Goal: Task Accomplishment & Management: Manage account settings

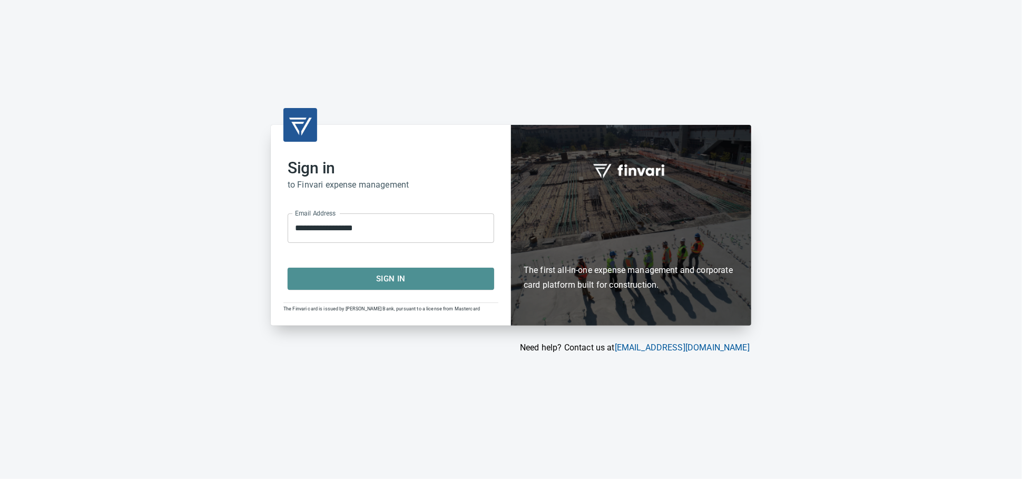
click at [426, 283] on span "Sign In" at bounding box center [390, 279] width 183 height 14
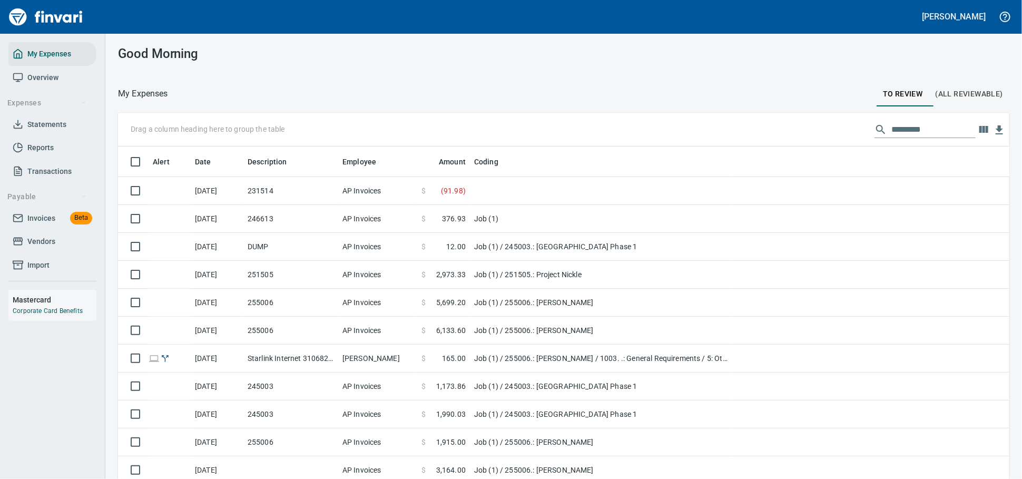
scroll to position [353, 864]
click at [58, 248] on span "Vendors" at bounding box center [53, 241] width 80 height 13
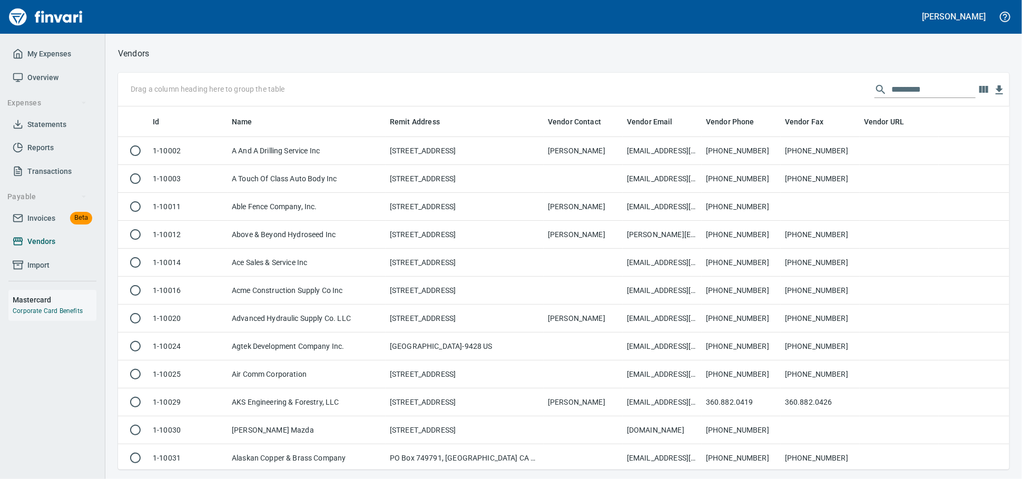
scroll to position [353, 873]
click at [33, 225] on span "Invoices" at bounding box center [41, 218] width 28 height 13
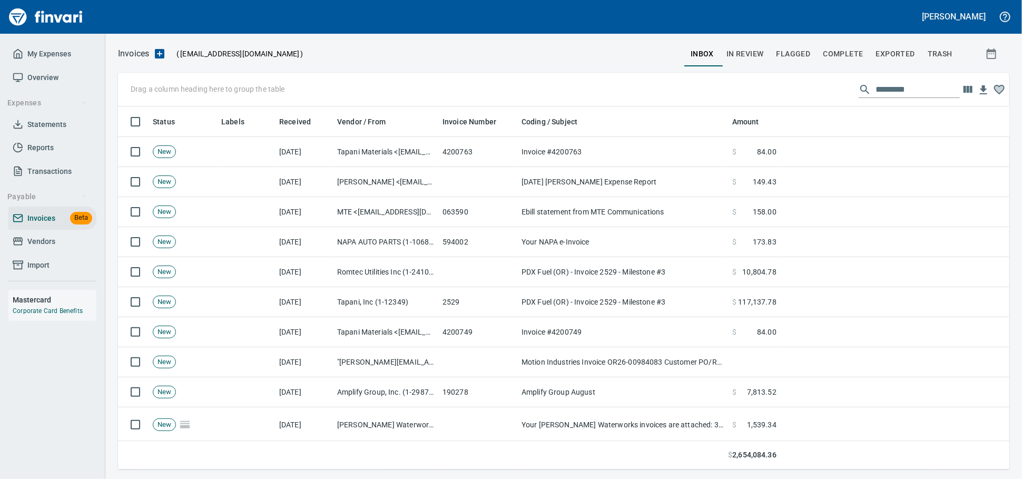
scroll to position [353, 873]
drag, startPoint x: 237, startPoint y: 121, endPoint x: 203, endPoint y: 92, distance: 44.5
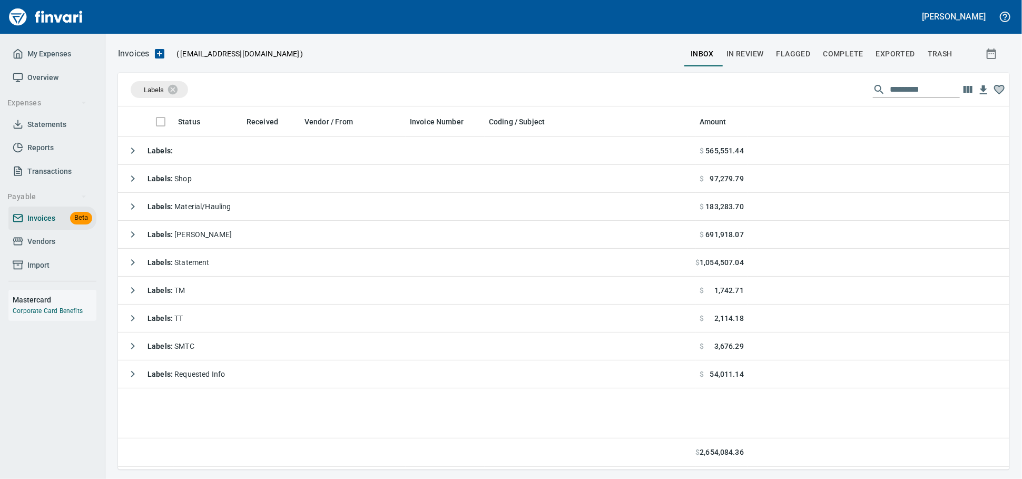
scroll to position [353, 882]
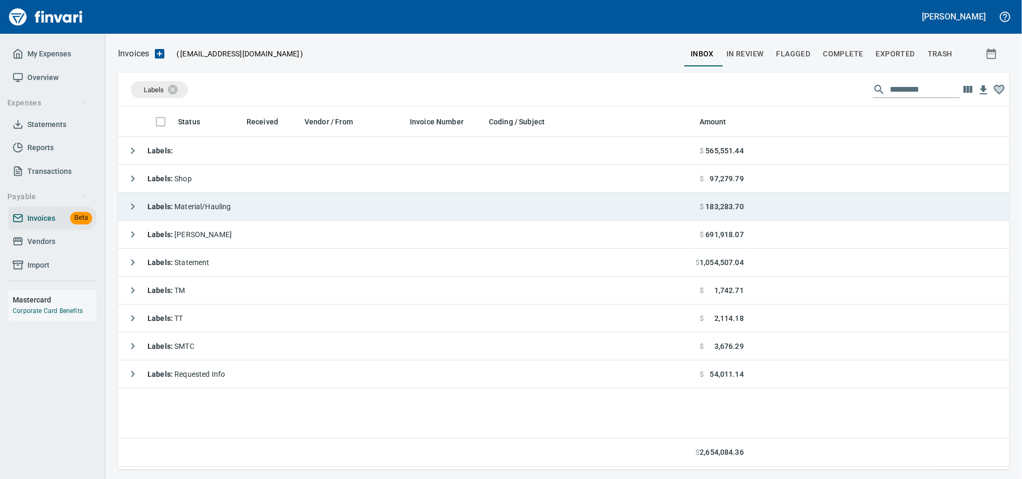
click at [305, 218] on td "Labels : Material/Hauling" at bounding box center [406, 207] width 577 height 28
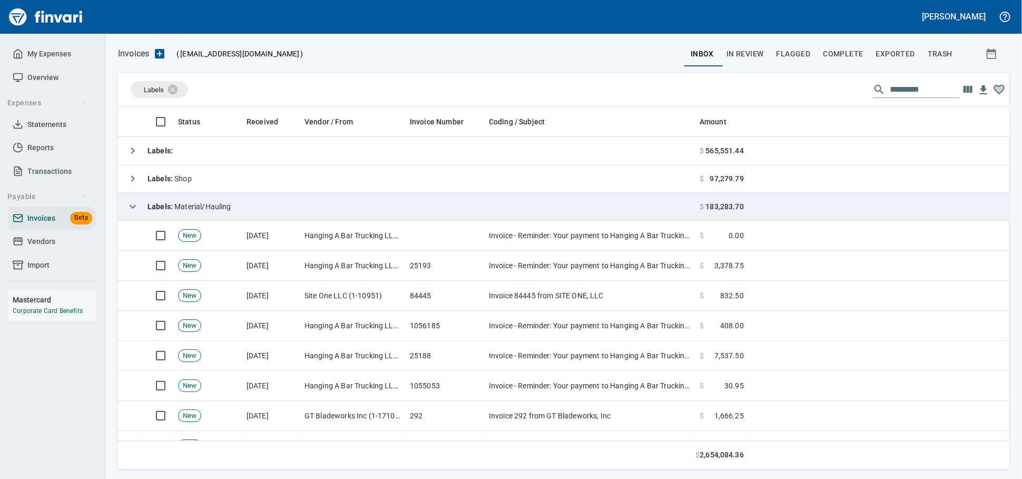
click at [308, 214] on td "Labels : Material/Hauling" at bounding box center [406, 207] width 577 height 28
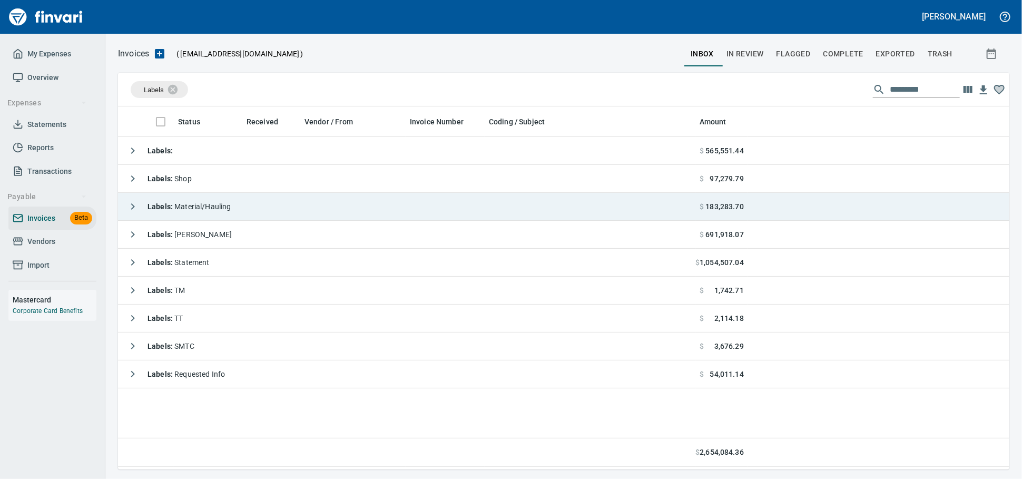
scroll to position [353, 882]
click at [234, 204] on td "Labels :" at bounding box center [406, 207] width 577 height 28
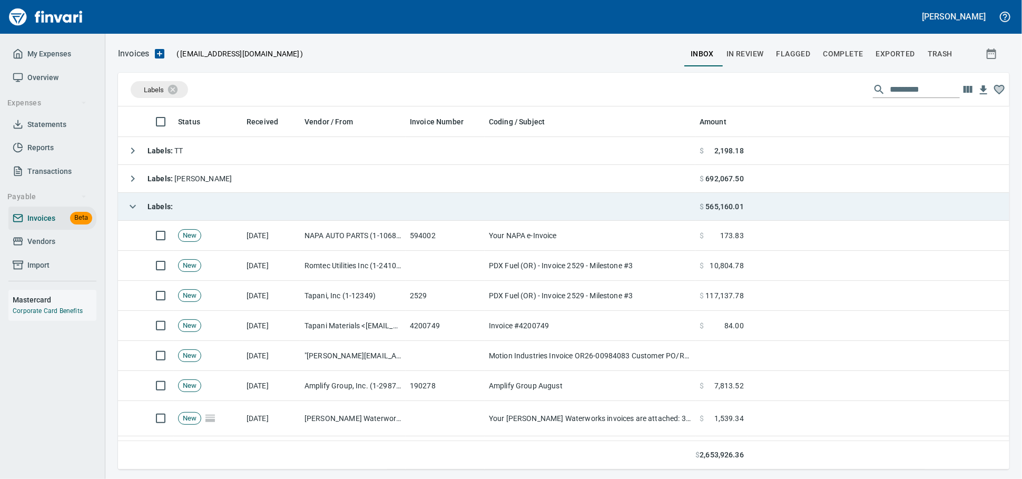
scroll to position [353, 873]
click at [233, 205] on td "Labels :" at bounding box center [406, 207] width 577 height 28
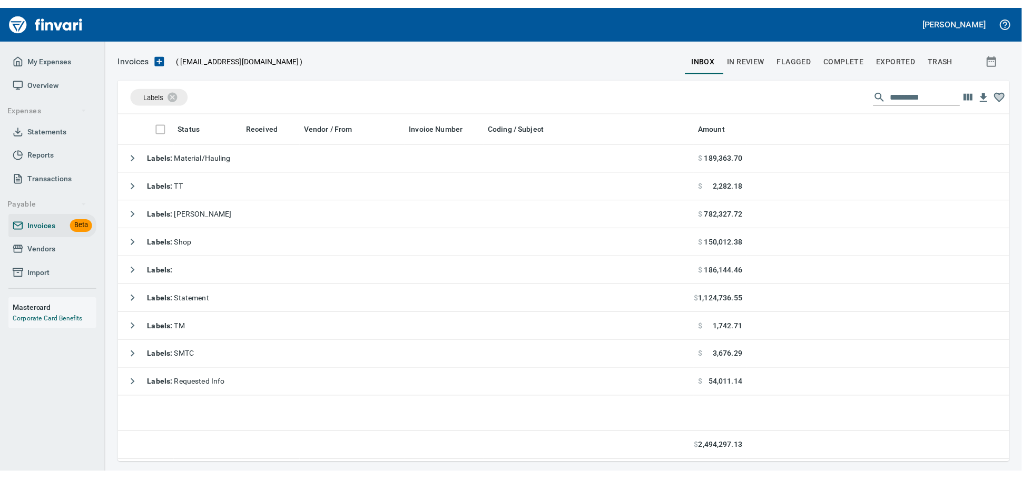
scroll to position [352, 882]
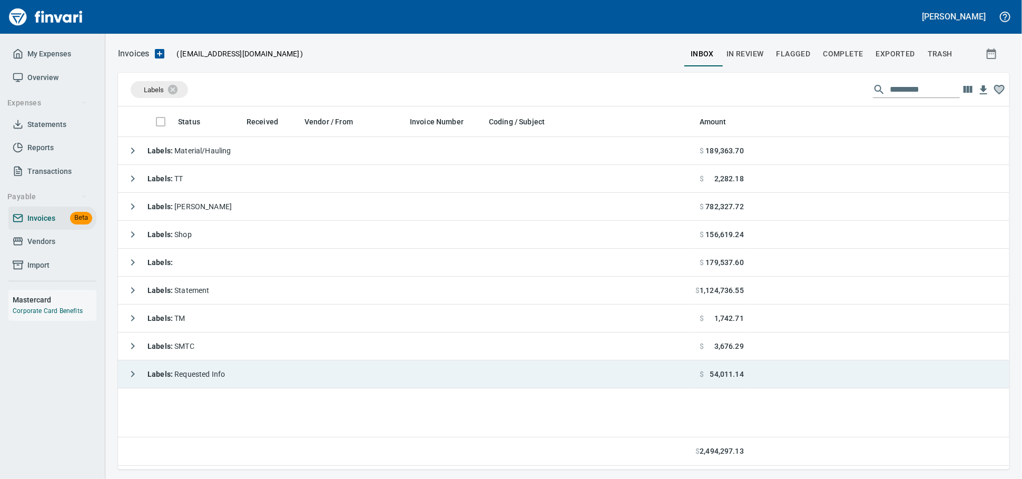
drag, startPoint x: 234, startPoint y: 377, endPoint x: 240, endPoint y: 377, distance: 6.3
click at [225, 377] on span "Labels : Requested Info" at bounding box center [185, 374] width 77 height 8
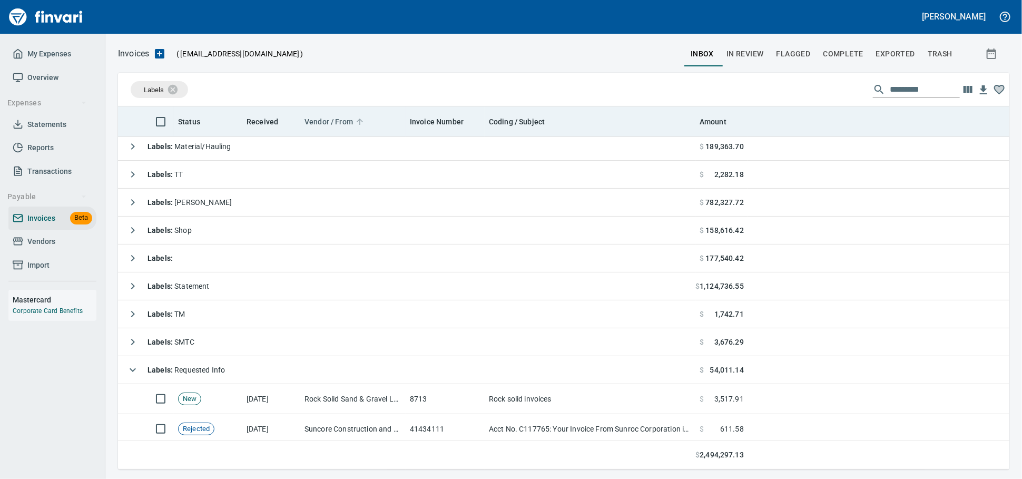
scroll to position [0, 0]
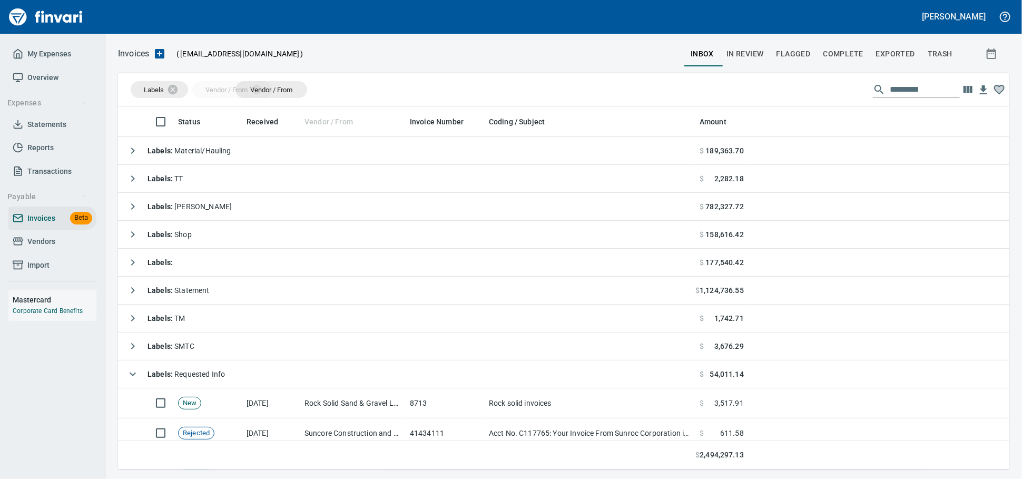
drag, startPoint x: 318, startPoint y: 117, endPoint x: 252, endPoint y: 91, distance: 70.9
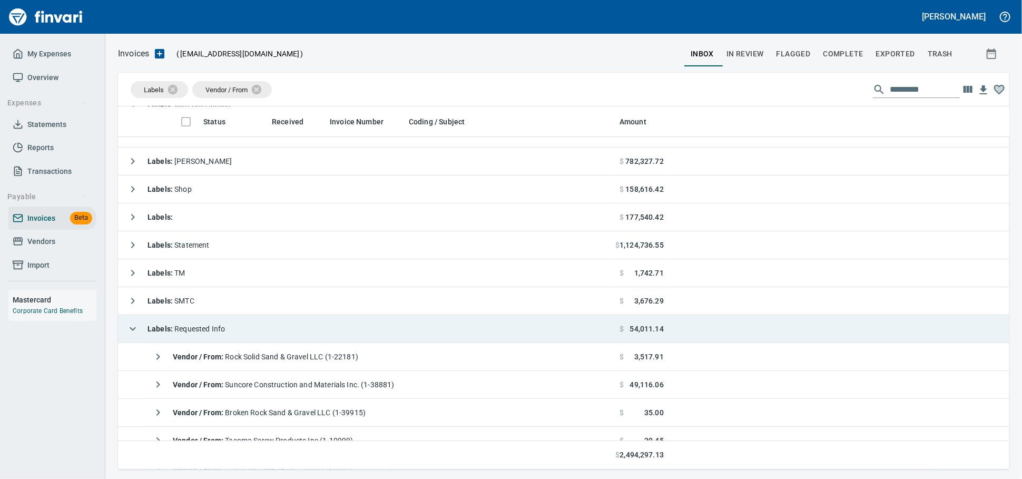
scroll to position [90, 0]
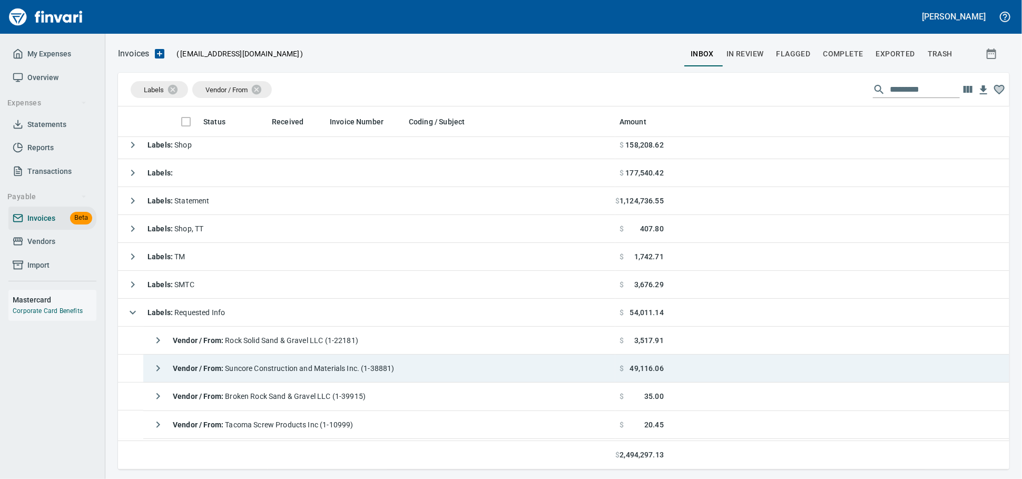
click at [314, 378] on div "Vendor / From : Suncore Construction and Materials Inc. (1-38881)" at bounding box center [270, 368] width 247 height 21
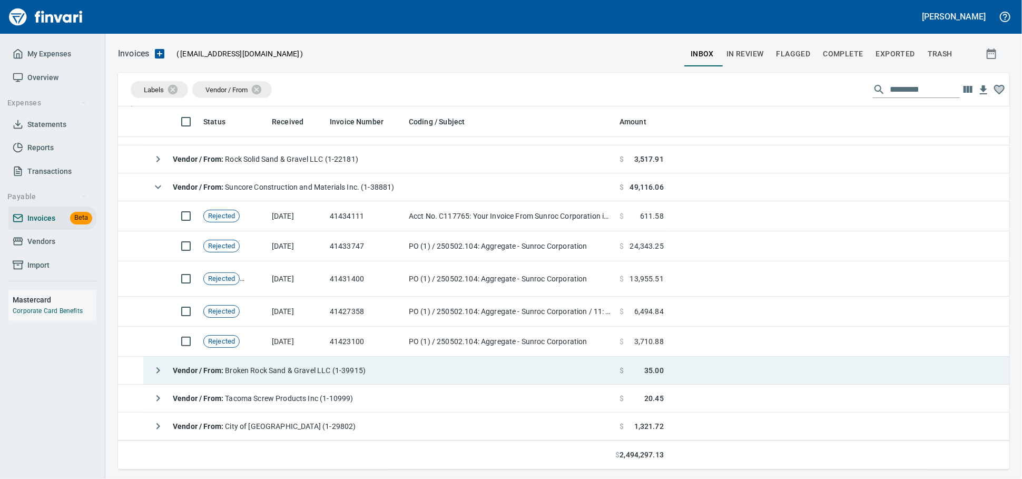
scroll to position [246, 0]
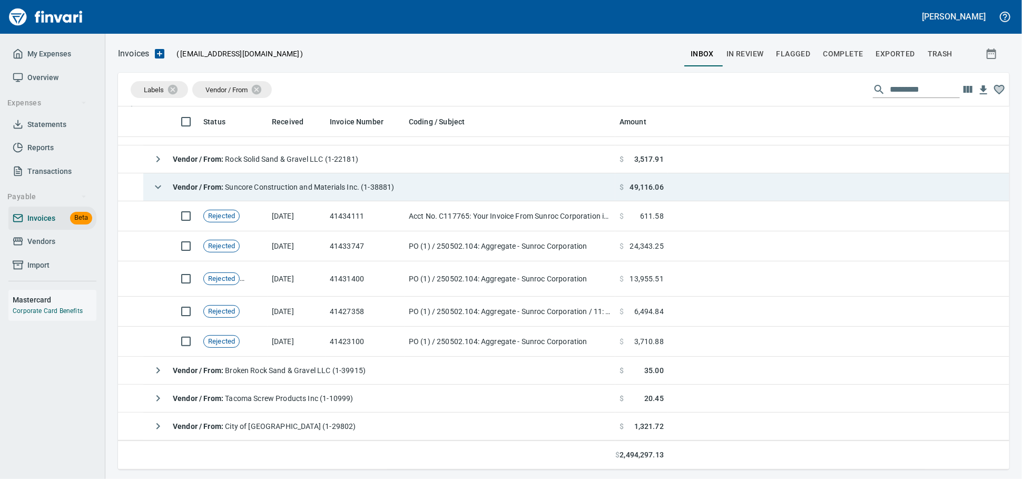
click at [260, 186] on span "Vendor / From : Suncore Construction and Materials Inc. (1-38881)" at bounding box center [284, 187] width 222 height 8
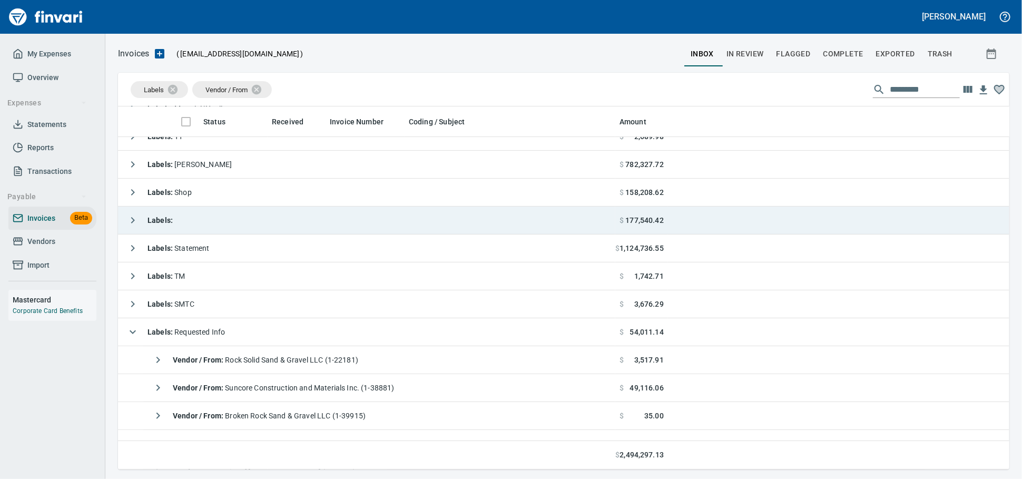
scroll to position [0, 0]
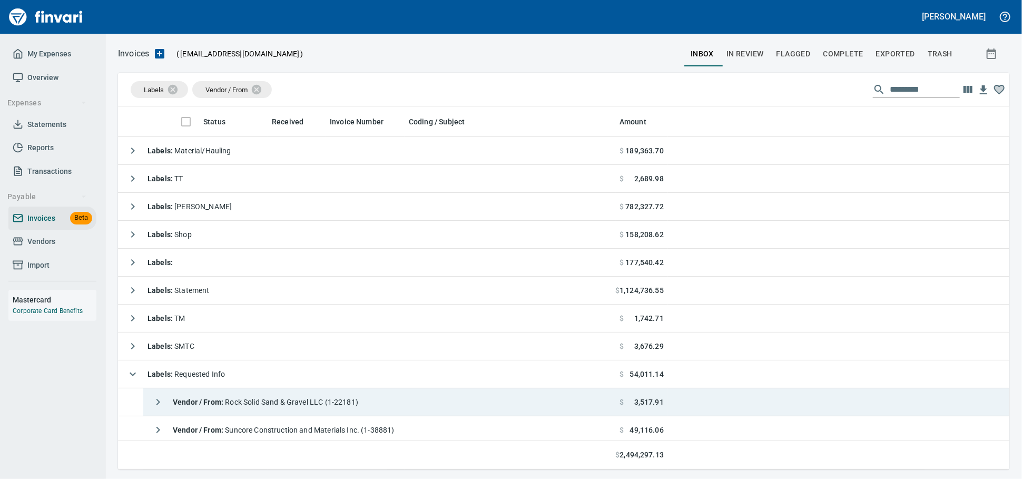
click at [310, 402] on span "Vendor / From : Rock Solid Sand & Gravel LLC (1-22181)" at bounding box center [265, 402] width 185 height 8
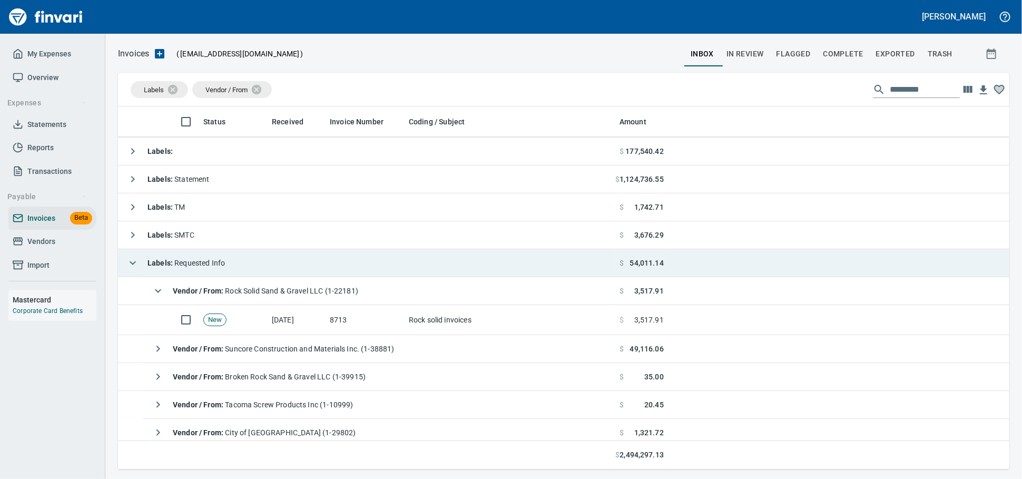
scroll to position [120, 0]
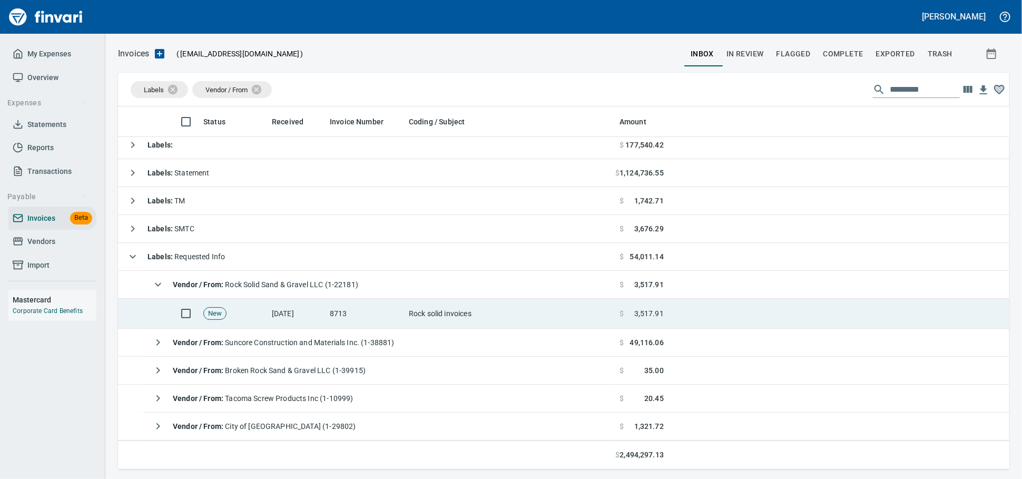
click at [429, 307] on td "Rock solid invoices" at bounding box center [509, 314] width 211 height 30
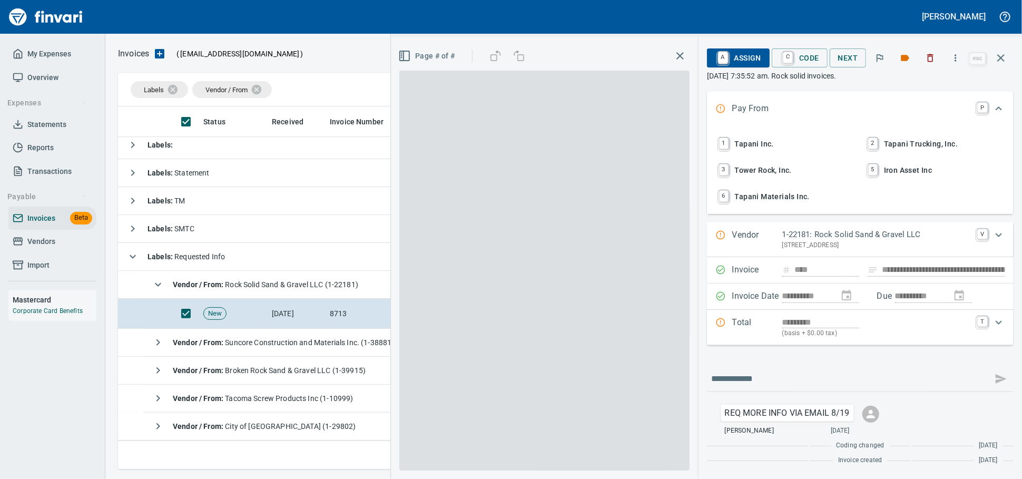
scroll to position [353, 872]
click at [428, 289] on span at bounding box center [544, 271] width 290 height 400
click at [300, 263] on td "Labels : Requested Info" at bounding box center [366, 257] width 497 height 28
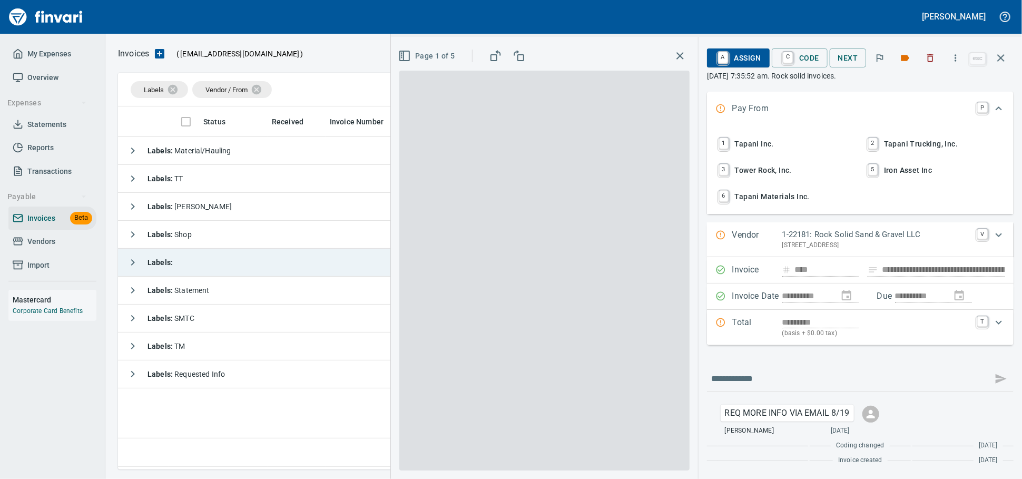
scroll to position [353, 881]
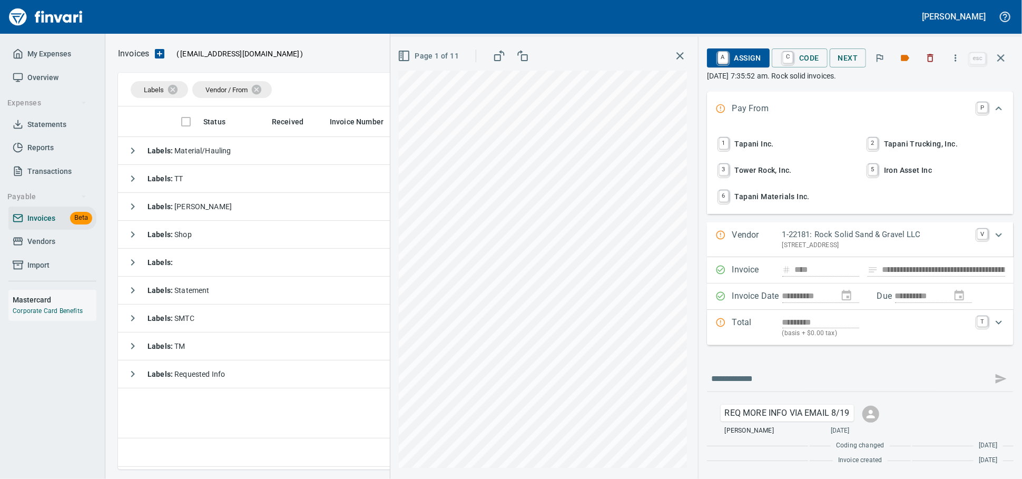
click at [40, 248] on span "Vendors" at bounding box center [41, 241] width 28 height 13
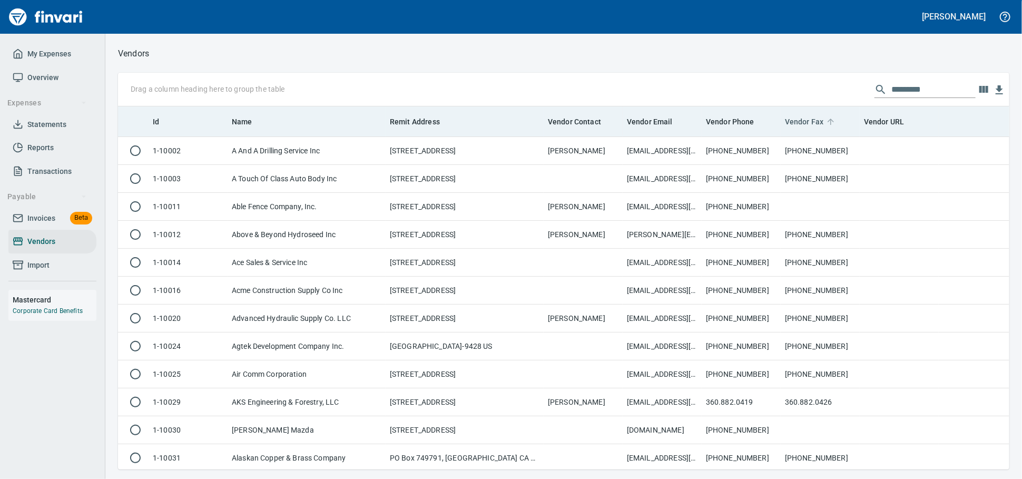
scroll to position [353, 873]
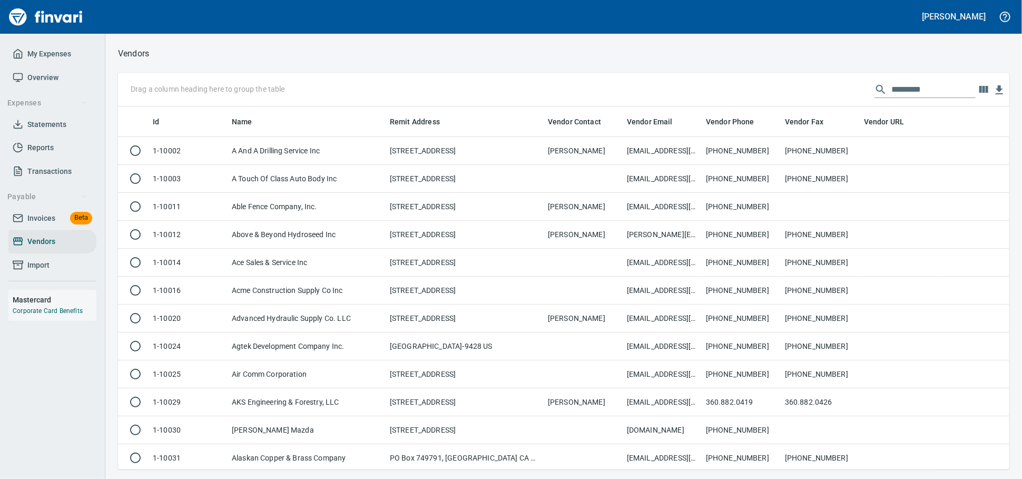
click at [911, 88] on input "text" at bounding box center [933, 89] width 84 height 17
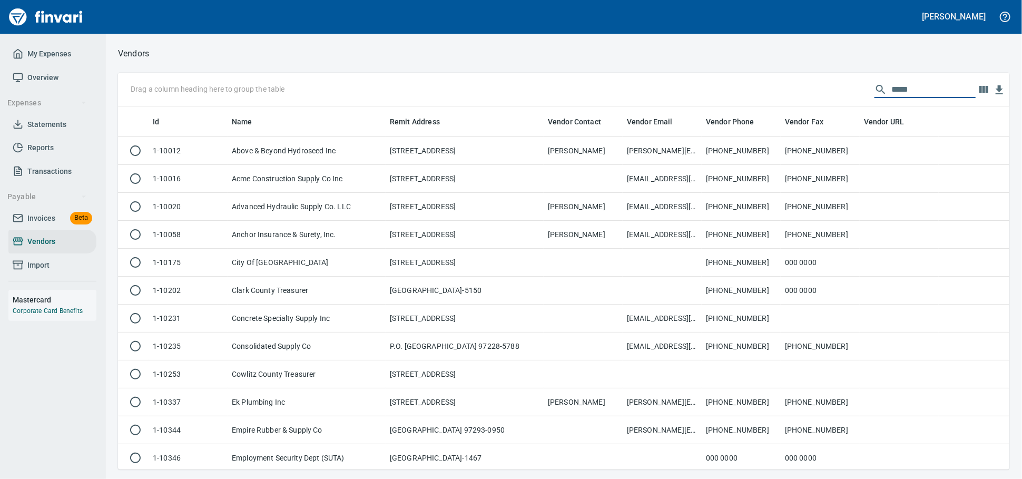
scroll to position [353, 882]
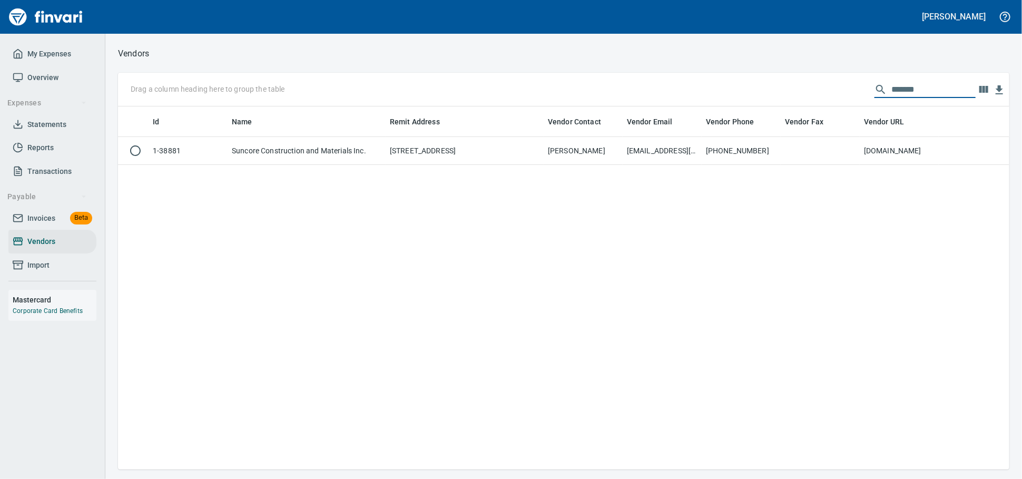
type input "*******"
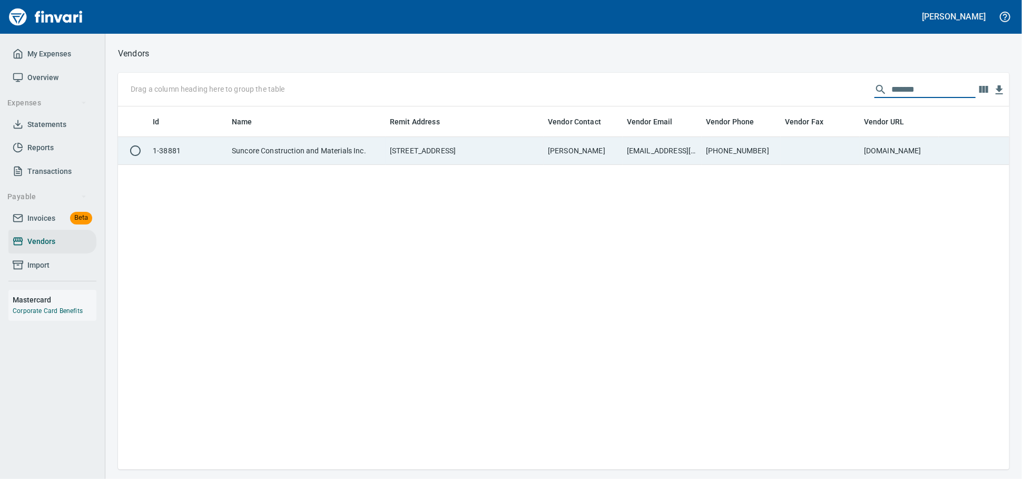
click at [562, 164] on td "[PERSON_NAME]" at bounding box center [582, 151] width 79 height 28
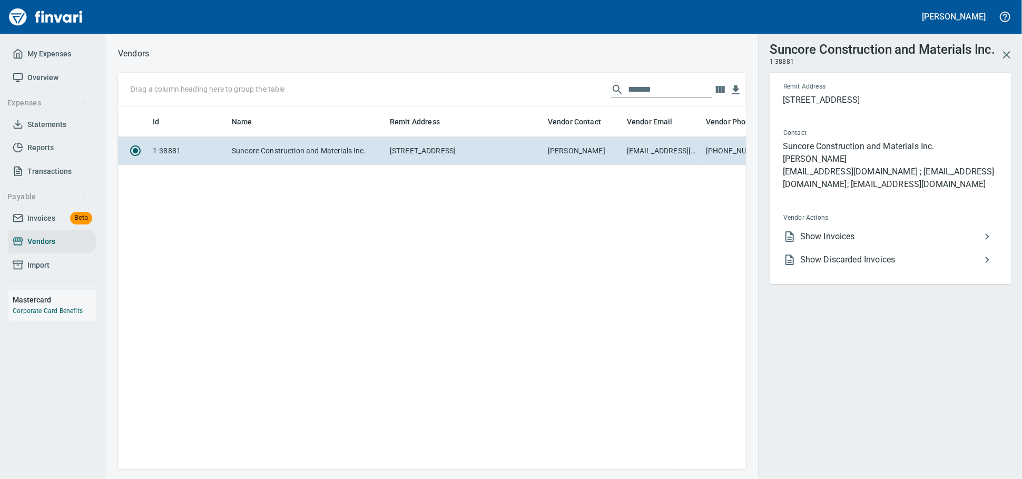
scroll to position [344, 618]
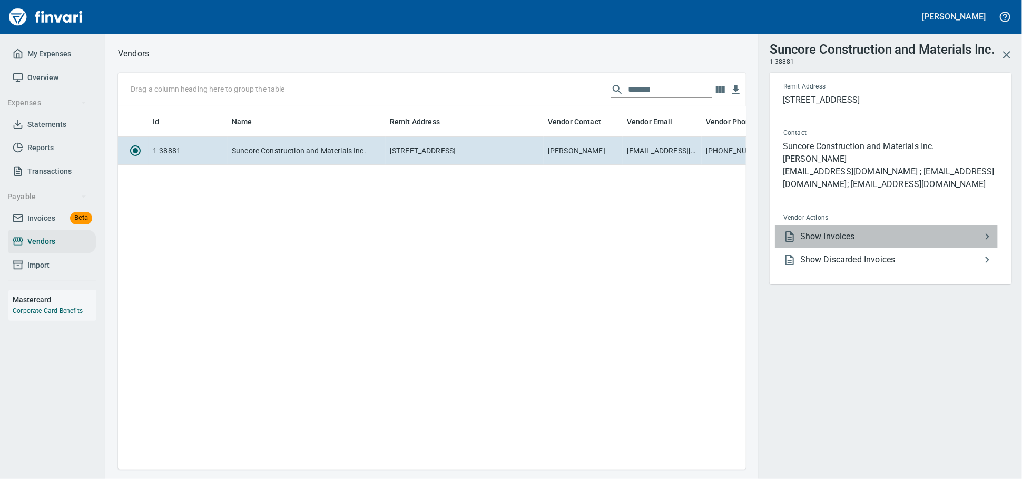
click at [844, 243] on span "Show Invoices" at bounding box center [890, 236] width 181 height 13
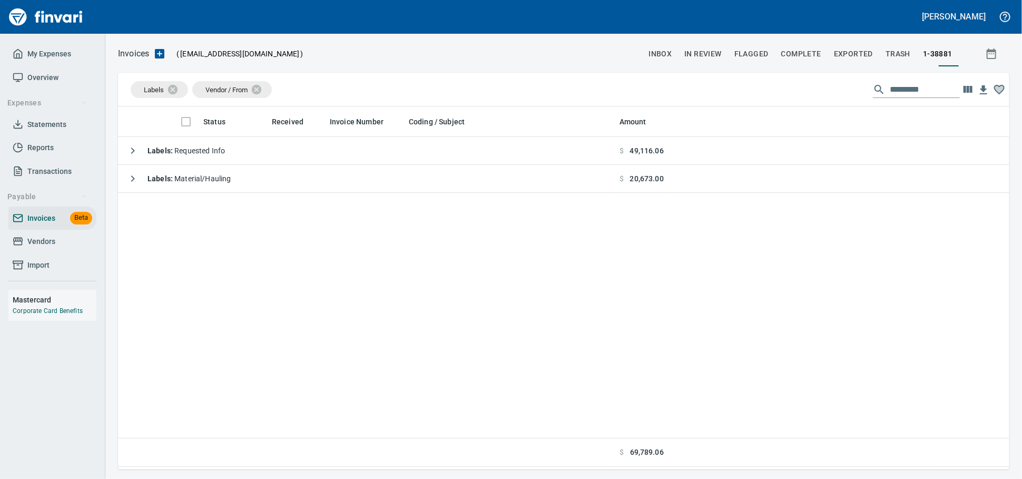
scroll to position [1, 1]
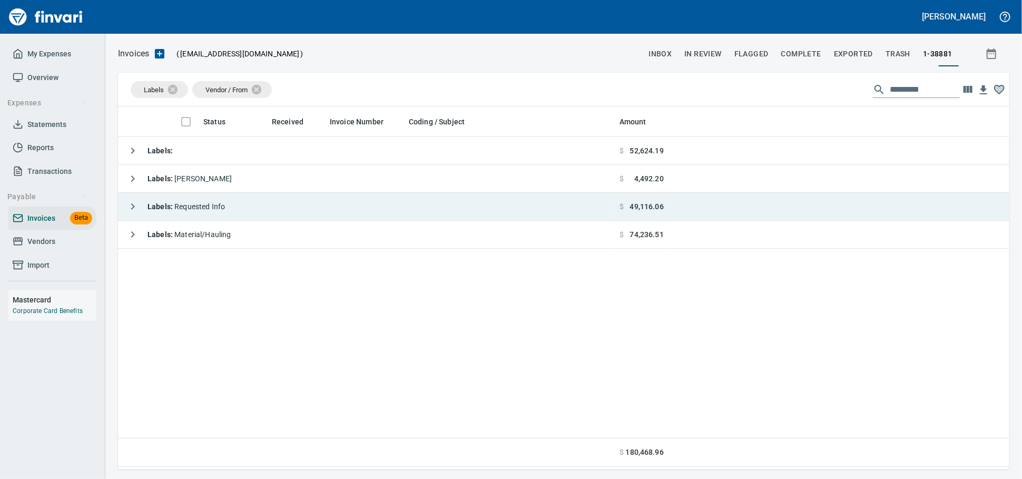
click at [243, 152] on td "Labels :" at bounding box center [366, 151] width 497 height 28
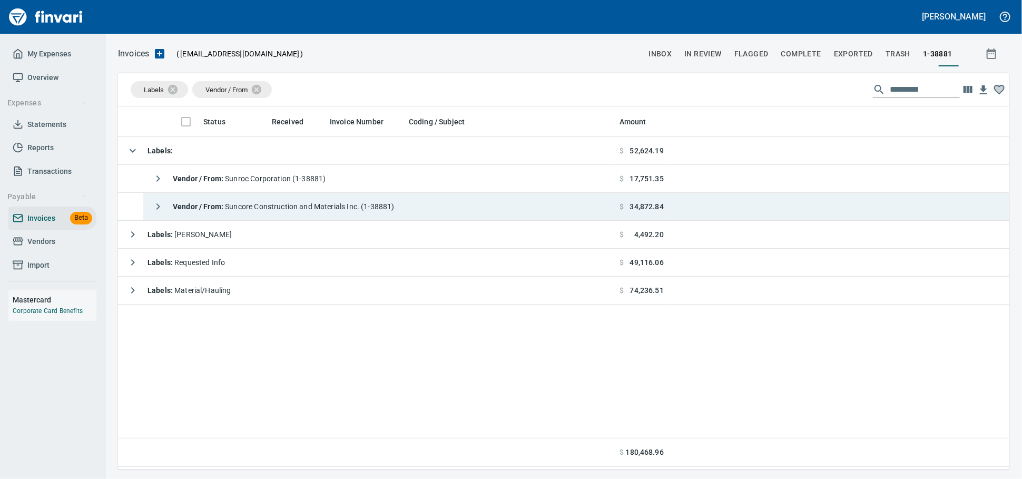
click at [251, 198] on div "Vendor / From : Suncore Construction and Materials Inc. (1-38881)" at bounding box center [270, 206] width 247 height 21
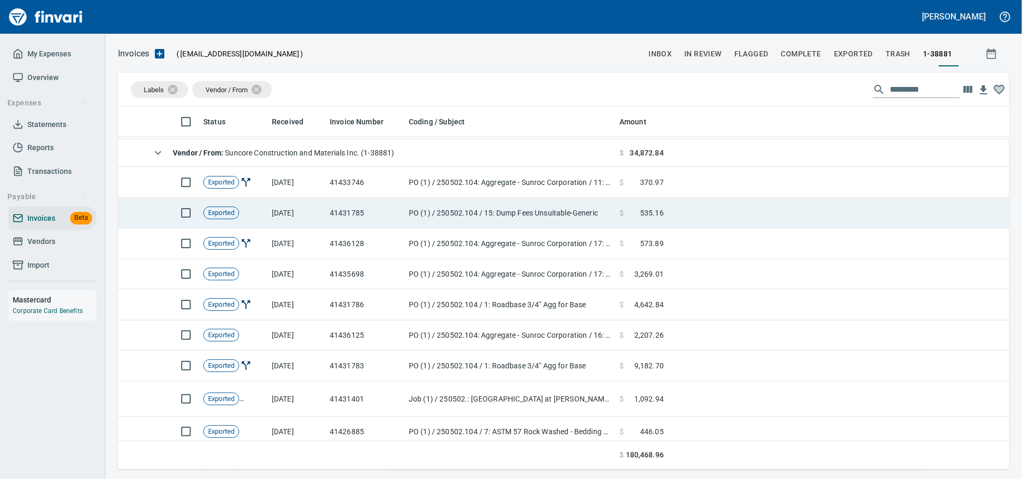
scroll to position [0, 0]
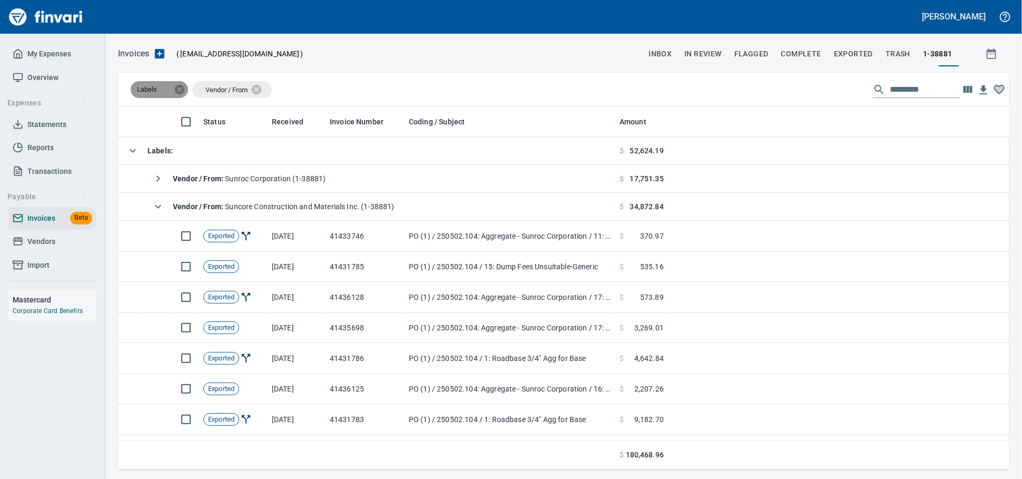
click at [180, 90] on icon at bounding box center [179, 88] width 9 height 9
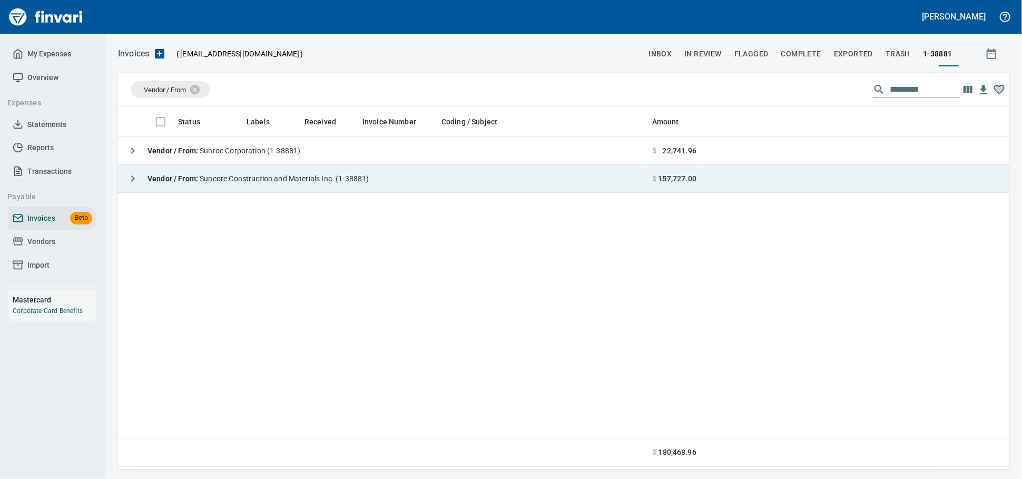
click at [301, 180] on span "Vendor / From : Suncore Construction and Materials Inc. (1-38881)" at bounding box center [258, 178] width 222 height 8
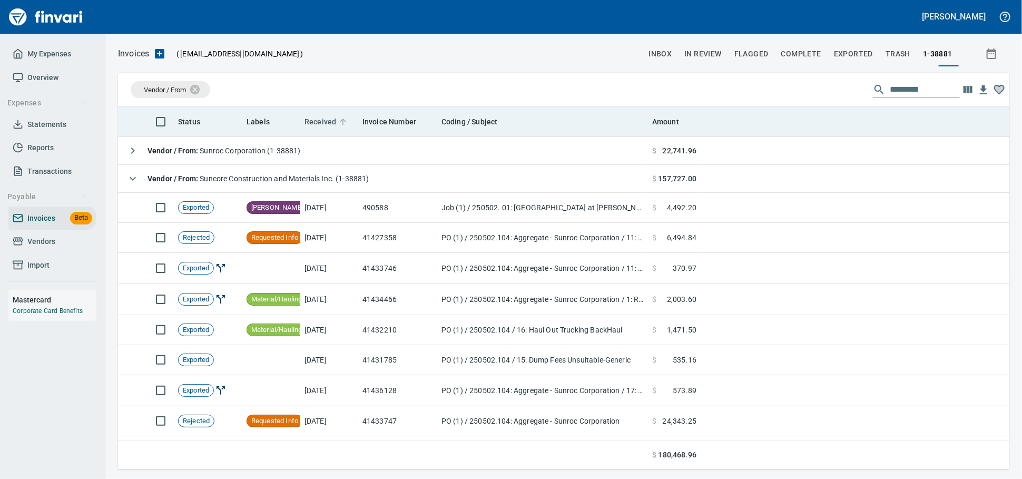
click at [324, 121] on span "Received" at bounding box center [320, 121] width 32 height 13
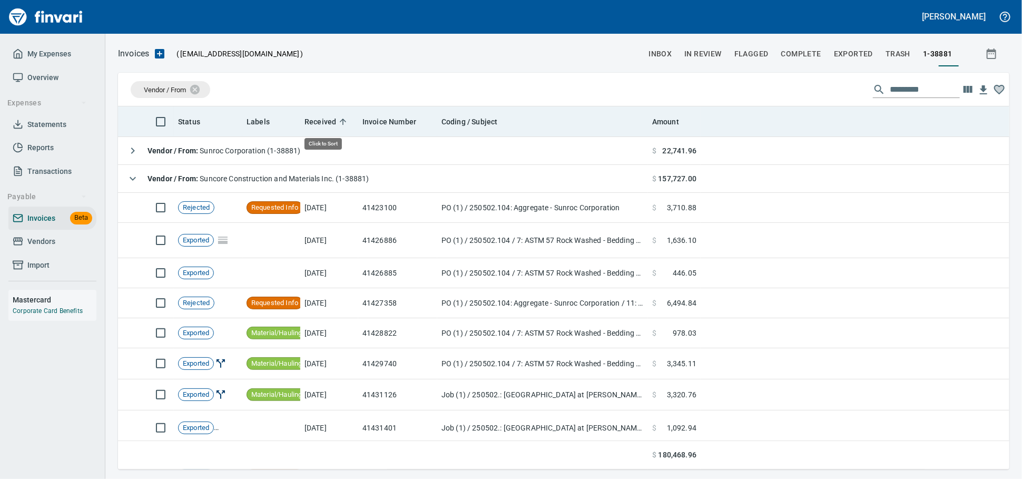
click at [324, 121] on span "Received" at bounding box center [320, 121] width 32 height 13
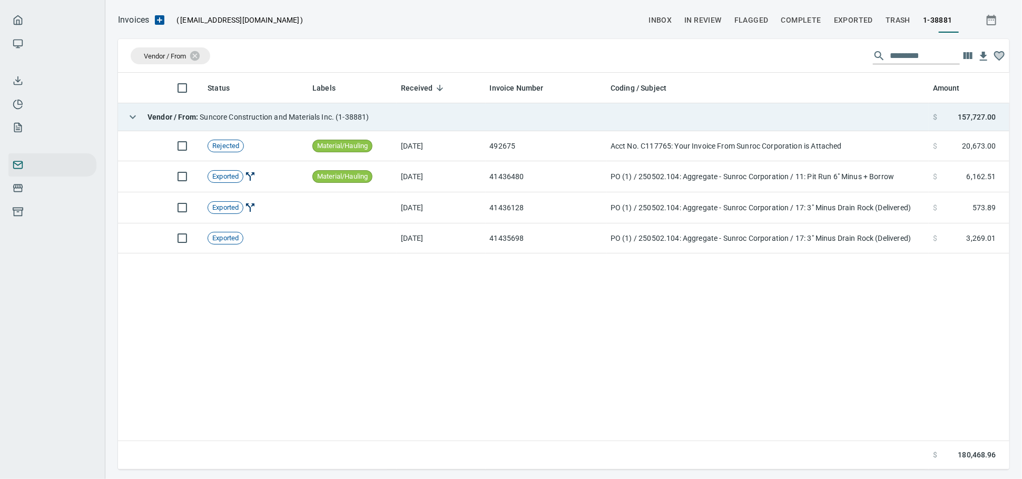
scroll to position [353, 873]
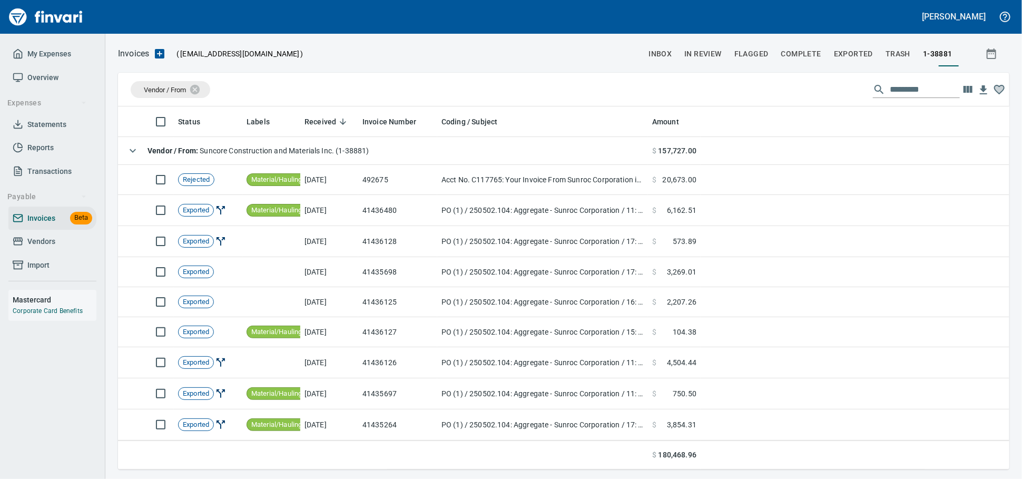
click at [68, 248] on span "Vendors" at bounding box center [53, 241] width 80 height 13
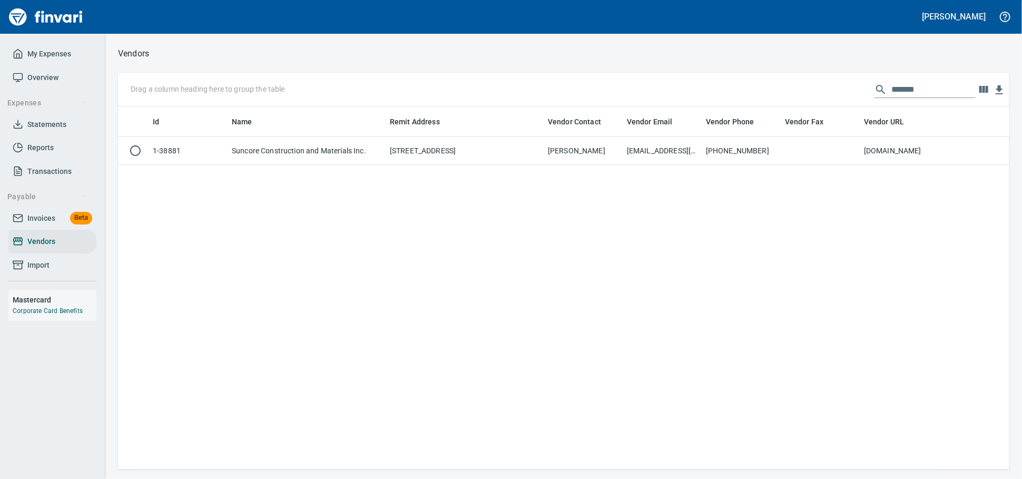
scroll to position [353, 882]
drag, startPoint x: 901, startPoint y: 87, endPoint x: 629, endPoint y: 97, distance: 272.5
click at [633, 97] on div "Drag a column heading here to group the table *******" at bounding box center [563, 90] width 891 height 34
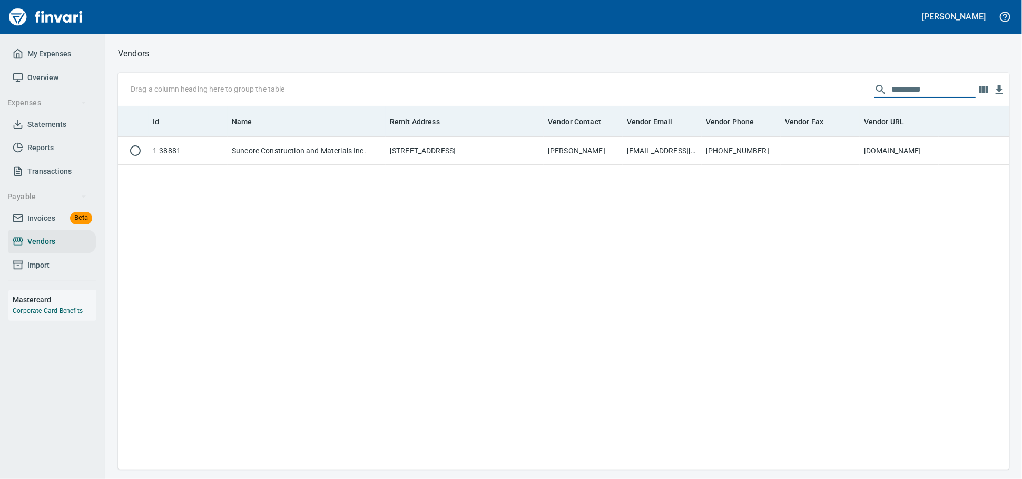
scroll to position [353, 873]
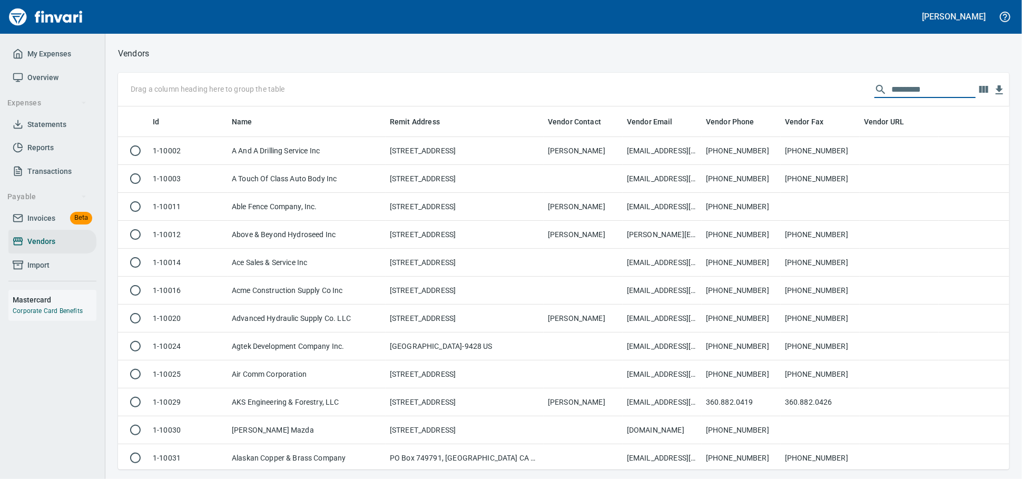
click at [62, 225] on span "Invoices Beta" at bounding box center [53, 218] width 80 height 13
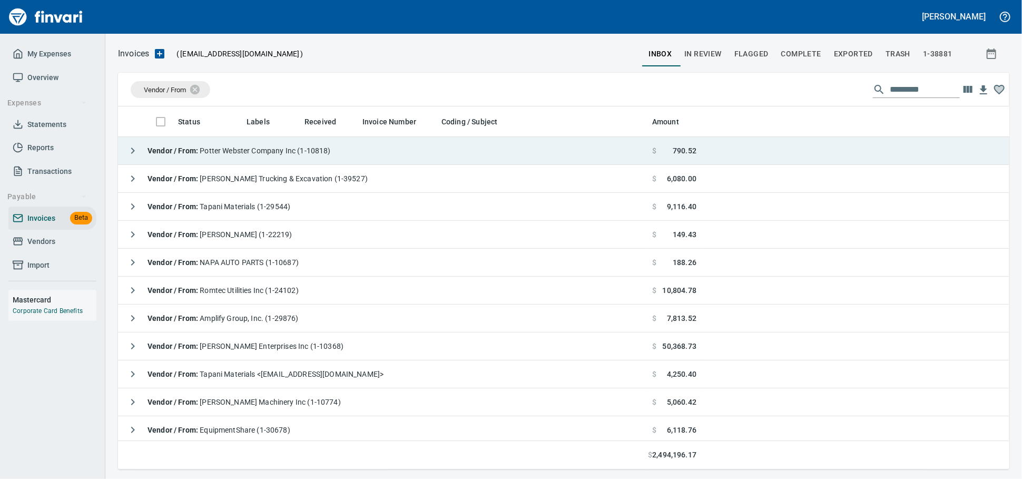
scroll to position [353, 873]
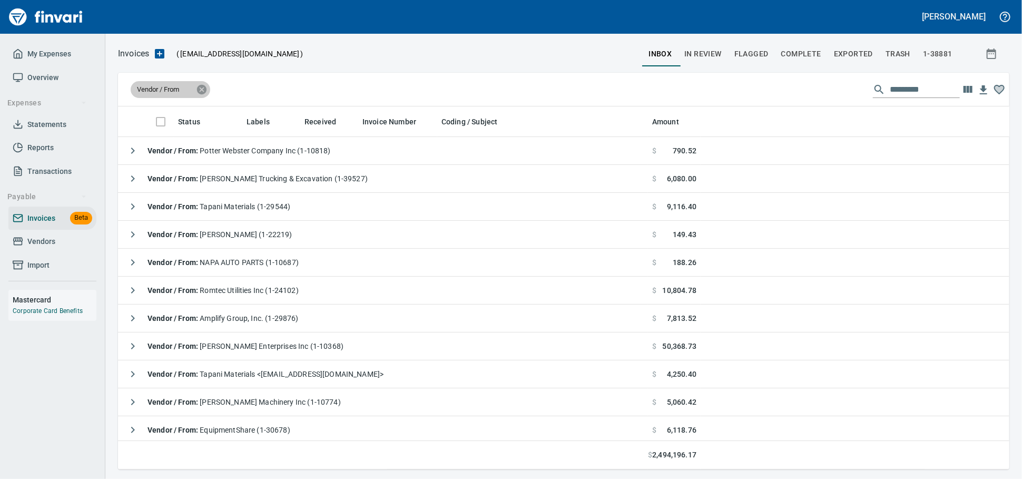
click at [205, 88] on icon at bounding box center [201, 88] width 9 height 9
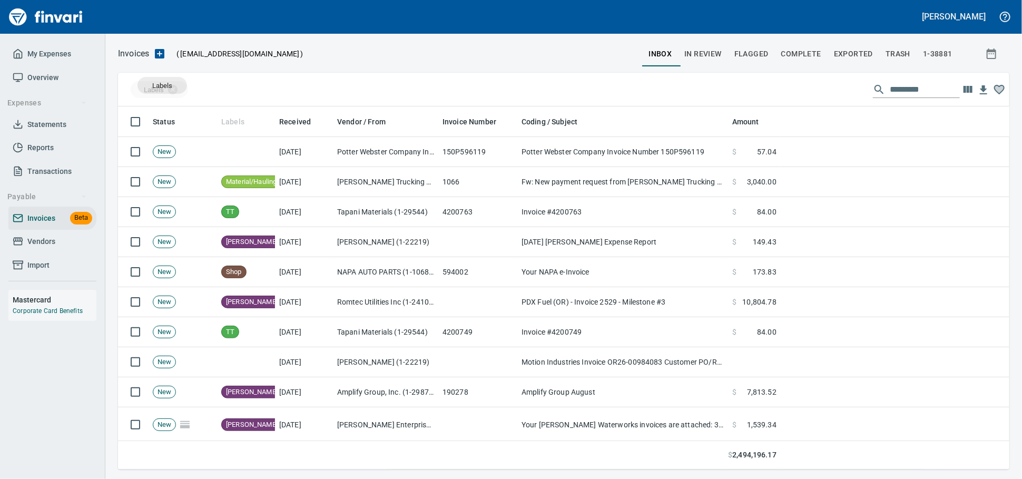
drag, startPoint x: 239, startPoint y: 122, endPoint x: 162, endPoint y: 85, distance: 86.0
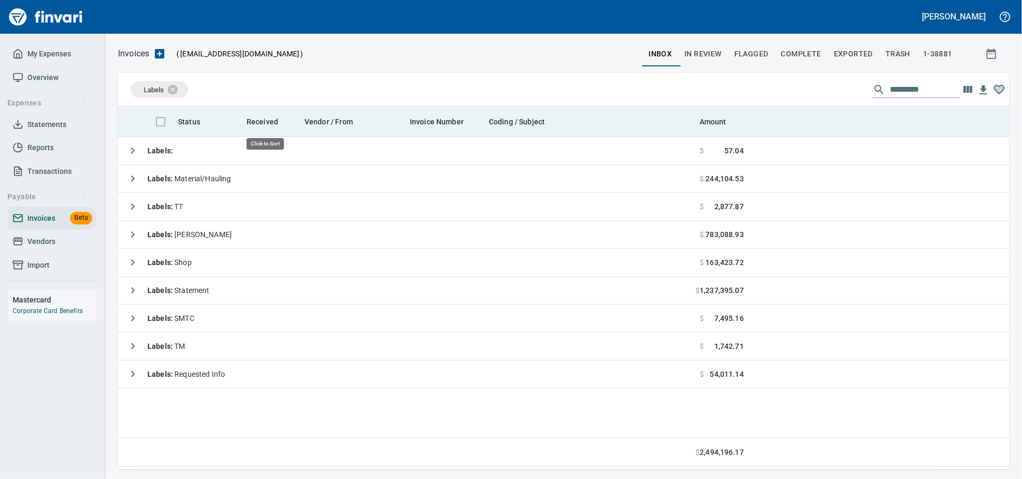
scroll to position [353, 882]
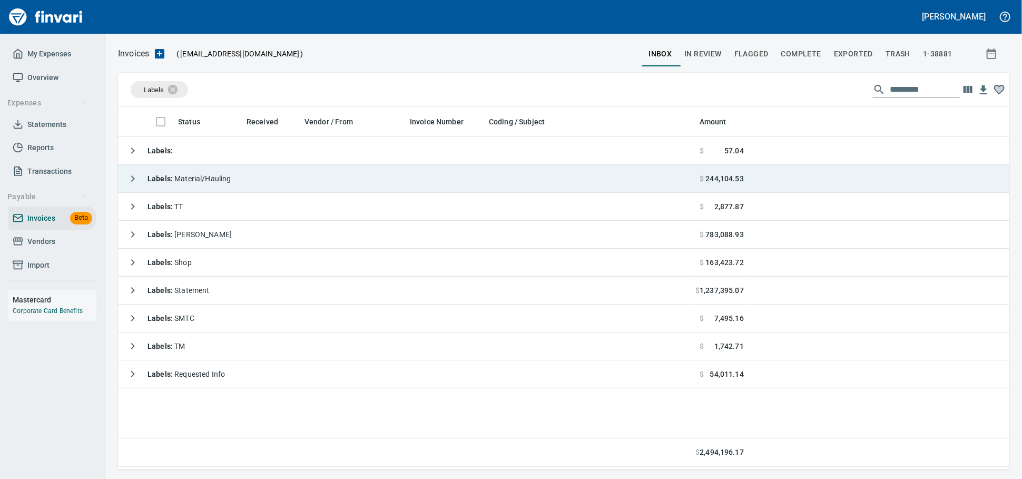
click at [231, 179] on span "Labels : Material/Hauling" at bounding box center [189, 178] width 84 height 8
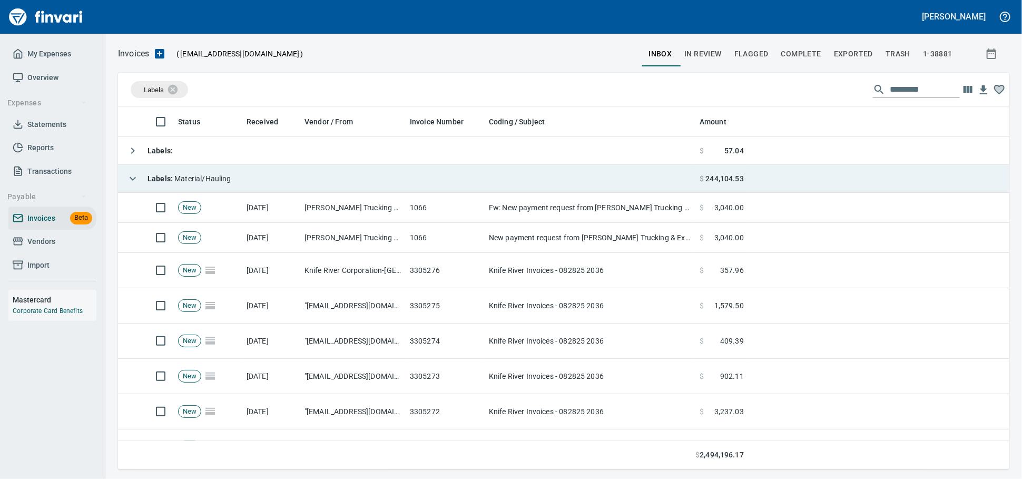
scroll to position [353, 873]
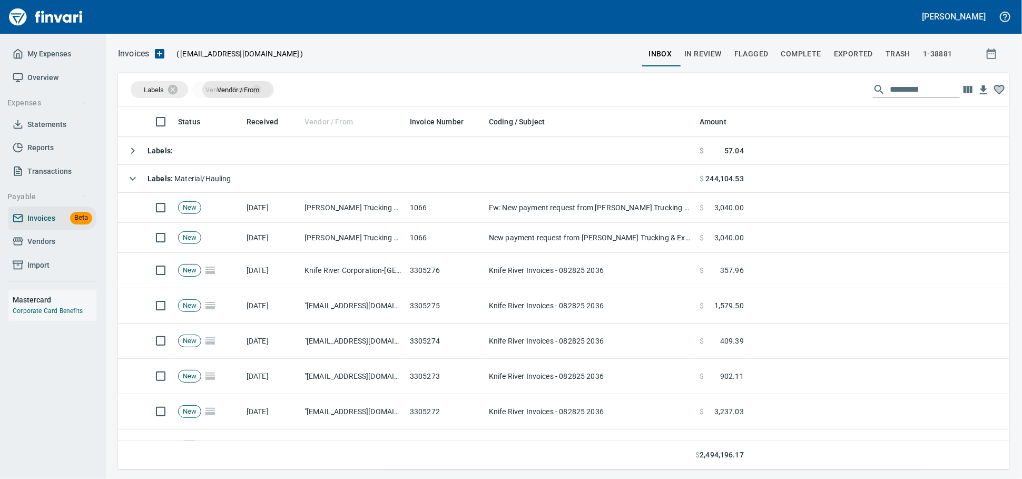
drag, startPoint x: 330, startPoint y: 116, endPoint x: 236, endPoint y: 86, distance: 97.8
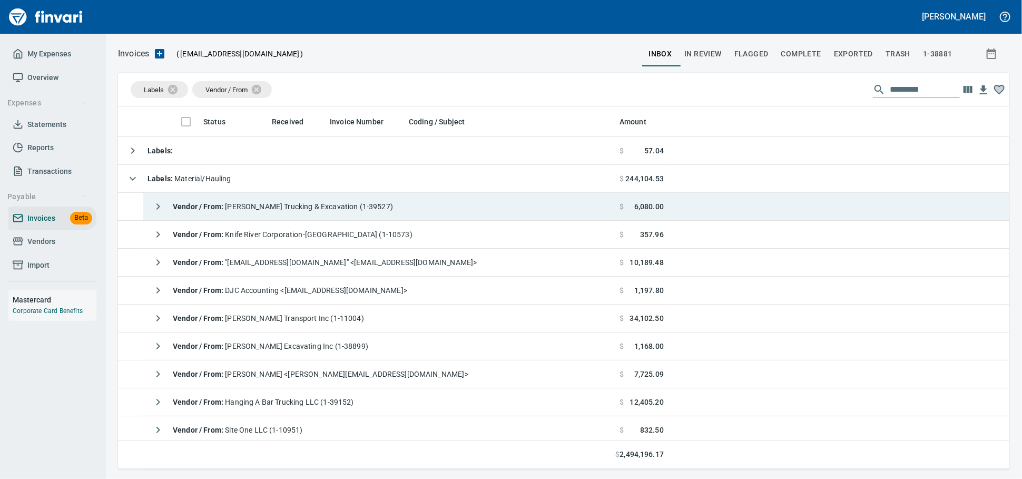
click at [306, 205] on span "Vendor / From : [PERSON_NAME] Trucking & Excavation (1-39527)" at bounding box center [283, 206] width 220 height 8
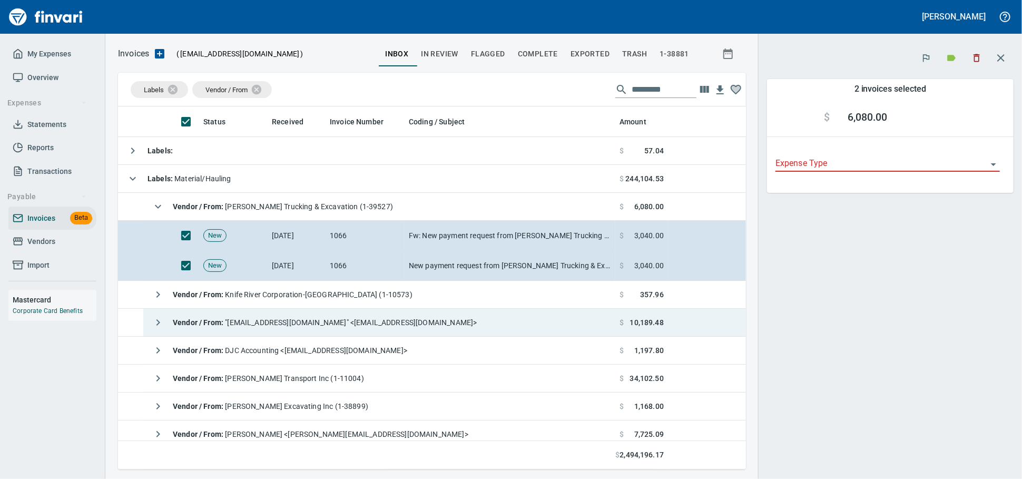
scroll to position [353, 609]
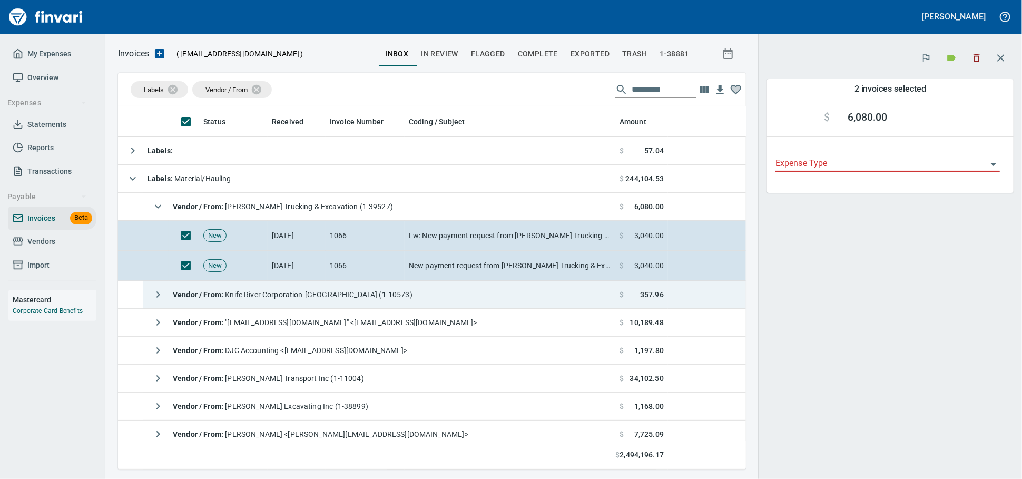
drag, startPoint x: 248, startPoint y: 297, endPoint x: 225, endPoint y: 309, distance: 25.7
click at [247, 297] on span "Vendor / From : Knife River Corporation-[GEOGRAPHIC_DATA] (1-10573)" at bounding box center [293, 294] width 240 height 8
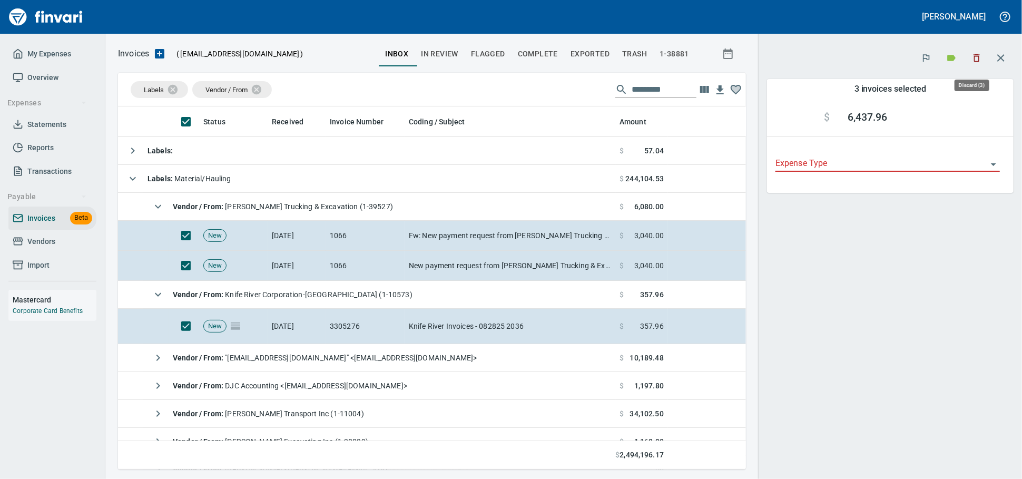
click at [974, 57] on icon "button" at bounding box center [976, 58] width 6 height 8
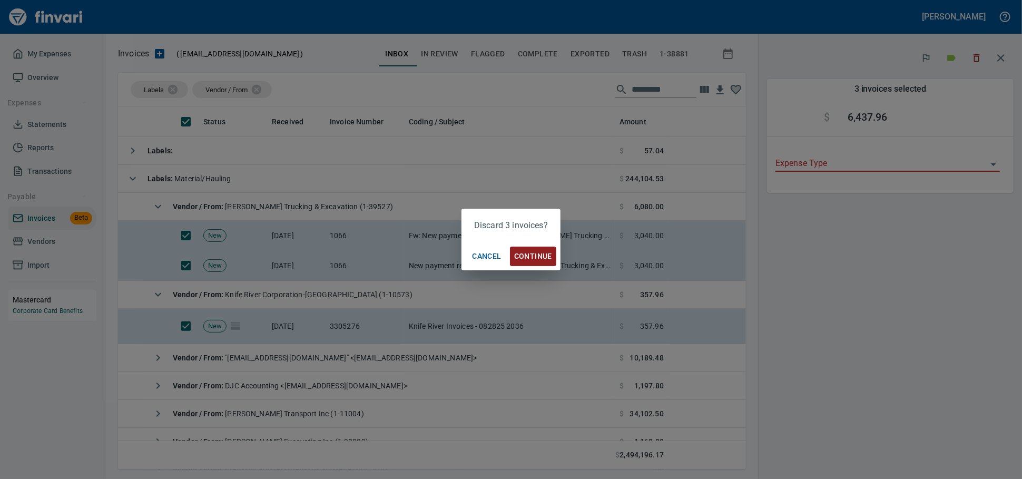
scroll to position [353, 609]
click at [532, 253] on span "Continue" at bounding box center [533, 256] width 38 height 13
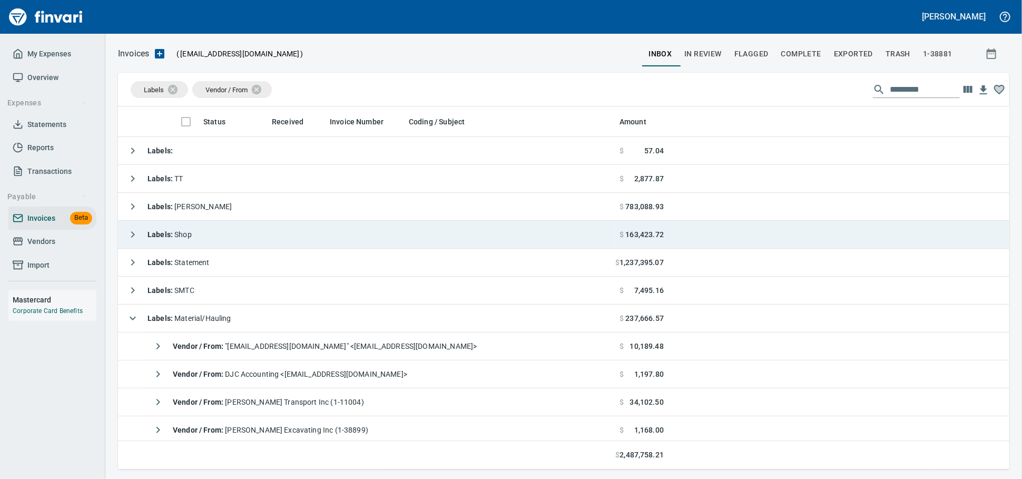
scroll to position [353, 871]
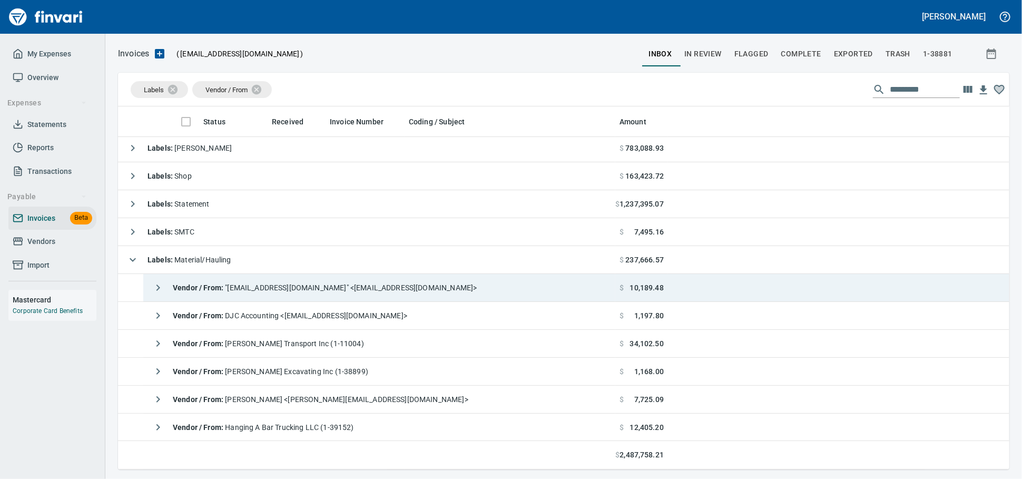
click at [240, 292] on span "Vendor / From : "[EMAIL_ADDRESS][DOMAIN_NAME]" <[EMAIL_ADDRESS][DOMAIN_NAME]>" at bounding box center [325, 287] width 304 height 8
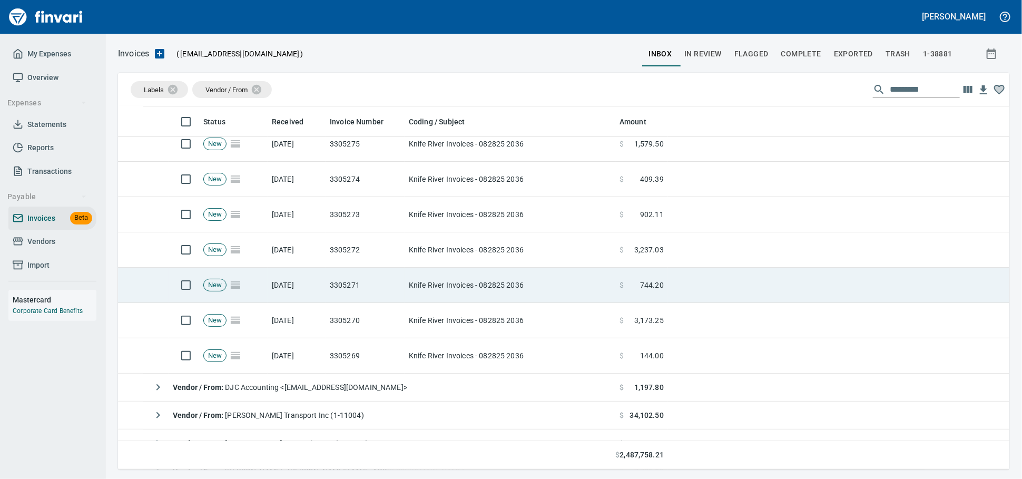
scroll to position [175, 0]
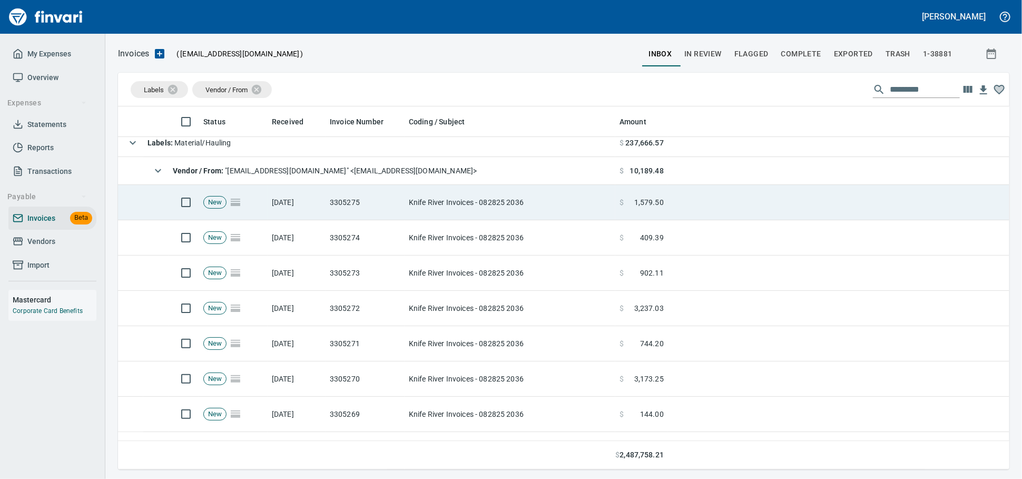
click at [304, 207] on td "[DATE]" at bounding box center [297, 202] width 58 height 35
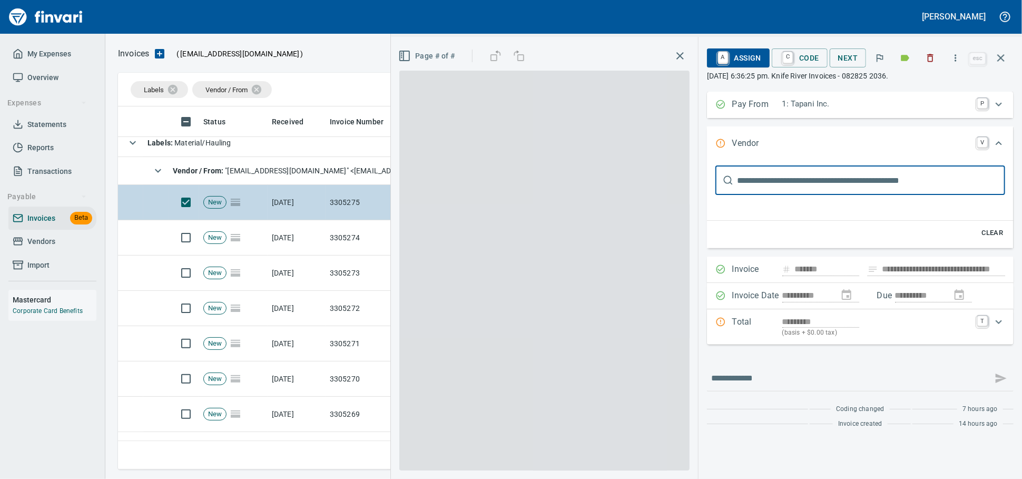
scroll to position [19, 0]
type input "**********"
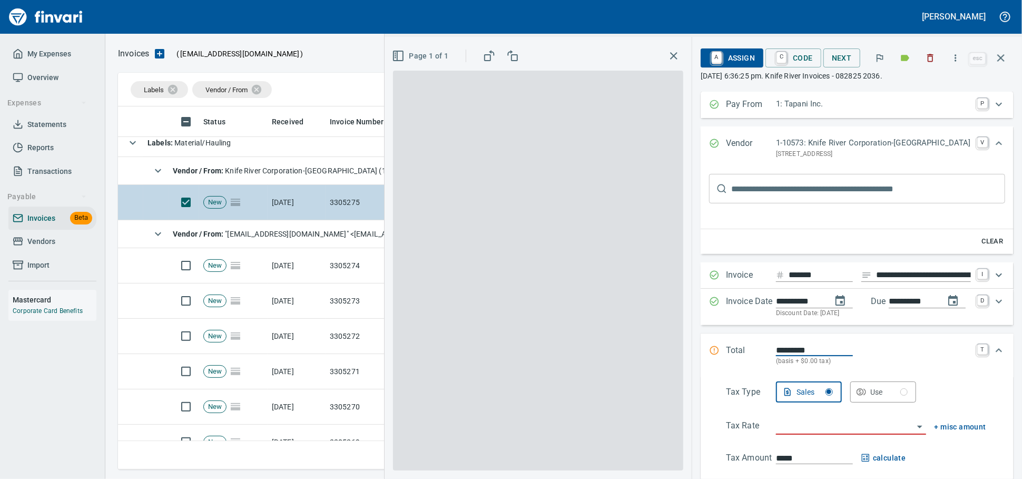
scroll to position [0, 0]
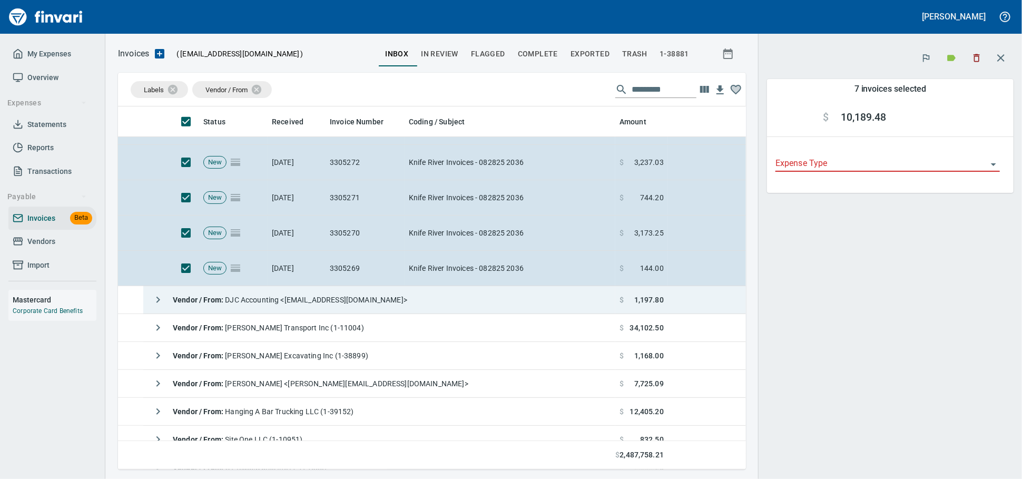
scroll to position [409, 0]
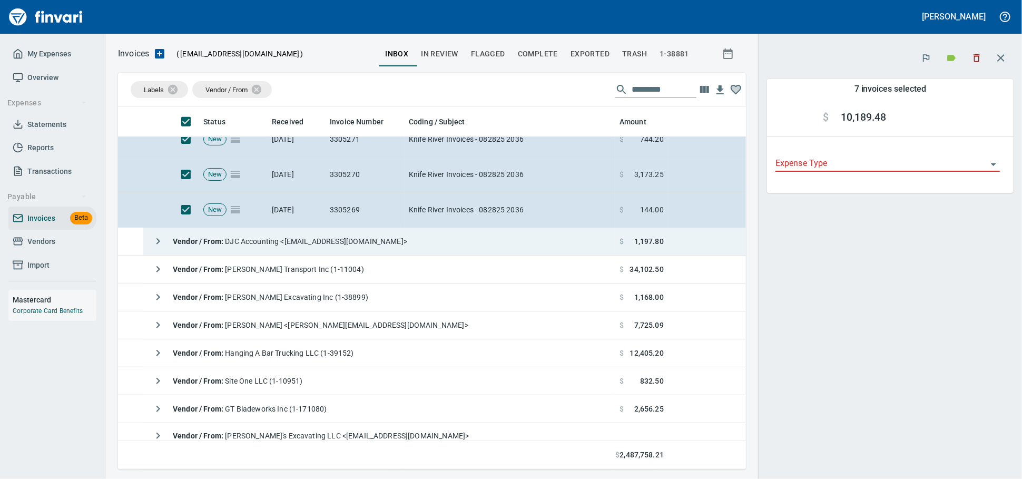
click at [162, 248] on icon "button" at bounding box center [158, 241] width 13 height 13
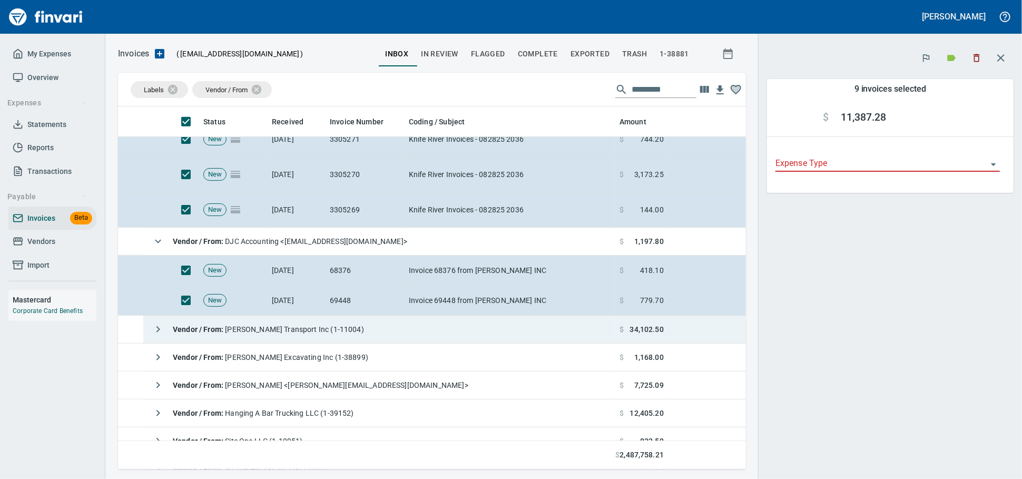
click at [239, 333] on span "Vendor / From : [PERSON_NAME] Transport Inc (1-11004)" at bounding box center [268, 329] width 191 height 8
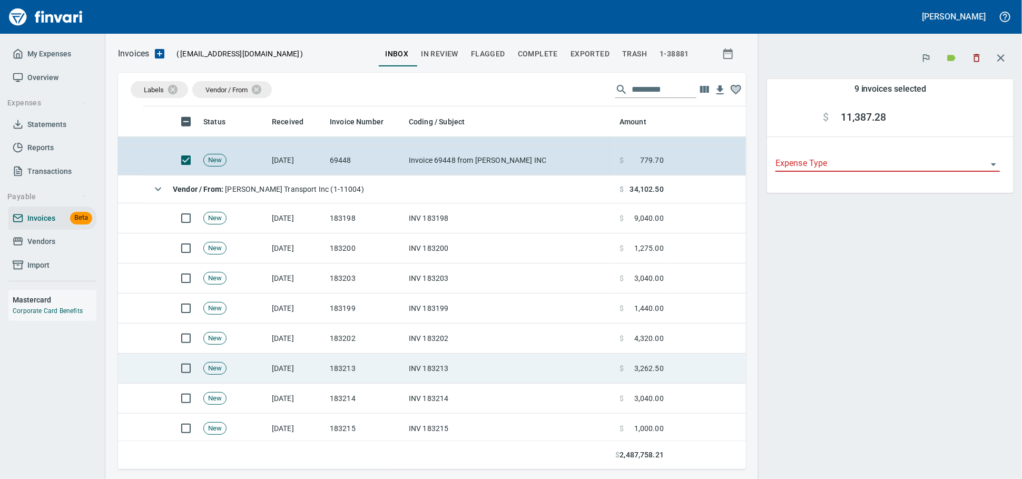
scroll to position [585, 0]
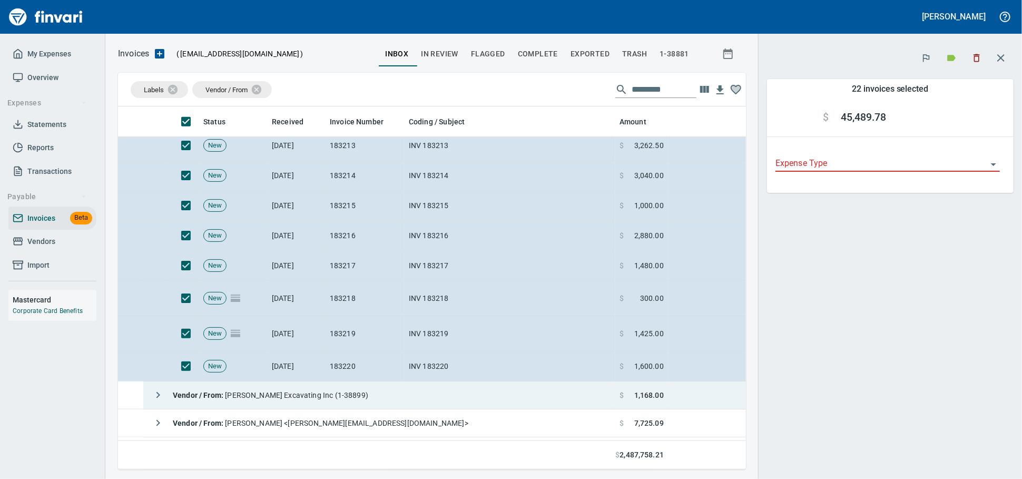
scroll to position [819, 0]
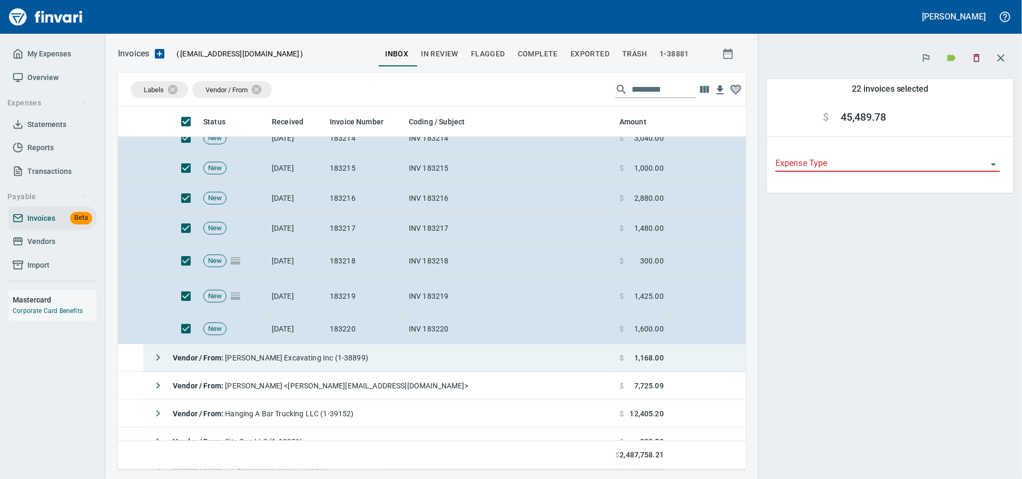
click at [275, 362] on span "Vendor / From : [PERSON_NAME] Excavating Inc (1-38899)" at bounding box center [270, 357] width 195 height 8
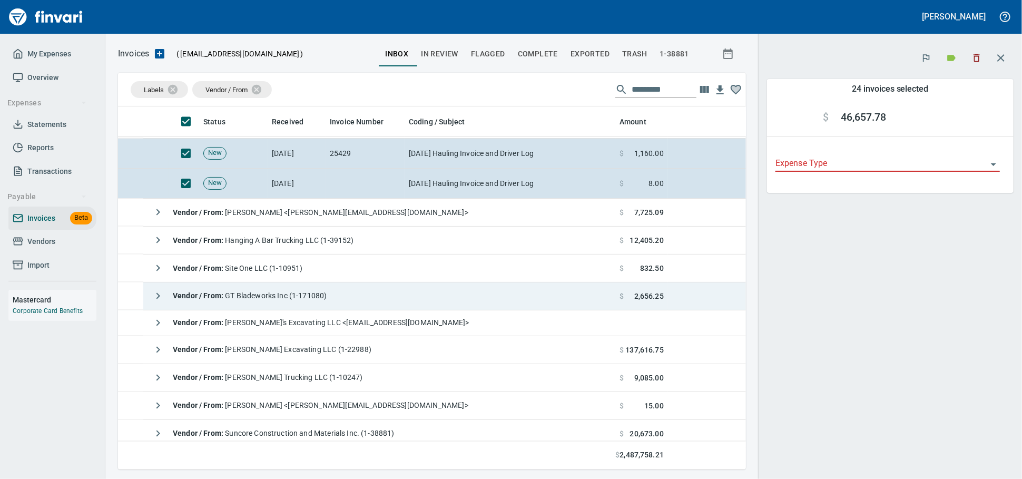
scroll to position [1053, 0]
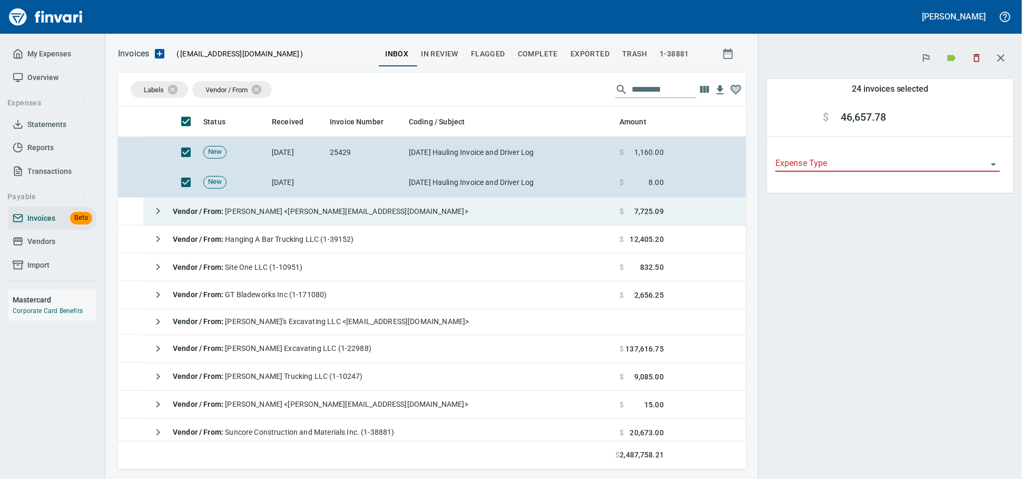
click at [266, 211] on span "Vendor / From : [PERSON_NAME] <[PERSON_NAME][EMAIL_ADDRESS][DOMAIN_NAME]>" at bounding box center [320, 211] width 295 height 8
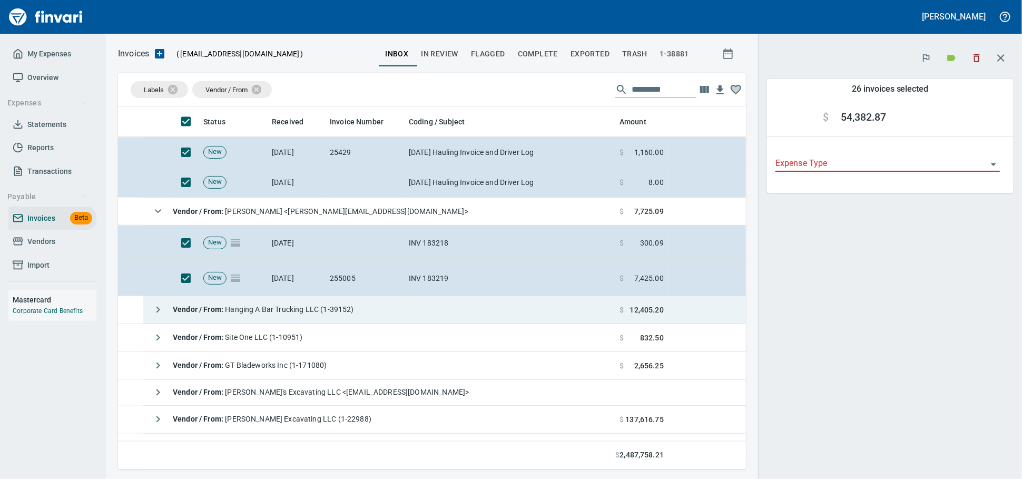
click at [290, 311] on div "Vendor / From : Hanging A Bar Trucking LLC (1-39152)" at bounding box center [250, 309] width 206 height 21
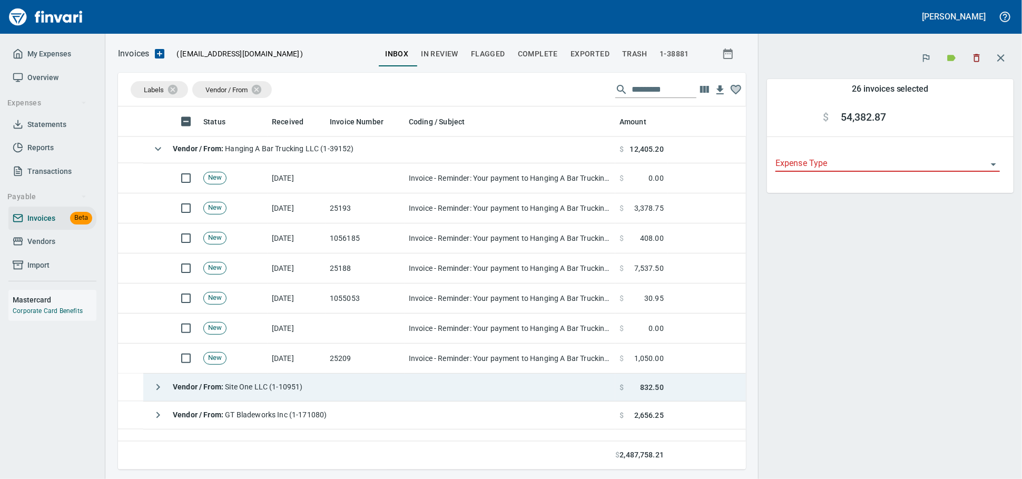
scroll to position [1229, 0]
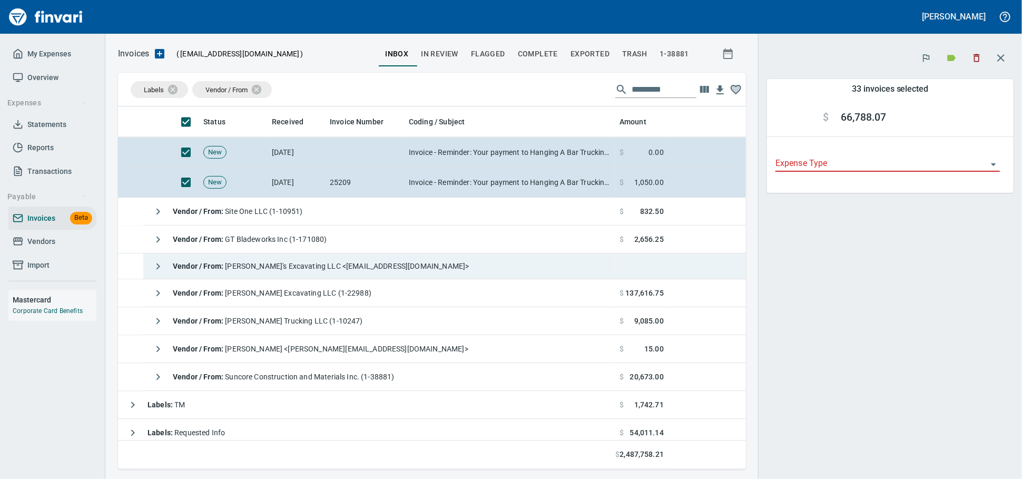
scroll to position [1404, 0]
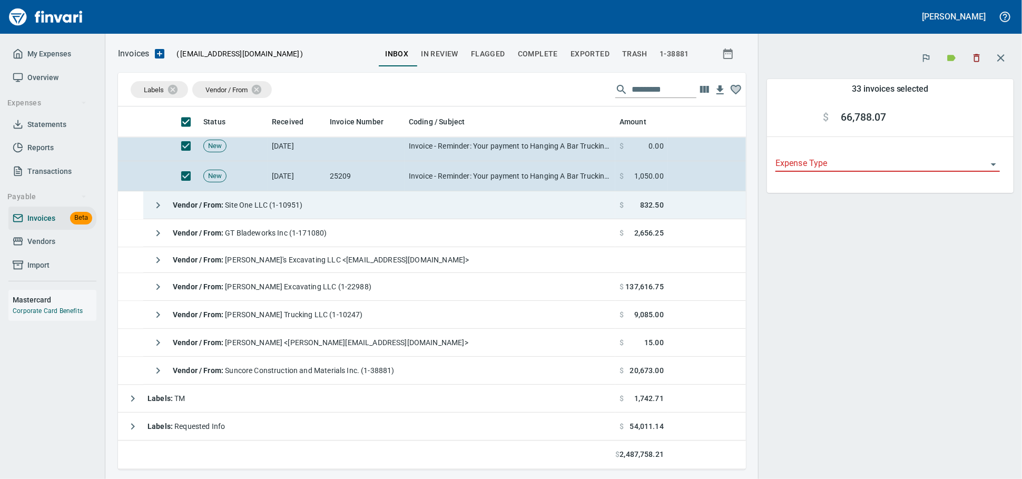
click at [252, 207] on span "Vendor / From : Site One LLC (1-10951)" at bounding box center [238, 205] width 130 height 8
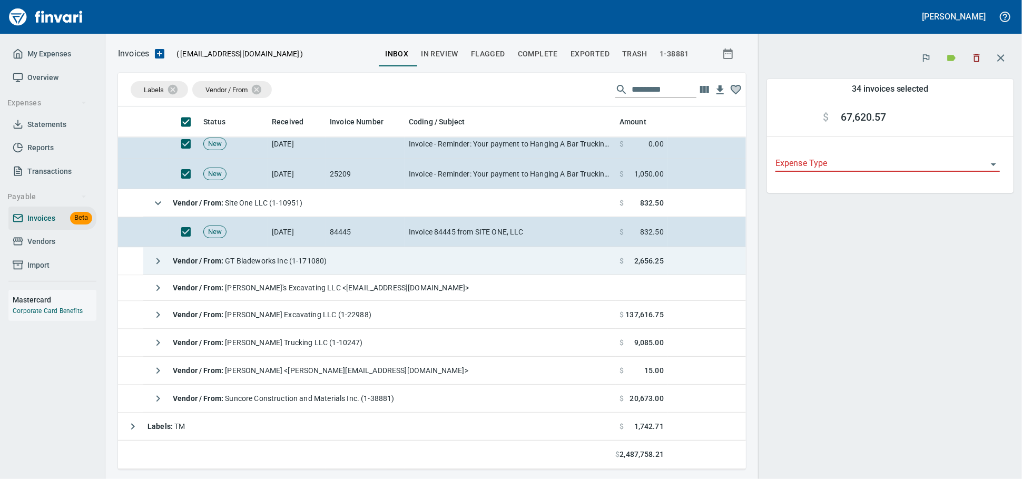
click at [249, 263] on span "Vendor / From : GT Bladeworks Inc (1-171080)" at bounding box center [250, 260] width 154 height 8
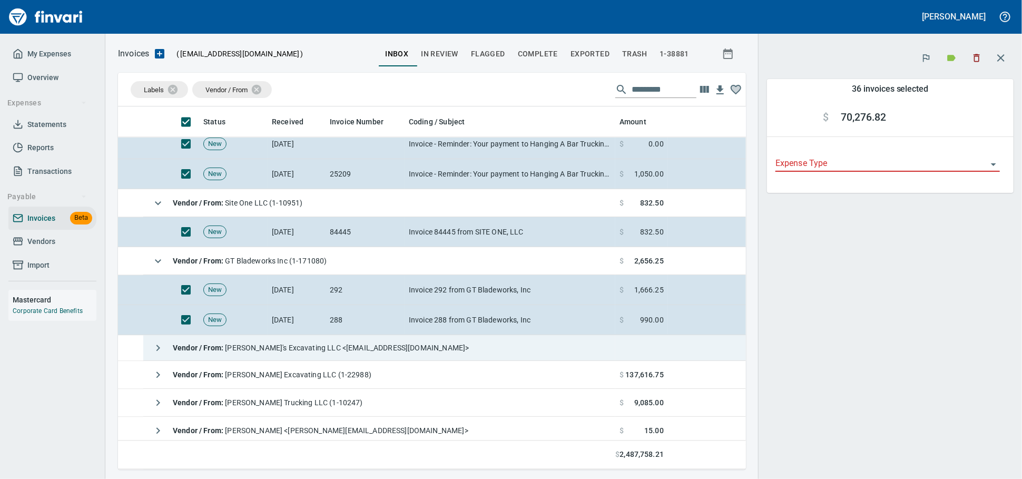
drag, startPoint x: 277, startPoint y: 350, endPoint x: 283, endPoint y: 348, distance: 6.7
click at [277, 350] on span "Vendor / From : [PERSON_NAME]'s Excavating LLC <[EMAIL_ADDRESS][DOMAIN_NAME]>" at bounding box center [321, 347] width 296 height 8
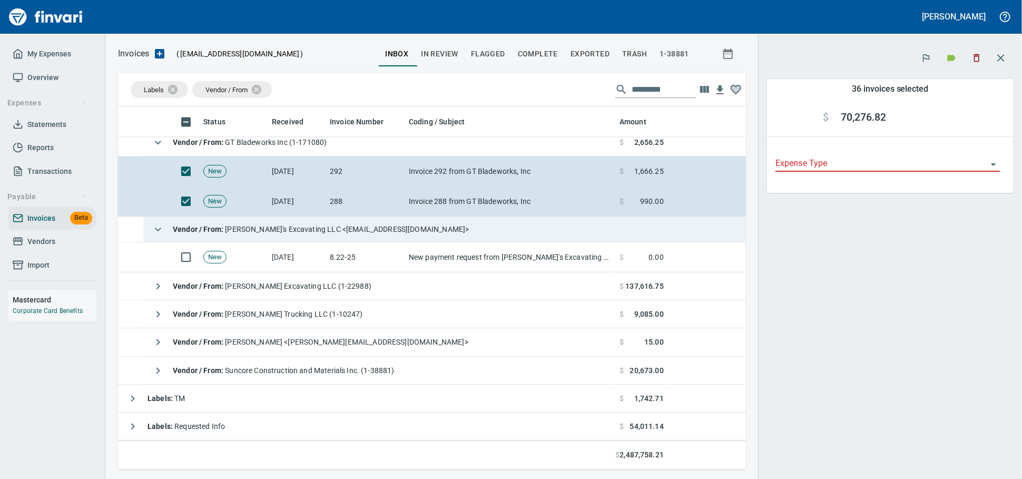
scroll to position [1498, 0]
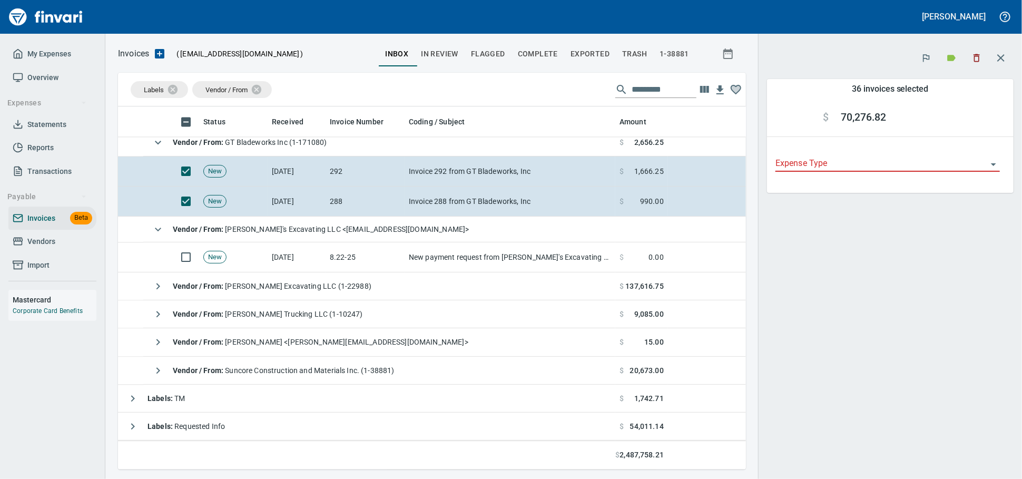
click at [977, 61] on icon "button" at bounding box center [976, 58] width 11 height 11
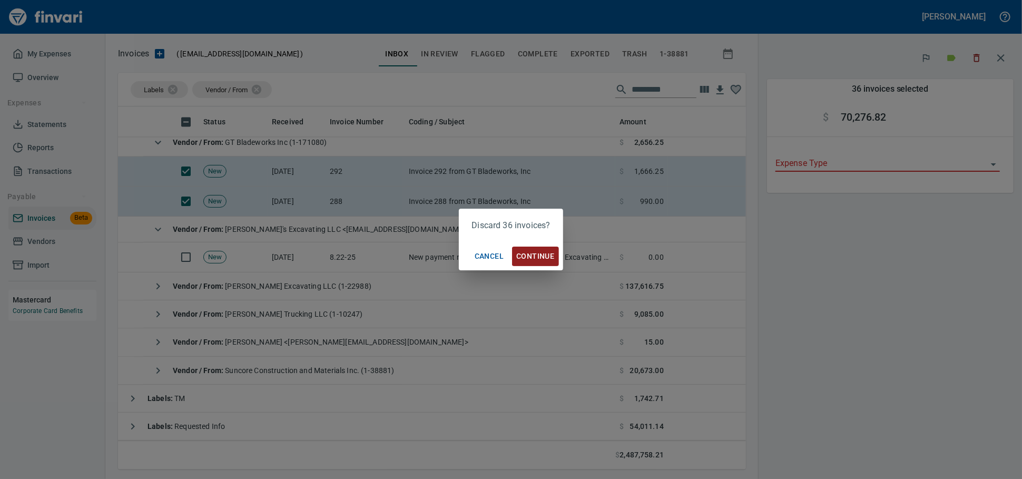
scroll to position [353, 609]
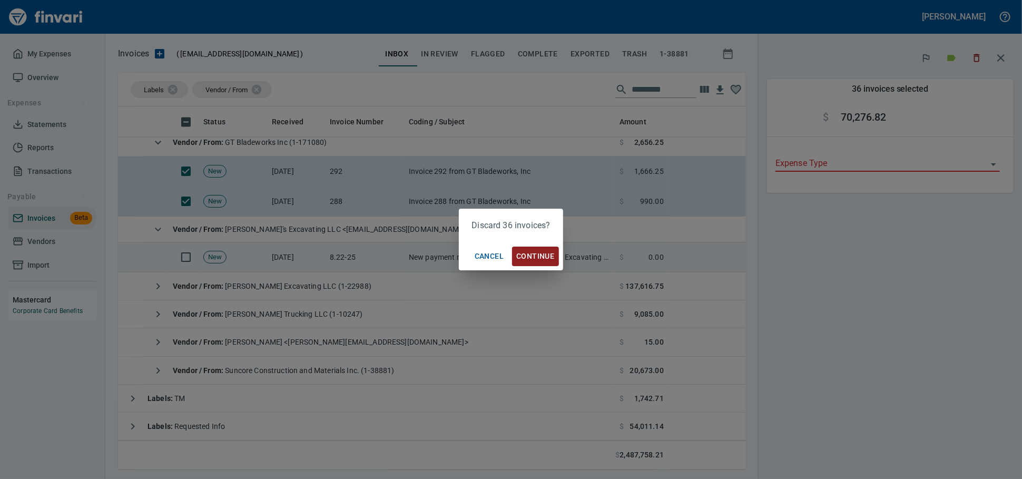
click at [532, 255] on span "Continue" at bounding box center [535, 256] width 38 height 13
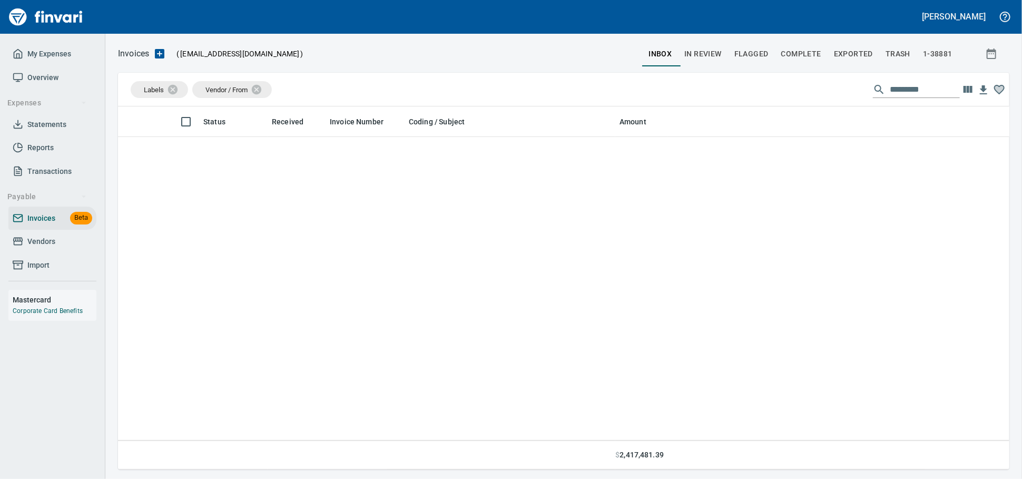
scroll to position [117, 0]
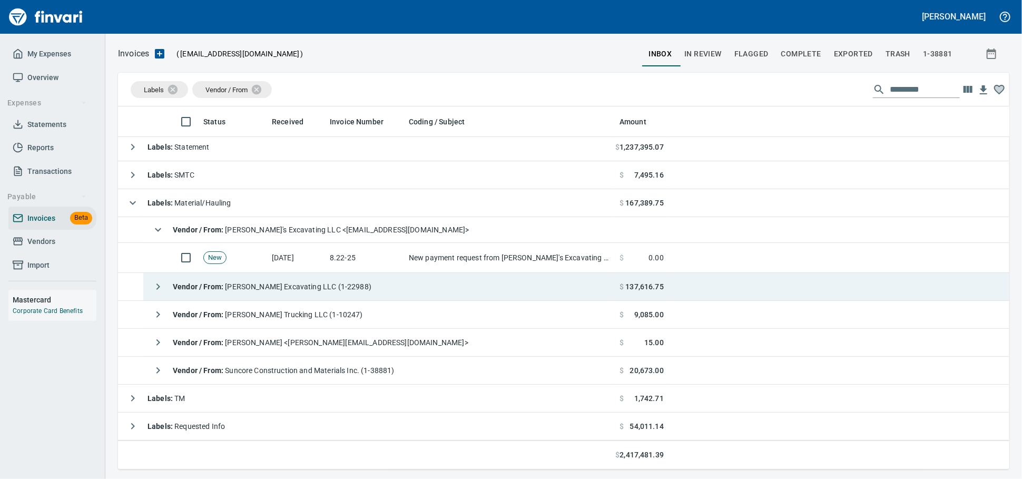
click at [270, 284] on span "Vendor / From : [PERSON_NAME] Excavating LLC (1-22988)" at bounding box center [272, 286] width 199 height 8
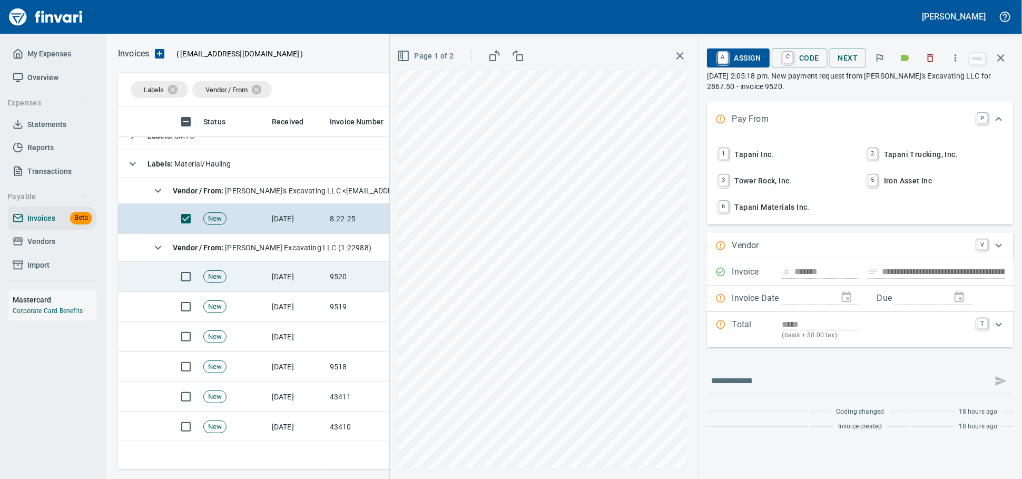
scroll to position [234, 0]
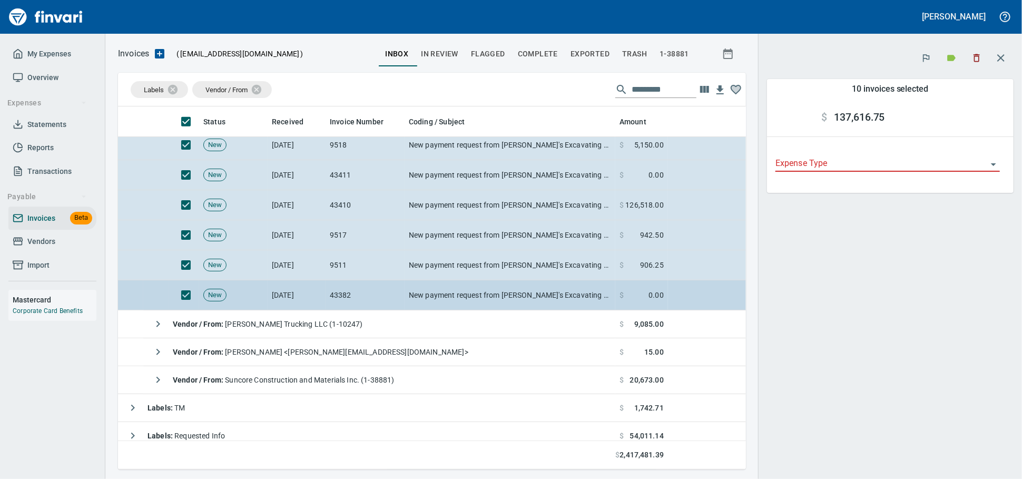
scroll to position [389, 0]
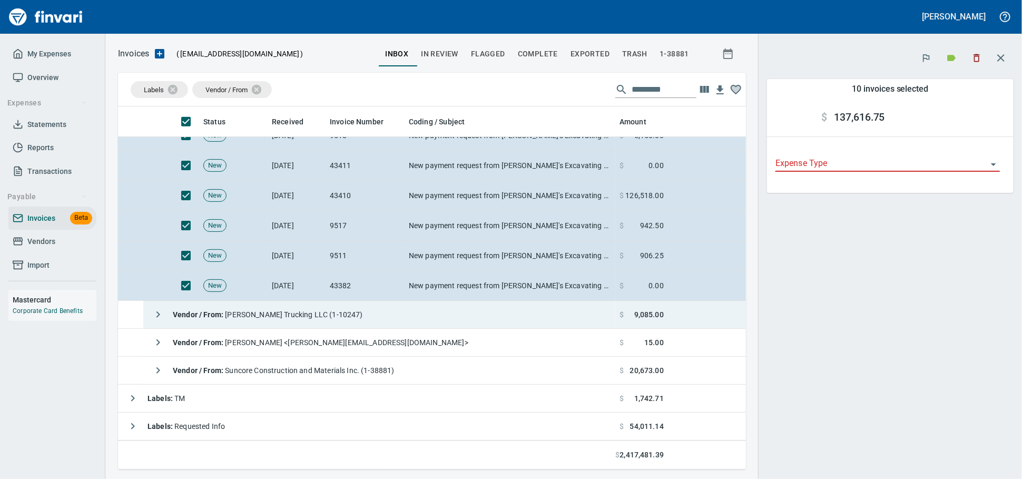
click at [192, 312] on strong "Vendor / From :" at bounding box center [199, 314] width 52 height 8
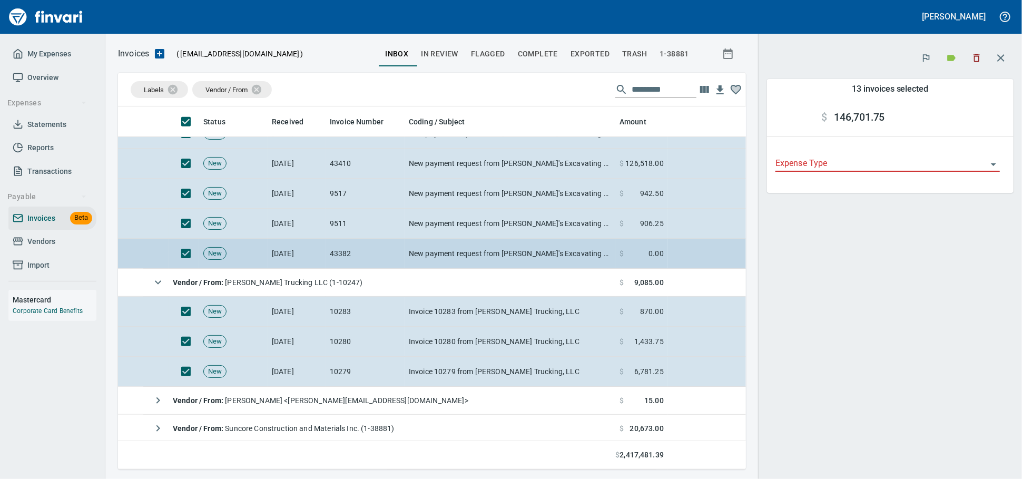
scroll to position [480, 0]
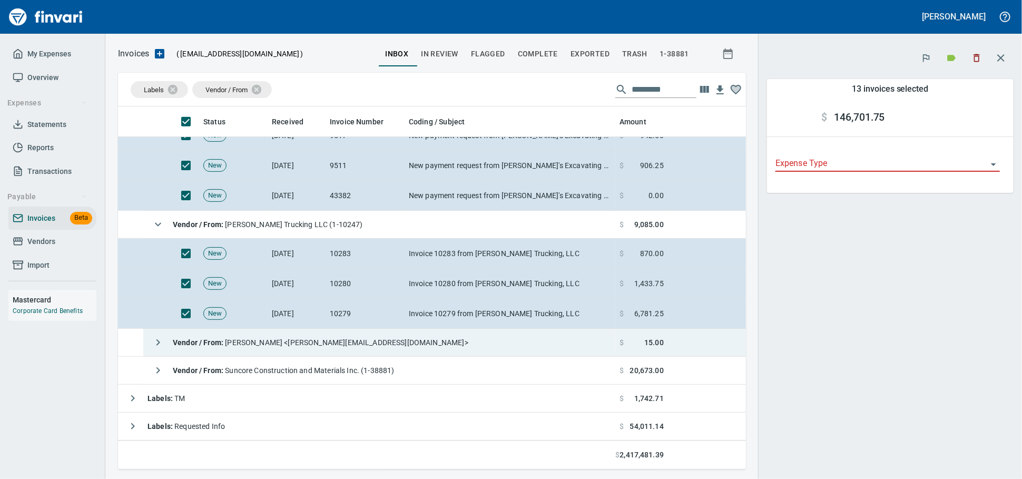
click at [278, 340] on span "Vendor / From : [PERSON_NAME] <[PERSON_NAME][EMAIL_ADDRESS][DOMAIN_NAME]>" at bounding box center [320, 342] width 295 height 8
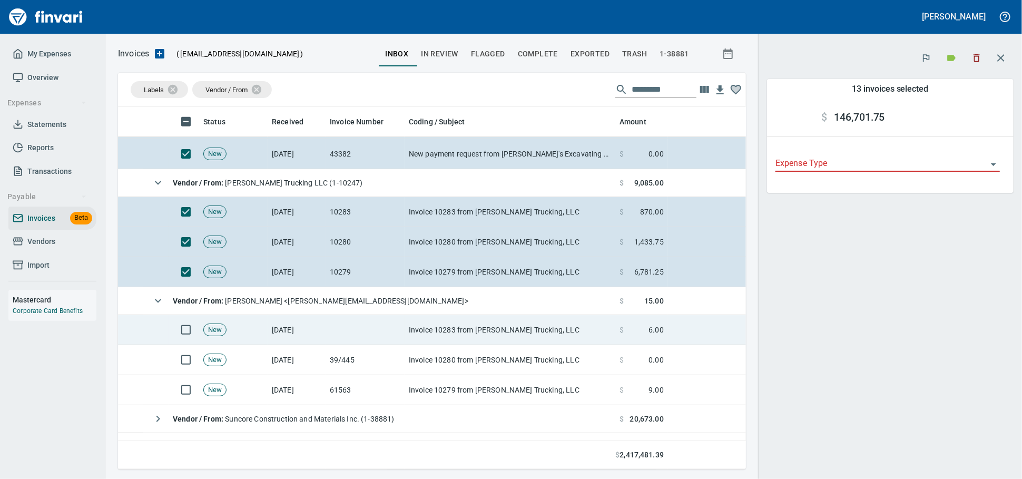
scroll to position [569, 0]
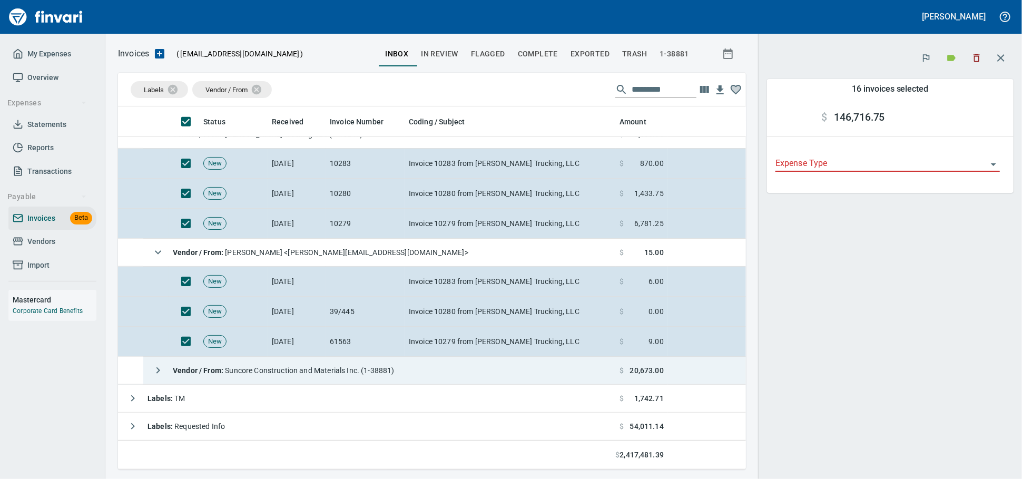
click at [245, 363] on div "Vendor / From : Suncore Construction and Materials Inc. (1-38881)" at bounding box center [270, 370] width 247 height 21
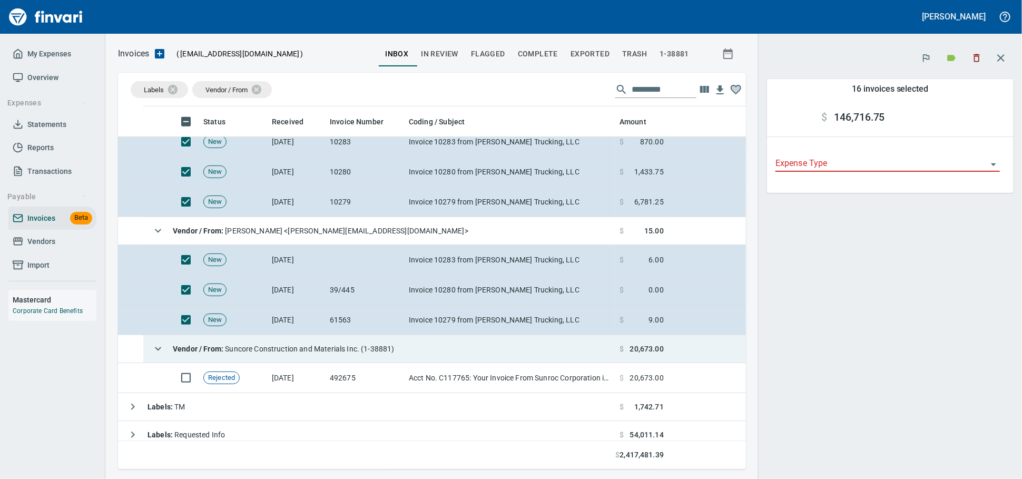
scroll to position [599, 0]
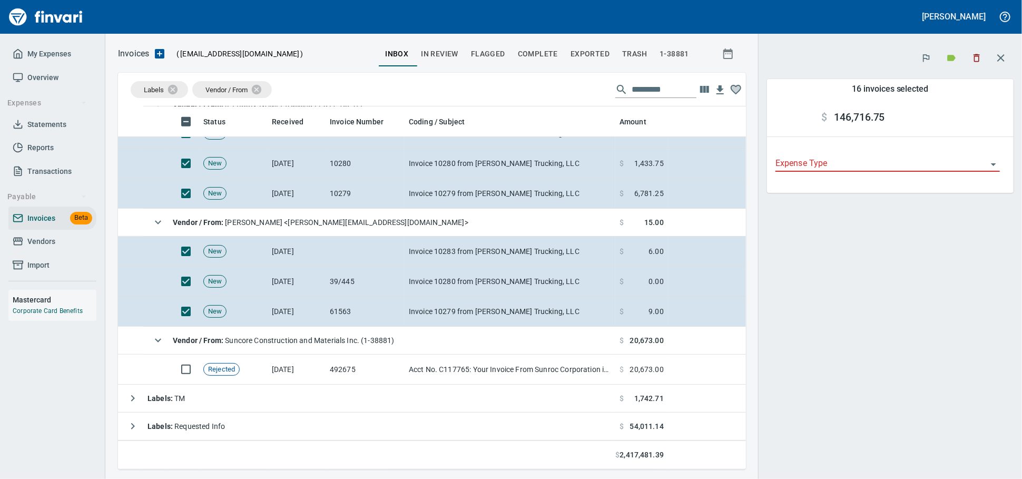
click at [971, 55] on icon "button" at bounding box center [976, 58] width 11 height 11
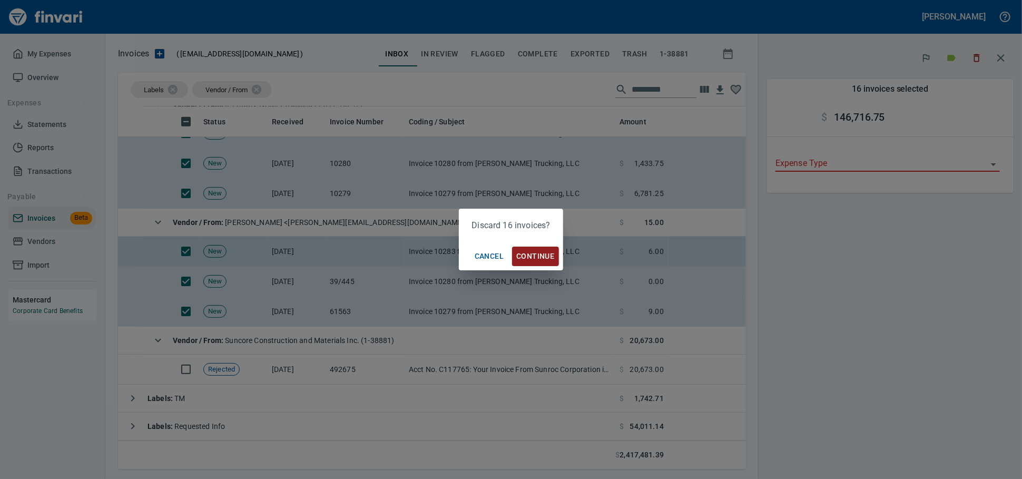
click at [550, 255] on span "Continue" at bounding box center [535, 256] width 38 height 13
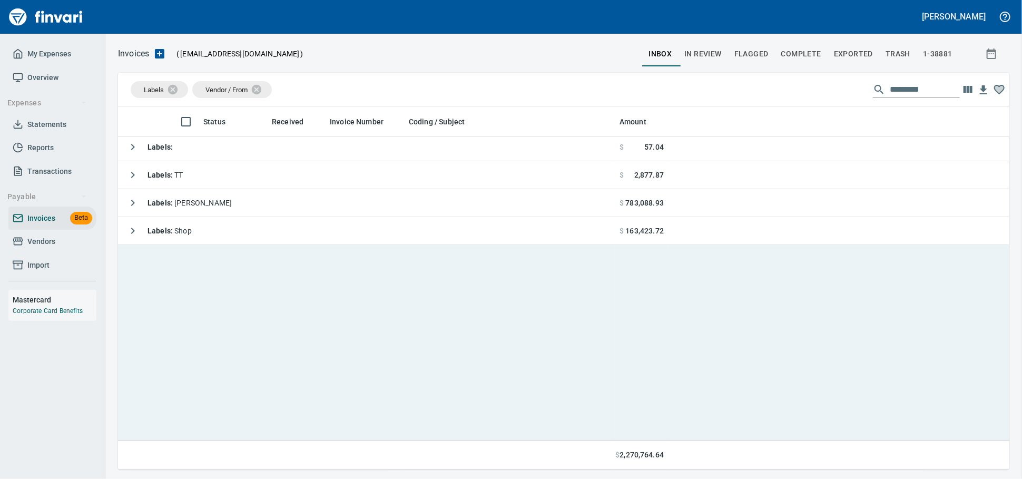
scroll to position [353, 871]
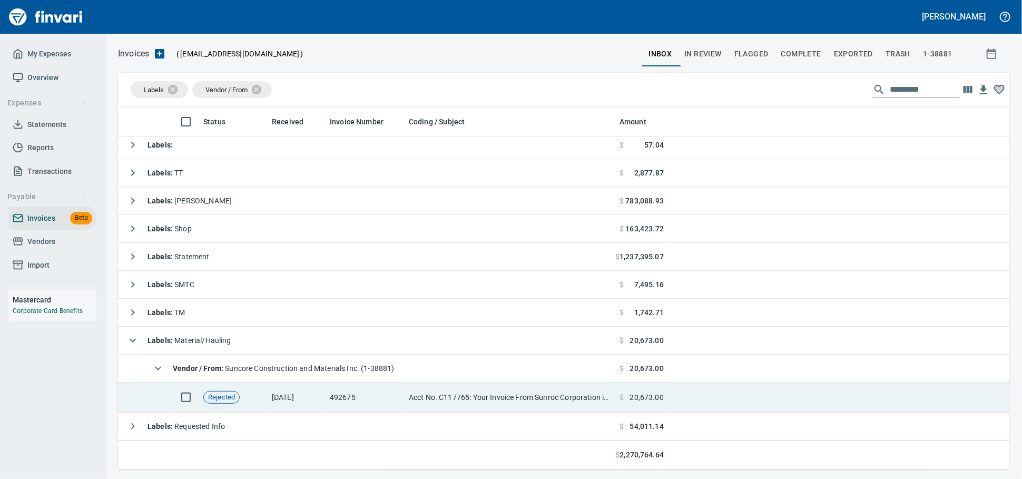
click at [380, 400] on td "492675" at bounding box center [364, 397] width 79 height 30
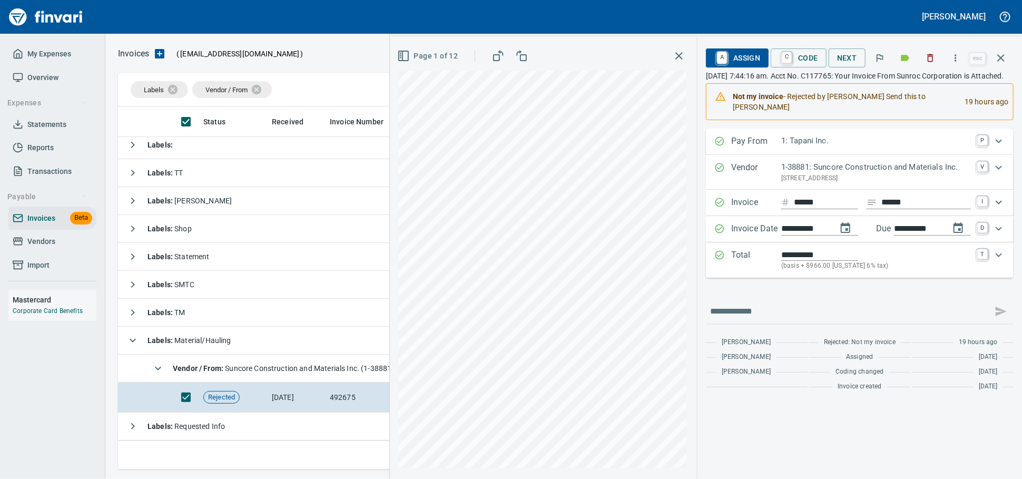
click at [717, 60] on link "A" at bounding box center [722, 58] width 10 height 12
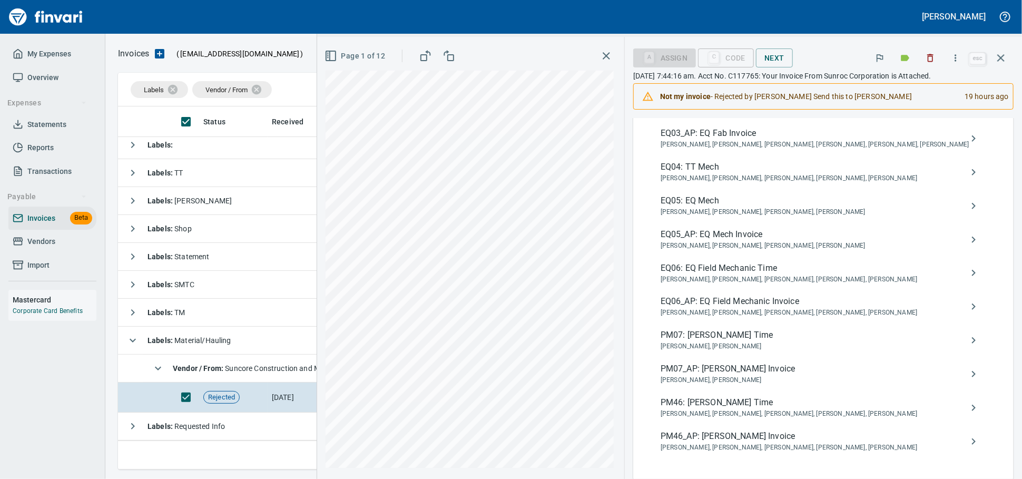
scroll to position [585, 0]
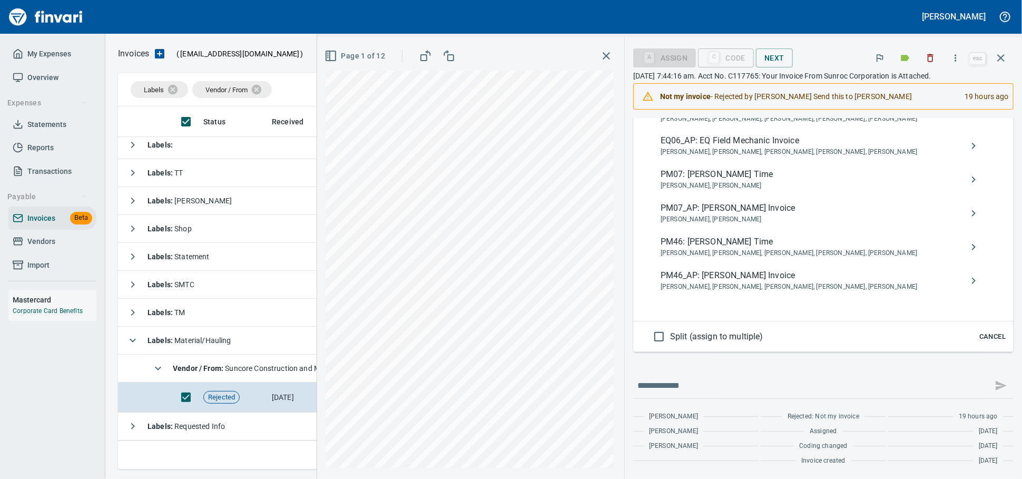
type input "**********"
click at [788, 282] on span "PM46_AP: [PERSON_NAME] Invoice" at bounding box center [814, 275] width 309 height 13
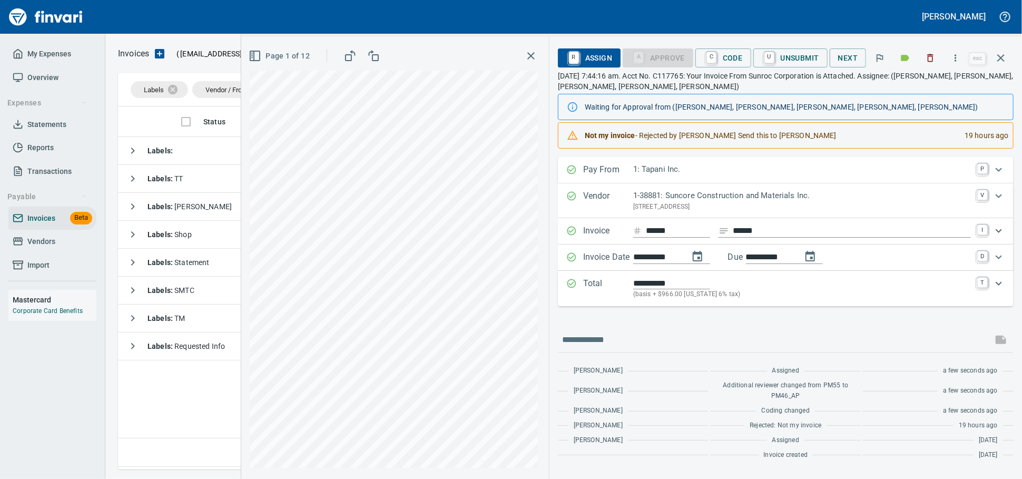
click at [998, 62] on icon "button" at bounding box center [1000, 58] width 13 height 13
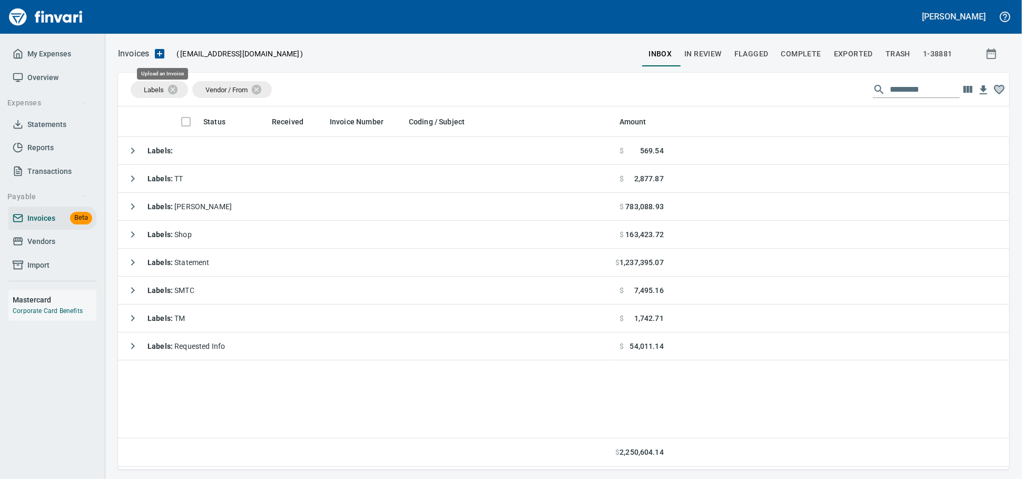
click at [164, 53] on icon "button" at bounding box center [159, 53] width 9 height 9
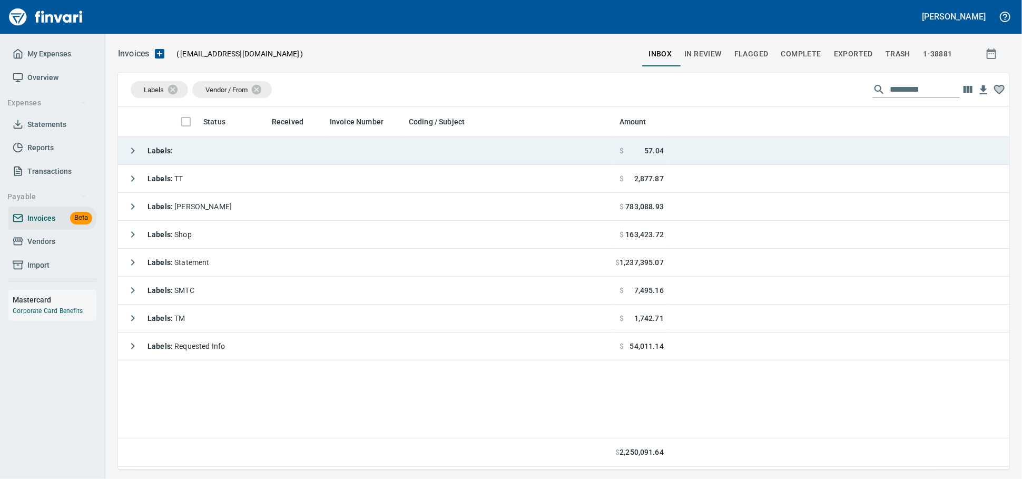
click at [297, 151] on td "Labels :" at bounding box center [366, 151] width 497 height 28
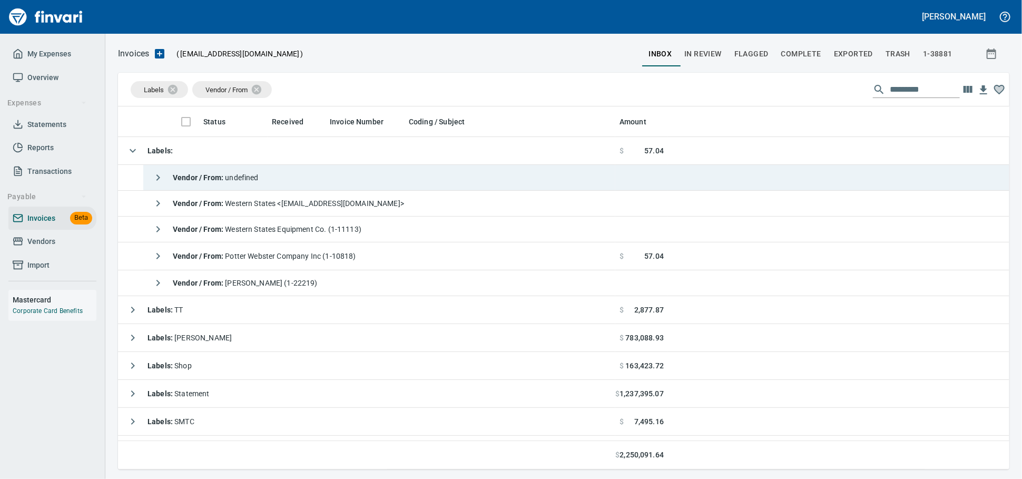
drag, startPoint x: 293, startPoint y: 175, endPoint x: 347, endPoint y: 187, distance: 55.7
click at [292, 175] on td "Vendor / From : undefined" at bounding box center [379, 178] width 472 height 26
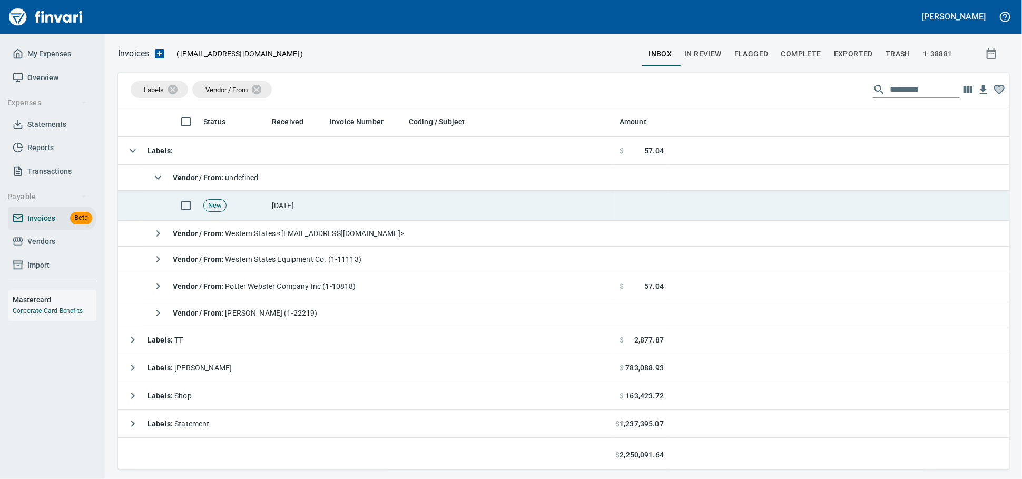
click at [387, 206] on td at bounding box center [364, 206] width 79 height 30
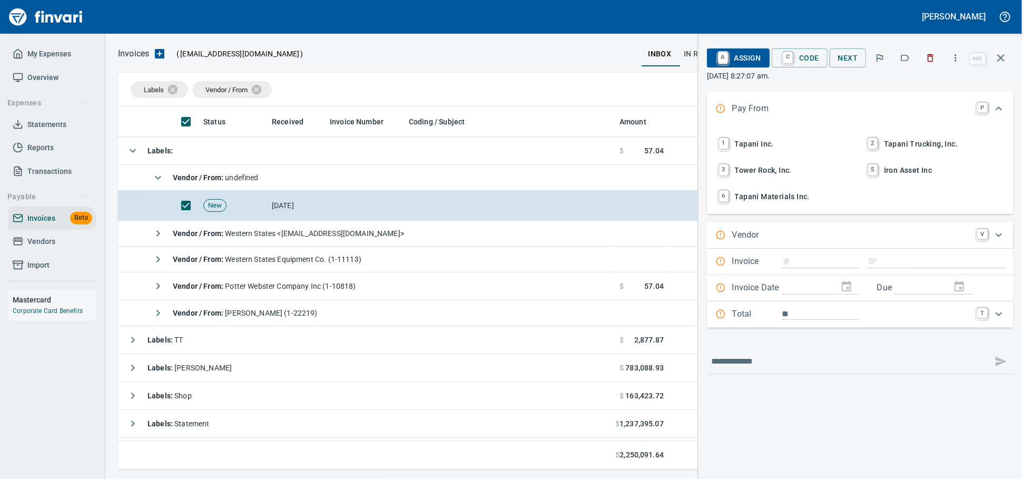
click at [780, 150] on span "1 Tapani Inc." at bounding box center [785, 144] width 139 height 18
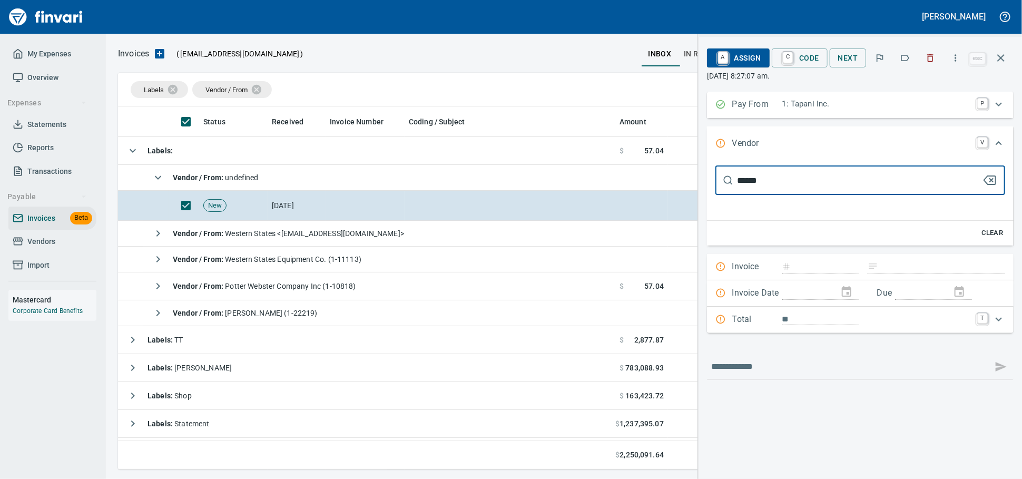
type input "*******"
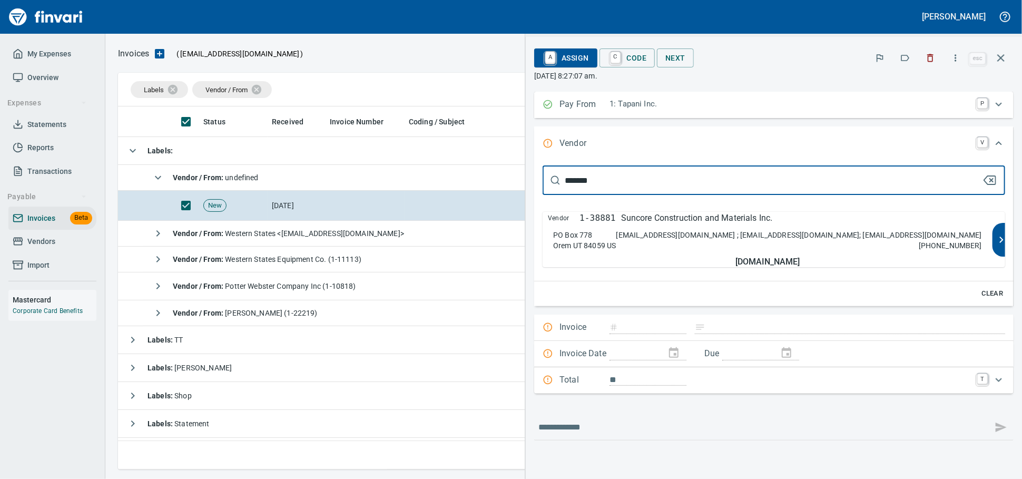
click at [757, 224] on p "Suncore Construction and Materials Inc." at bounding box center [697, 218] width 152 height 13
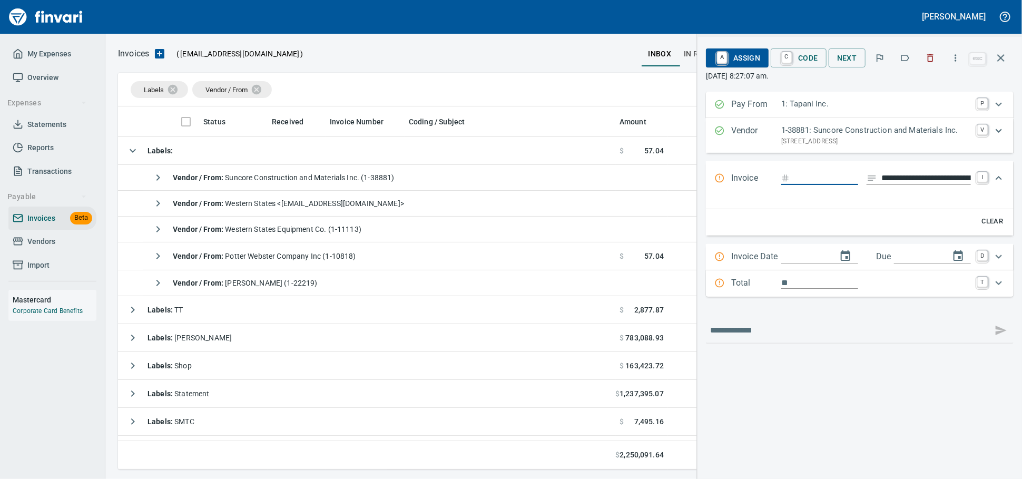
type input "**********"
click at [794, 185] on input "Expand" at bounding box center [826, 178] width 64 height 13
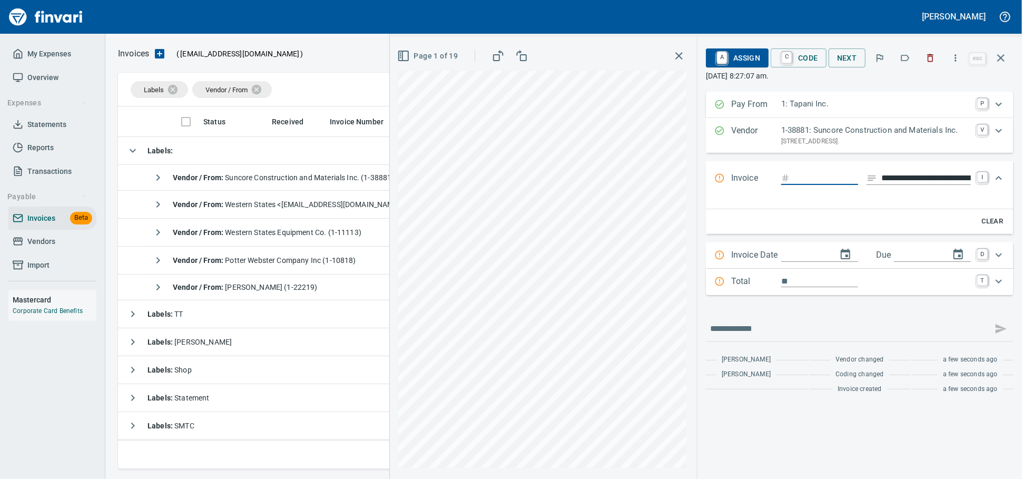
type input "********"
type input "**********"
type input "*********"
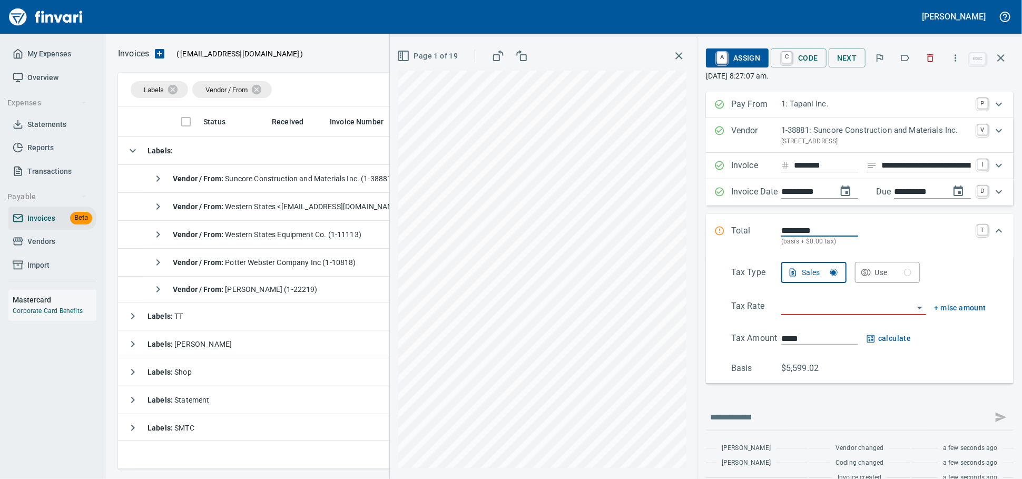
click at [881, 172] on input "**********" at bounding box center [926, 165] width 90 height 13
type input "******"
click at [793, 314] on input "search" at bounding box center [847, 307] width 132 height 15
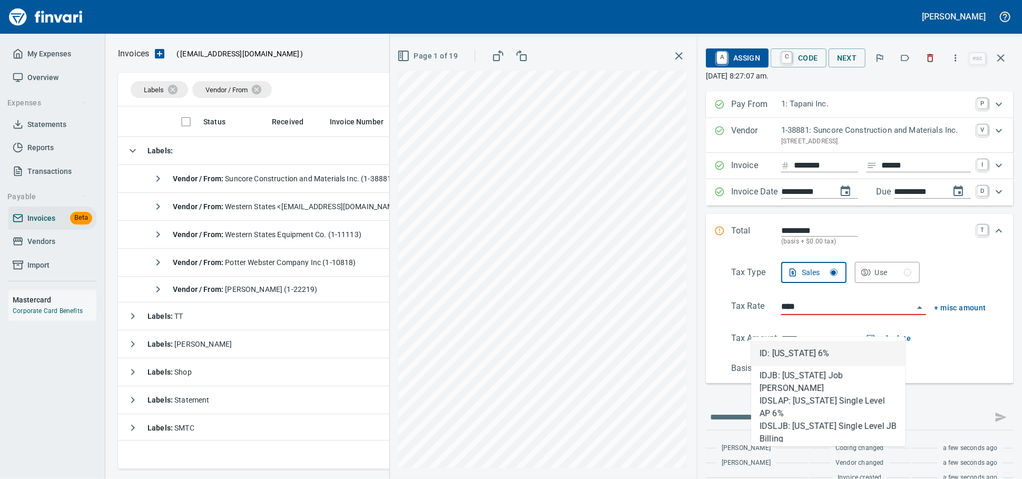
click at [786, 356] on li "ID: Idaho 6%" at bounding box center [828, 353] width 154 height 25
type input "**********"
type input "*******"
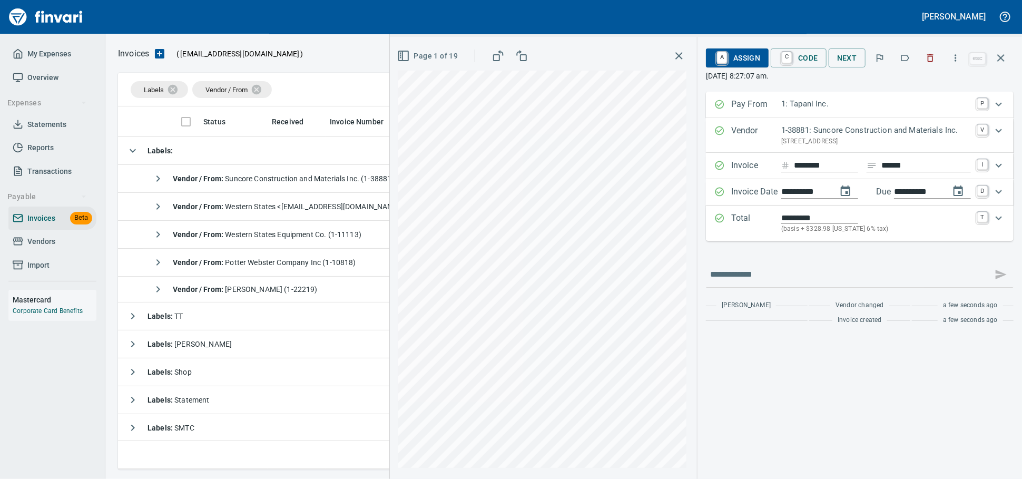
type input "**********"
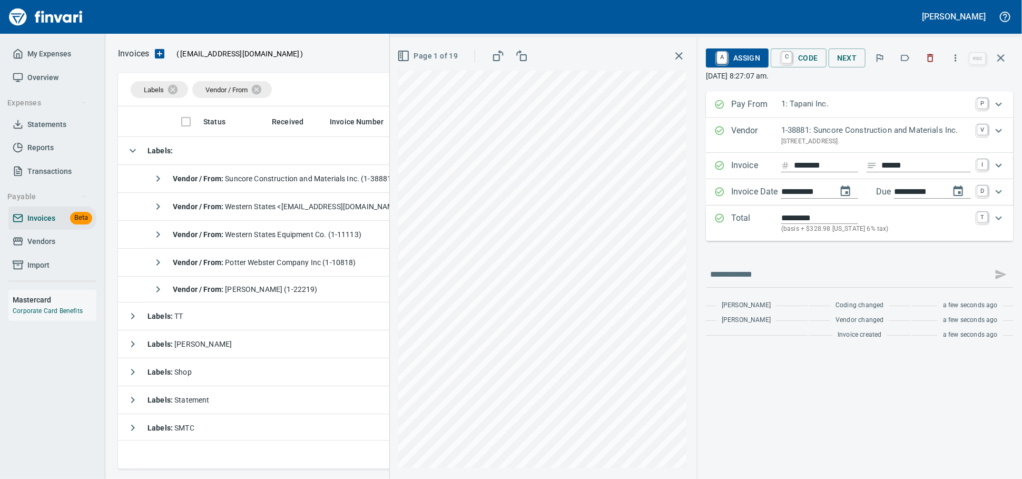
click at [996, 220] on icon "Expand" at bounding box center [998, 218] width 6 height 4
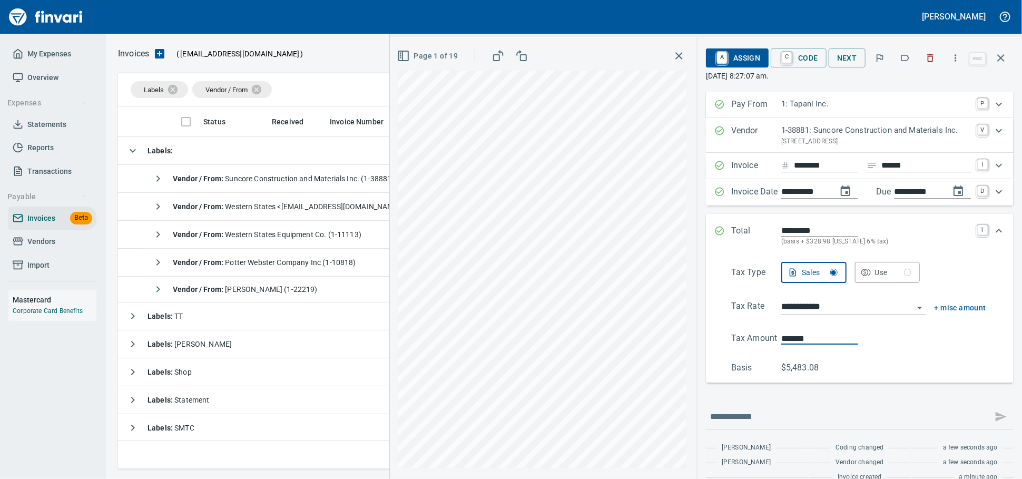
click at [714, 348] on div "**********" at bounding box center [859, 318] width 291 height 112
type input "*******"
click at [714, 66] on span "A Assign" at bounding box center [737, 58] width 46 height 18
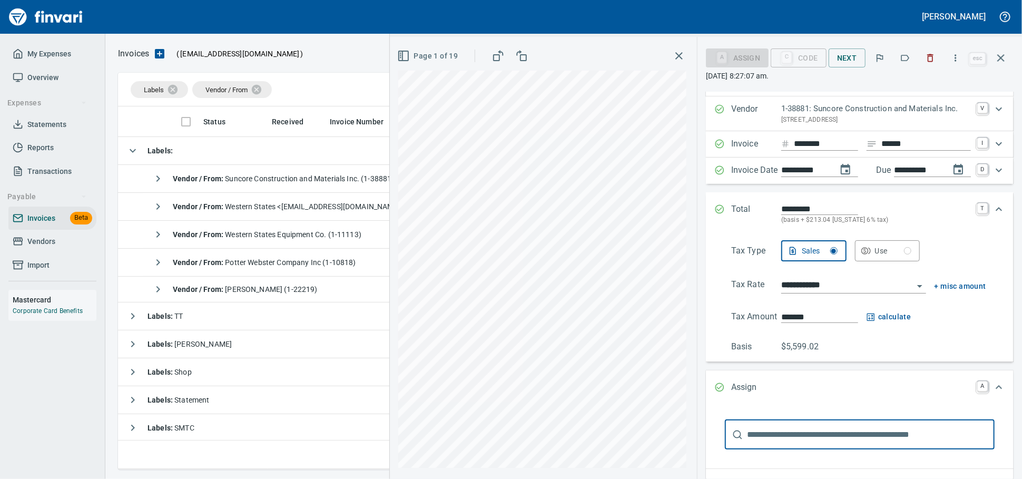
scroll to position [194, 0]
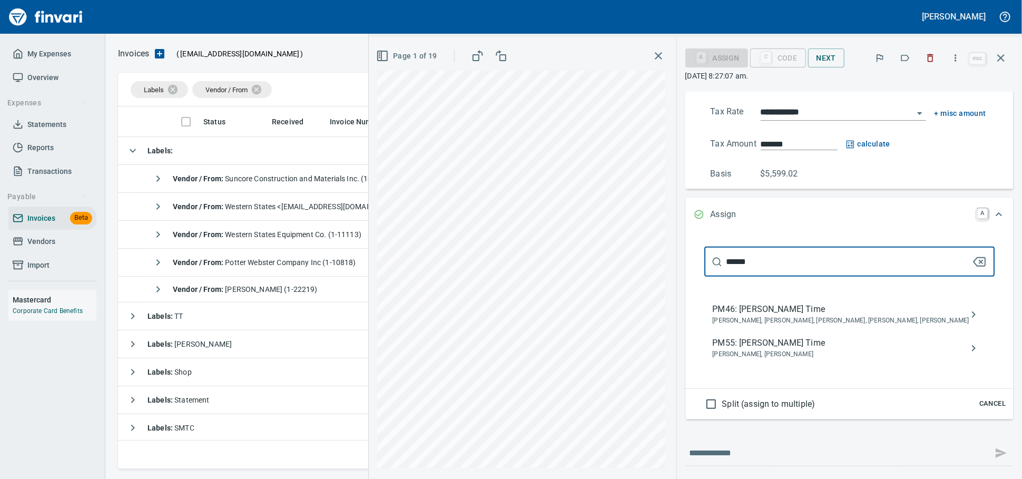
type input "******"
click at [773, 349] on span "PM55: [PERSON_NAME] Time" at bounding box center [841, 343] width 256 height 13
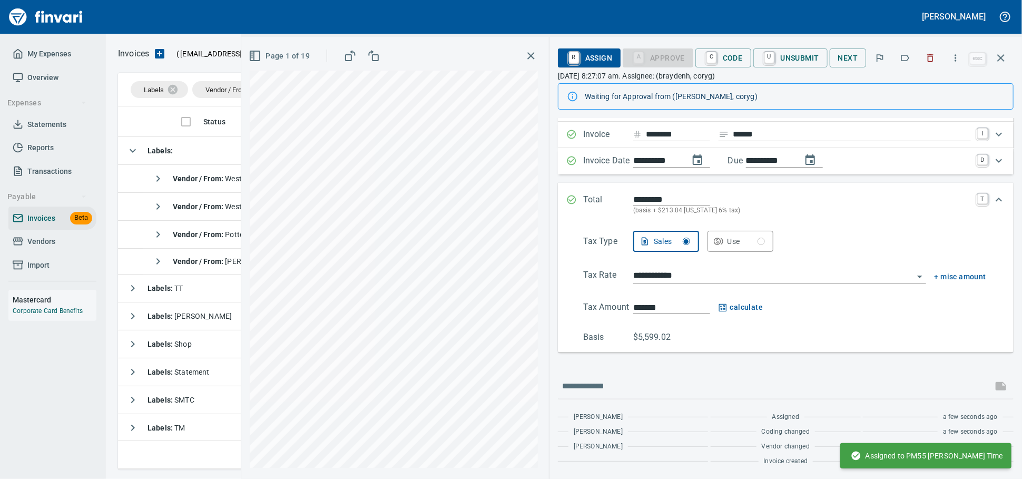
scroll to position [96, 0]
drag, startPoint x: 994, startPoint y: 60, endPoint x: 975, endPoint y: 56, distance: 19.2
click at [994, 59] on icon "button" at bounding box center [1000, 58] width 13 height 13
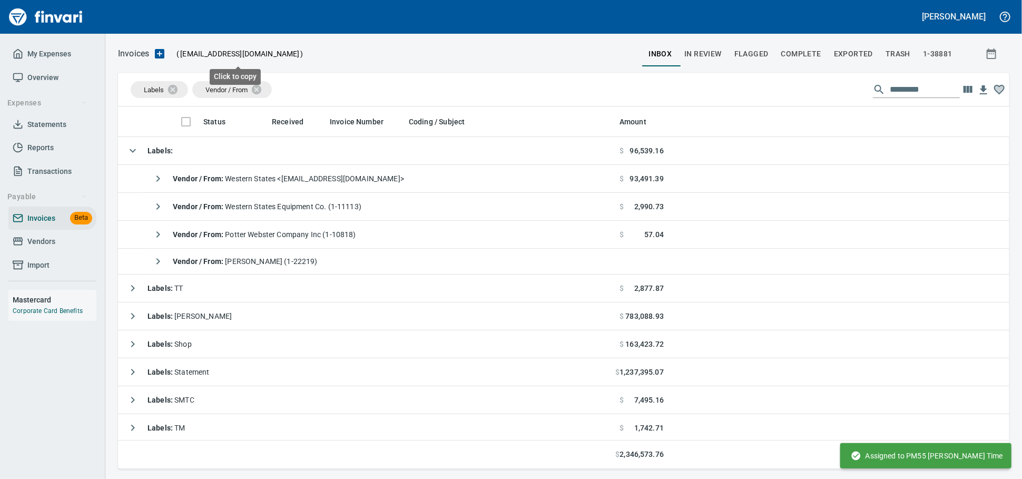
scroll to position [353, 873]
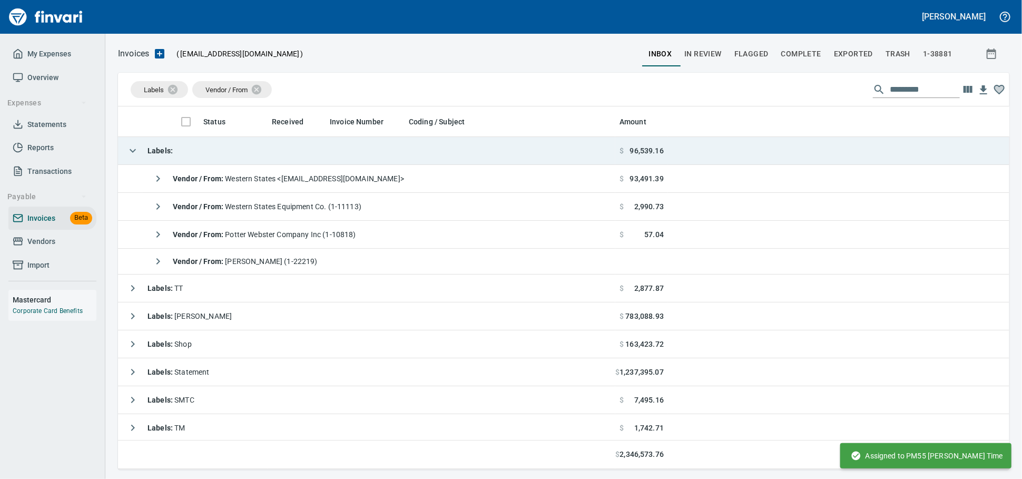
click at [243, 150] on td "Labels :" at bounding box center [366, 151] width 497 height 28
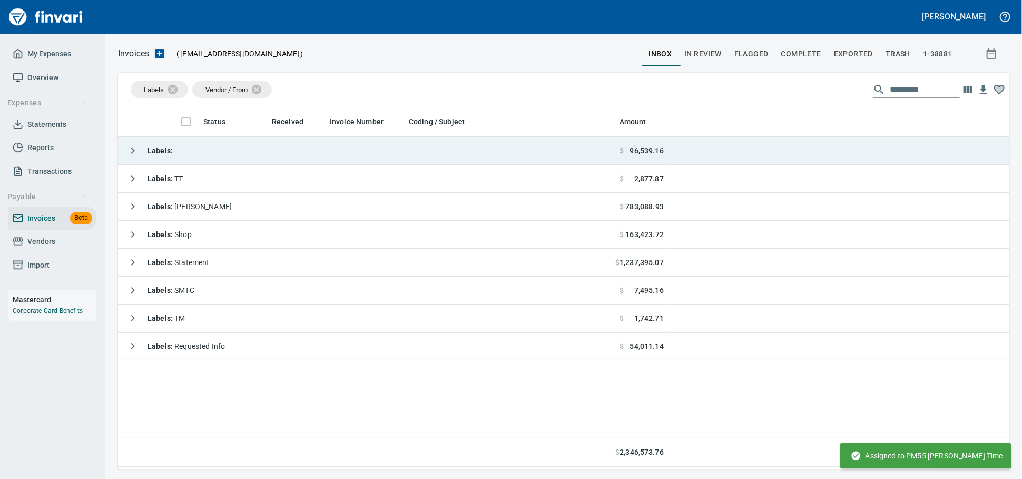
scroll to position [353, 882]
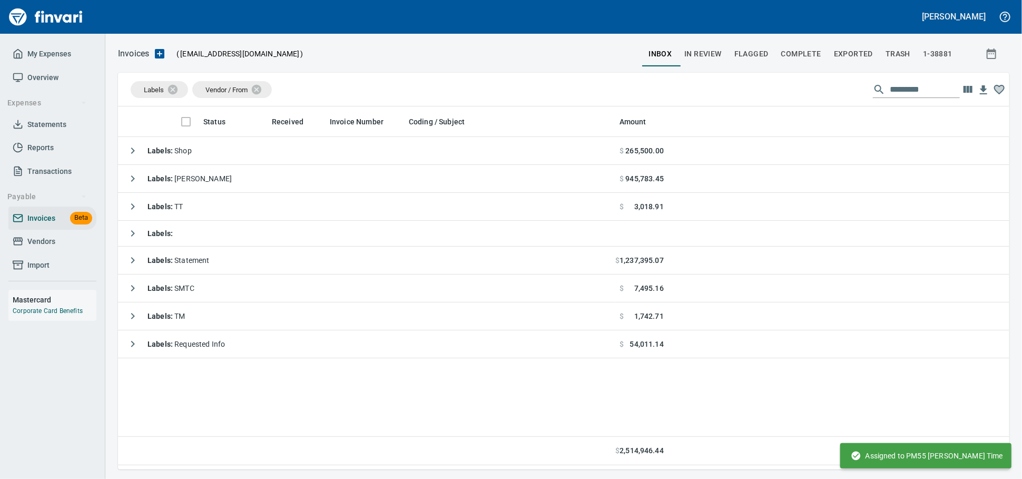
click at [41, 248] on span "Vendors" at bounding box center [41, 241] width 28 height 13
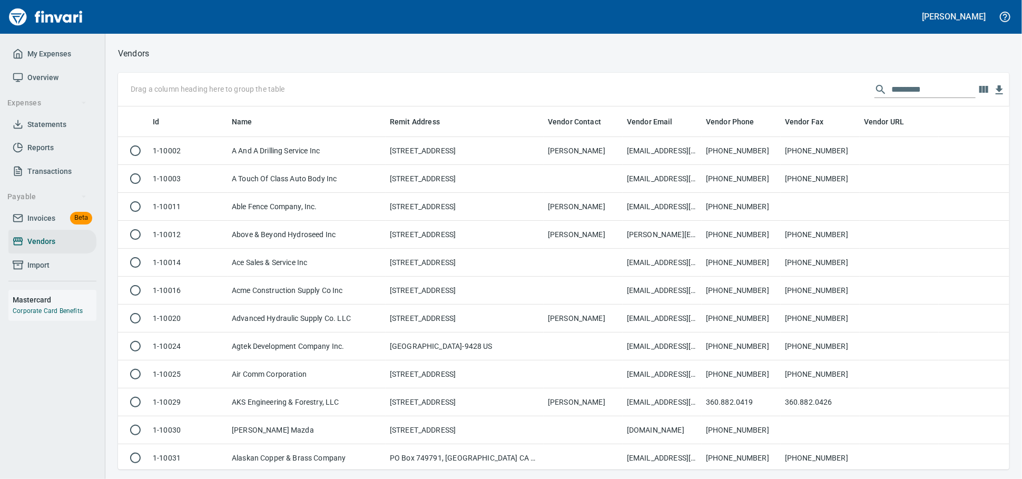
scroll to position [353, 873]
click at [898, 88] on input "text" at bounding box center [933, 89] width 84 height 17
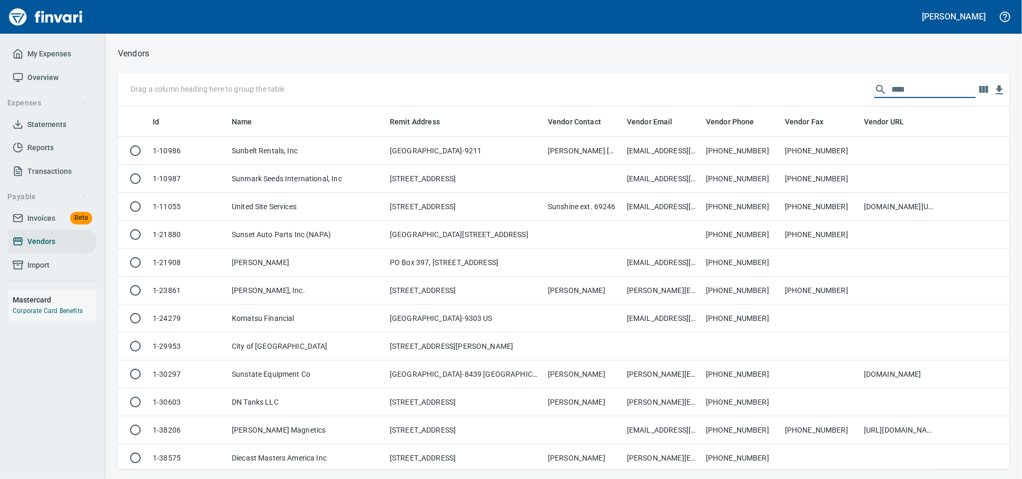
scroll to position [353, 882]
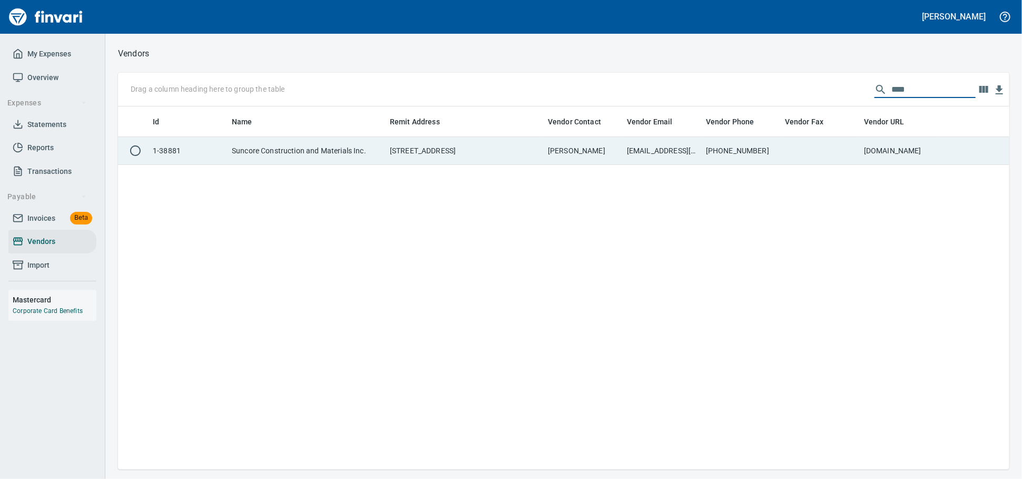
type input "****"
click at [414, 152] on td "[STREET_ADDRESS]" at bounding box center [465, 151] width 158 height 28
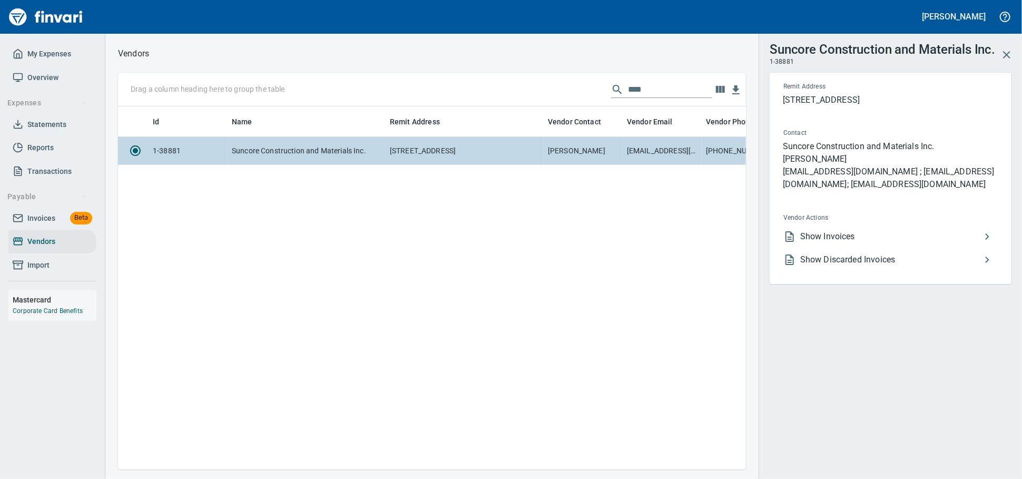
scroll to position [344, 618]
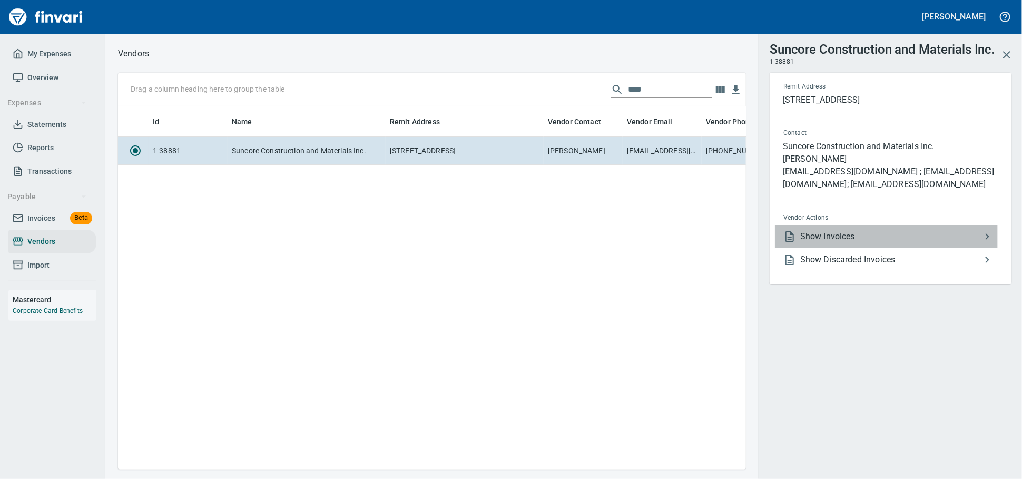
click at [879, 243] on span "Show Invoices" at bounding box center [890, 236] width 181 height 13
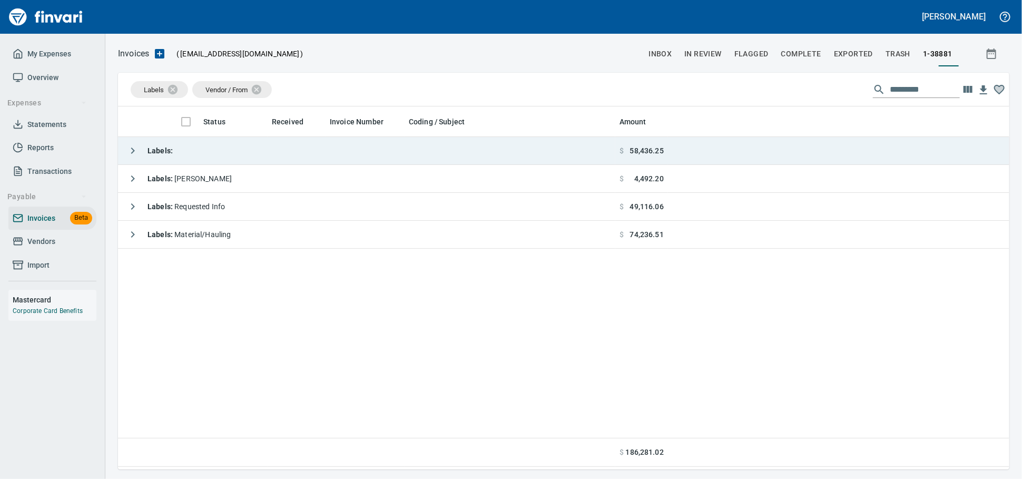
scroll to position [353, 882]
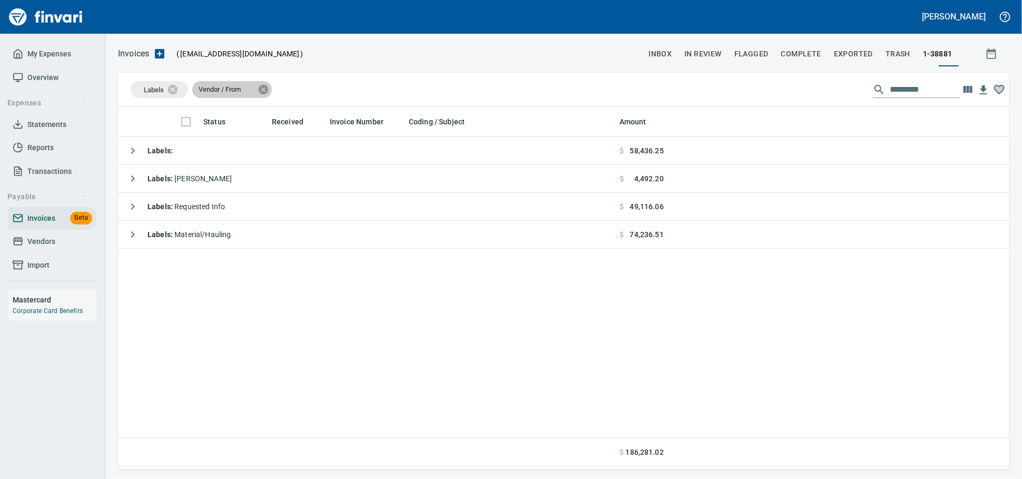
click at [268, 93] on icon at bounding box center [263, 88] width 9 height 9
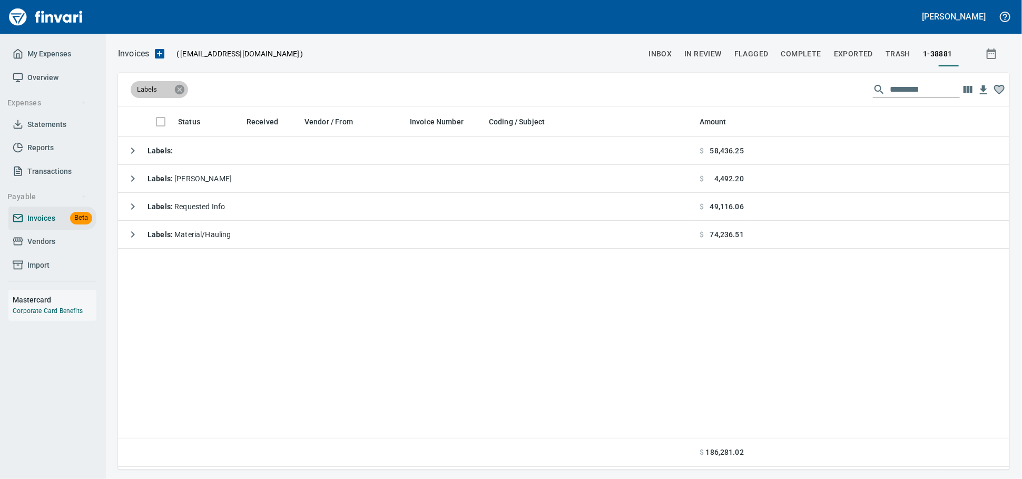
click at [183, 88] on icon at bounding box center [179, 88] width 9 height 9
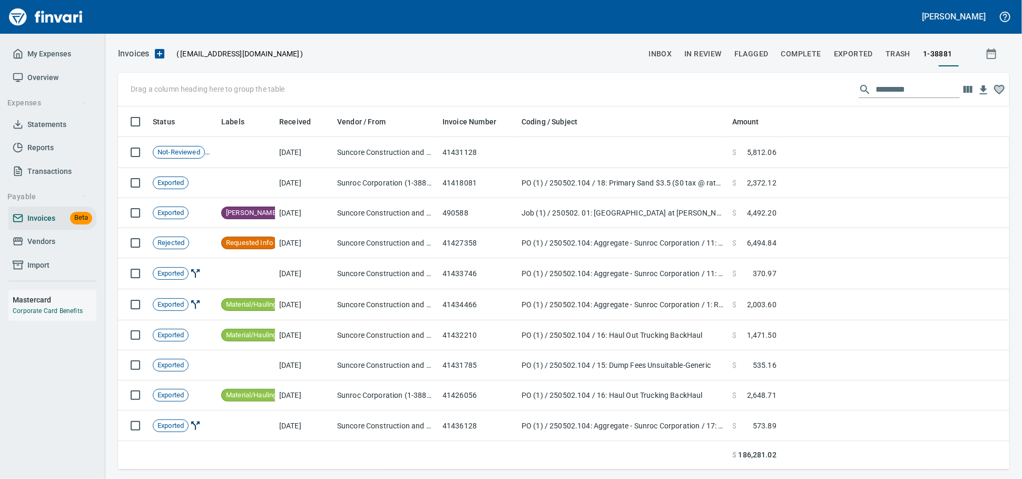
scroll to position [353, 873]
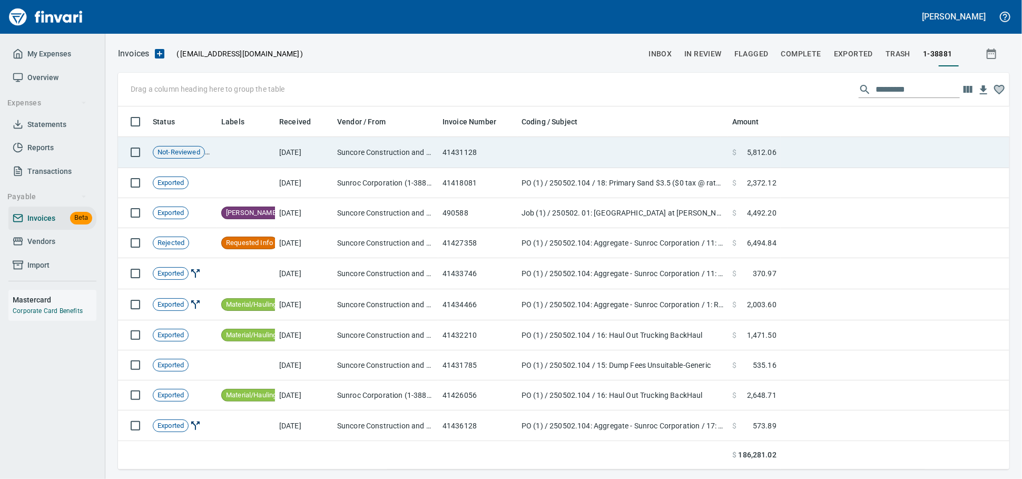
click at [363, 162] on td "Suncore Construction and Materials Inc. (1-38881)" at bounding box center [385, 152] width 105 height 31
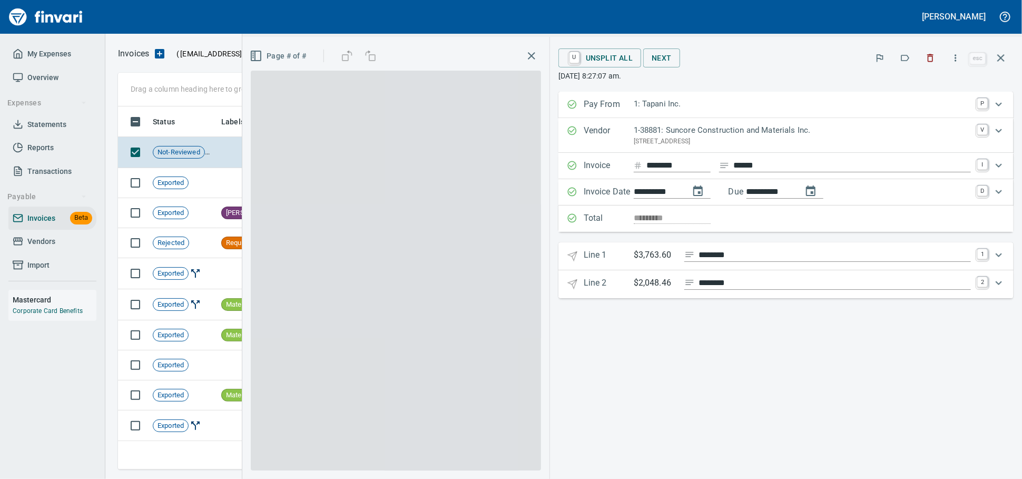
scroll to position [353, 872]
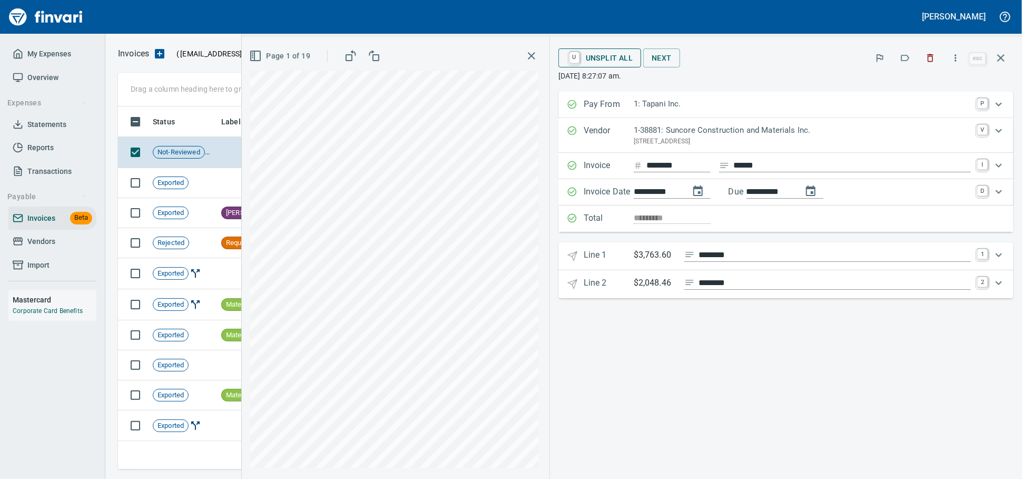
click at [572, 62] on span "U Unsplit All" at bounding box center [600, 58] width 66 height 18
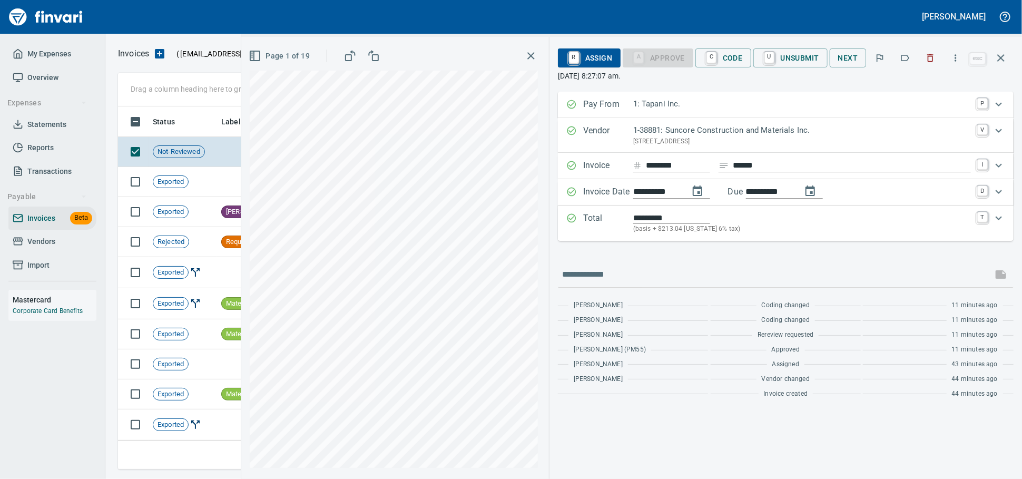
click at [566, 57] on span "R Assign" at bounding box center [589, 58] width 46 height 18
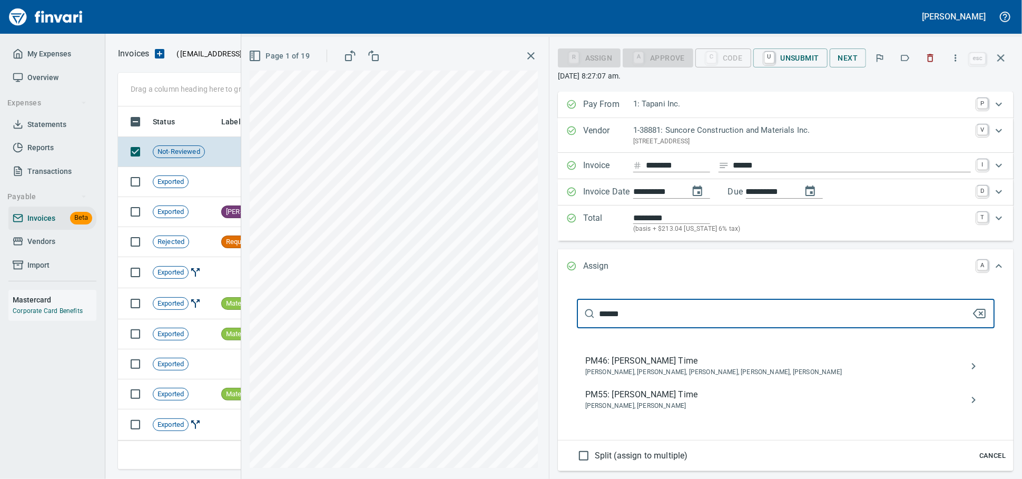
type input "******"
click at [654, 409] on div "PM55: Cory Gove Time Brayden Hersey, Cory Gove" at bounding box center [786, 400] width 418 height 34
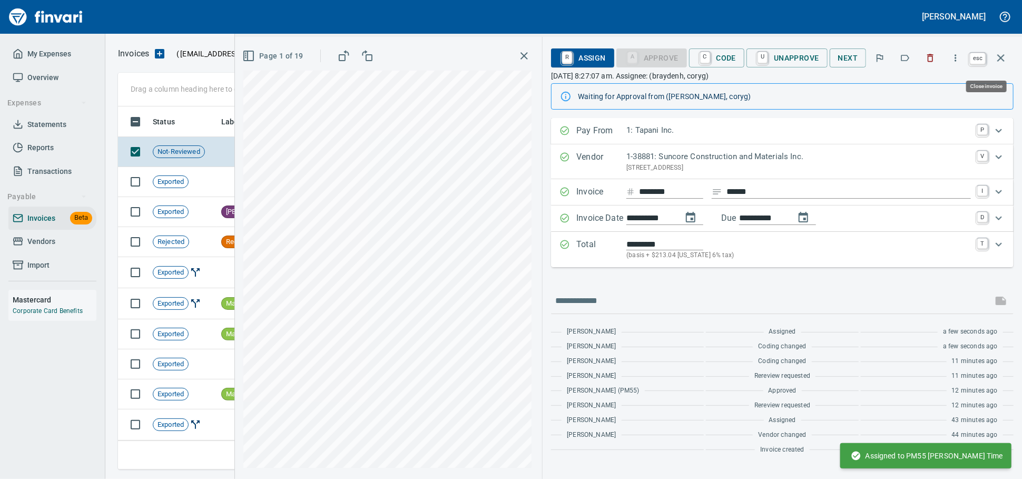
click at [1006, 57] on button "button" at bounding box center [1000, 57] width 25 height 25
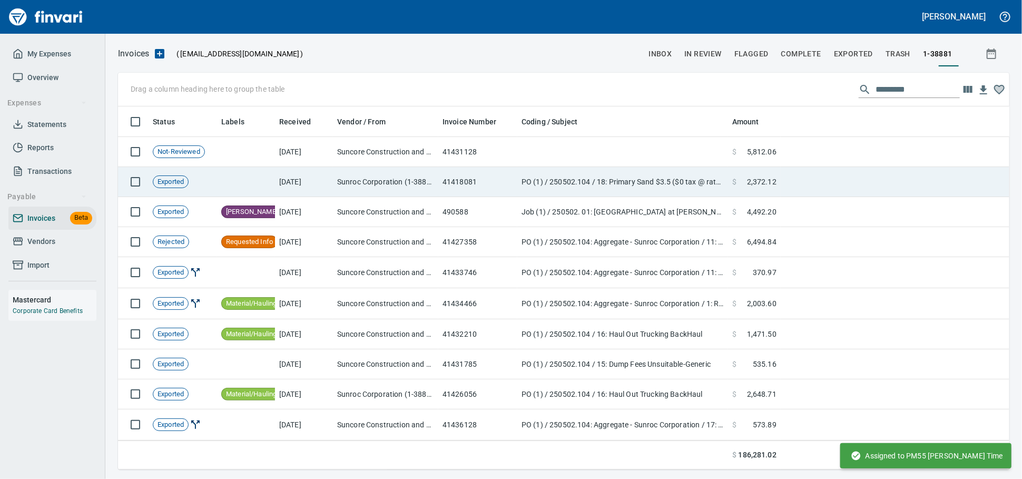
scroll to position [353, 873]
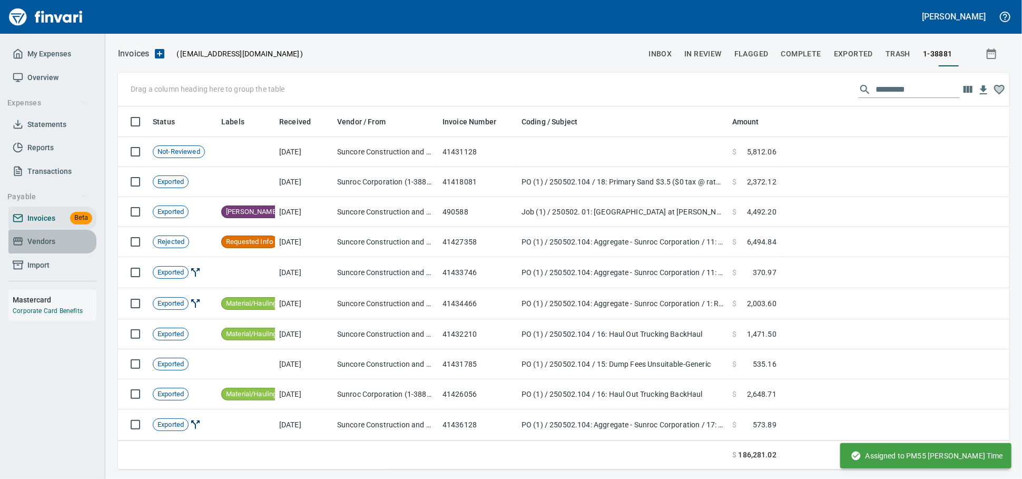
click at [49, 248] on span "Vendors" at bounding box center [41, 241] width 28 height 13
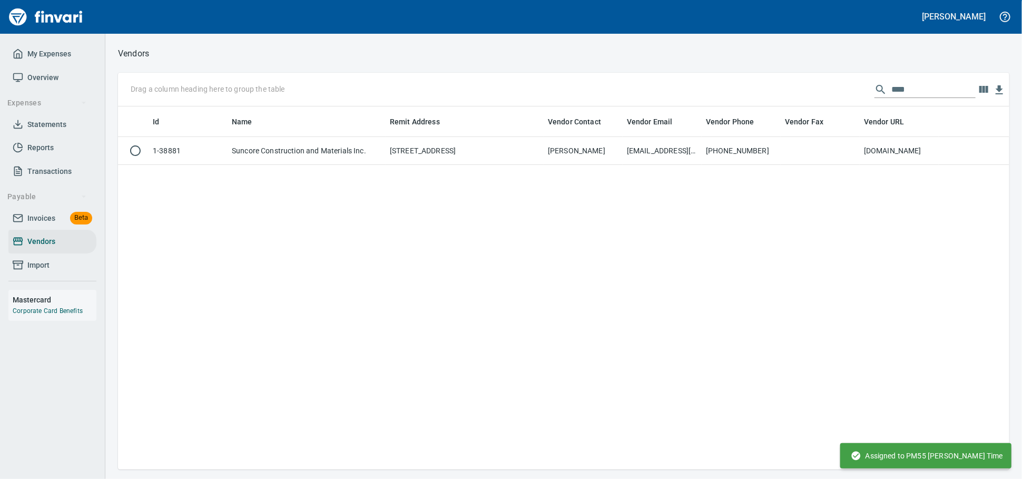
scroll to position [353, 882]
drag, startPoint x: 914, startPoint y: 89, endPoint x: 597, endPoint y: 100, distance: 317.7
click at [621, 97] on div "Drag a column heading here to group the table ****" at bounding box center [563, 90] width 891 height 34
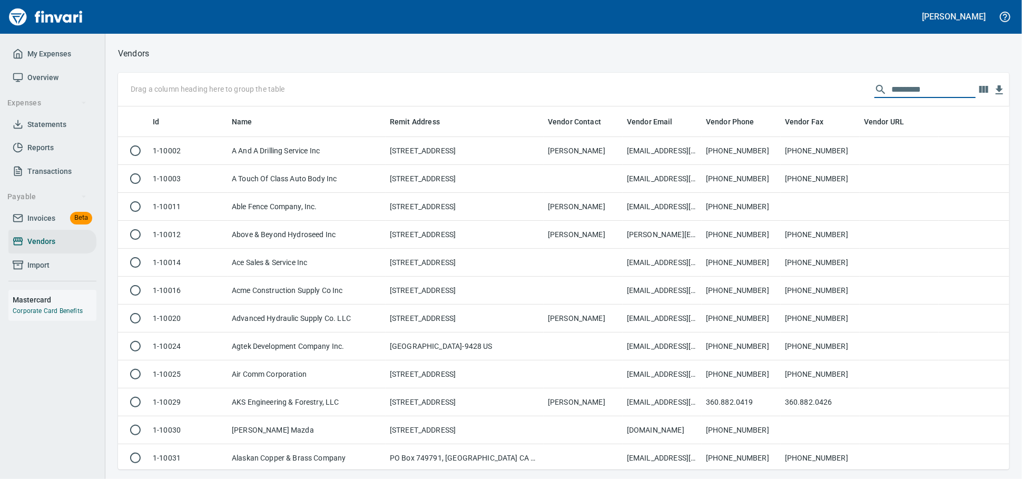
scroll to position [353, 873]
drag, startPoint x: 29, startPoint y: 234, endPoint x: 73, endPoint y: 241, distance: 44.8
click at [29, 225] on span "Invoices" at bounding box center [41, 218] width 28 height 13
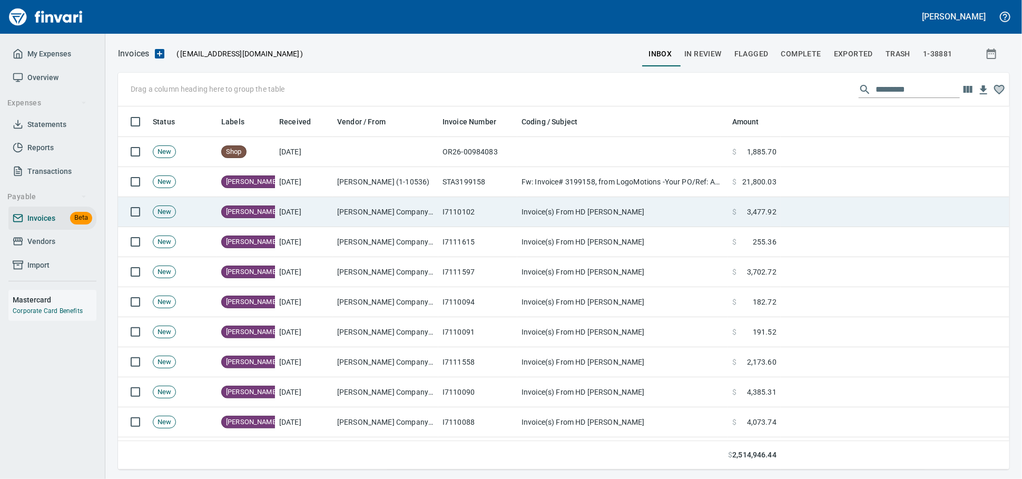
scroll to position [353, 873]
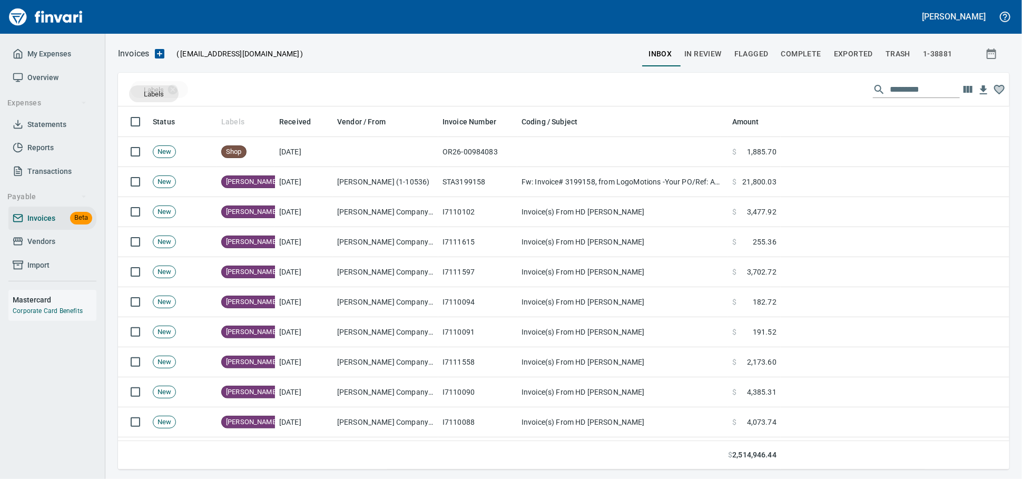
drag, startPoint x: 222, startPoint y: 119, endPoint x: 154, endPoint y: 94, distance: 73.0
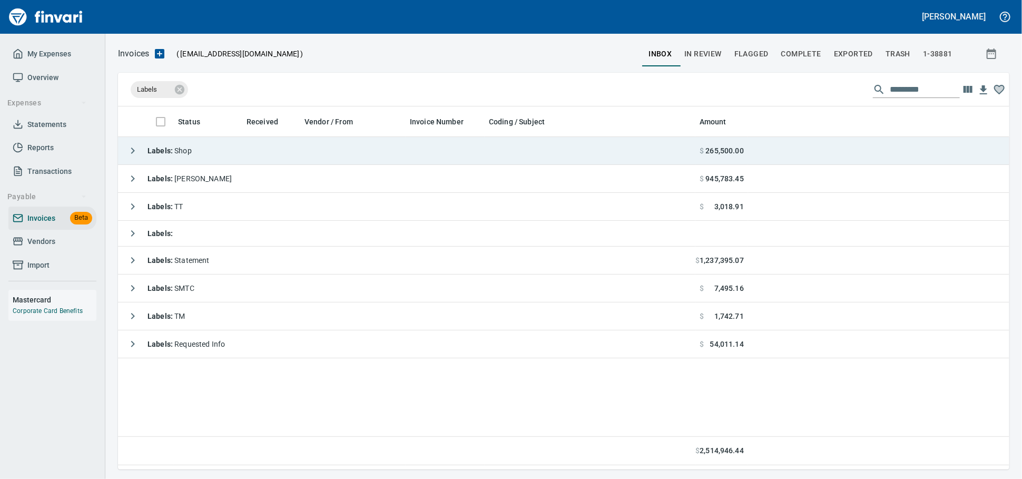
scroll to position [1, 1]
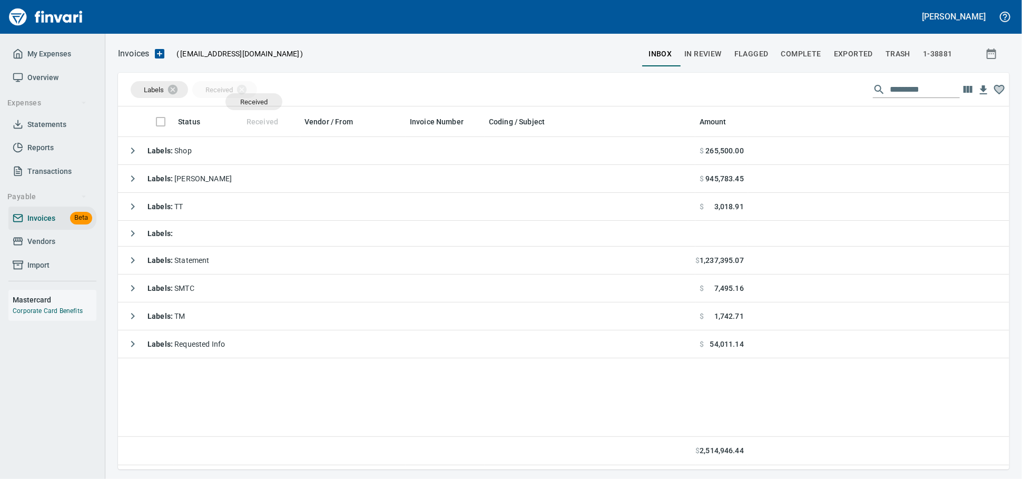
drag, startPoint x: 265, startPoint y: 111, endPoint x: 247, endPoint y: 102, distance: 20.5
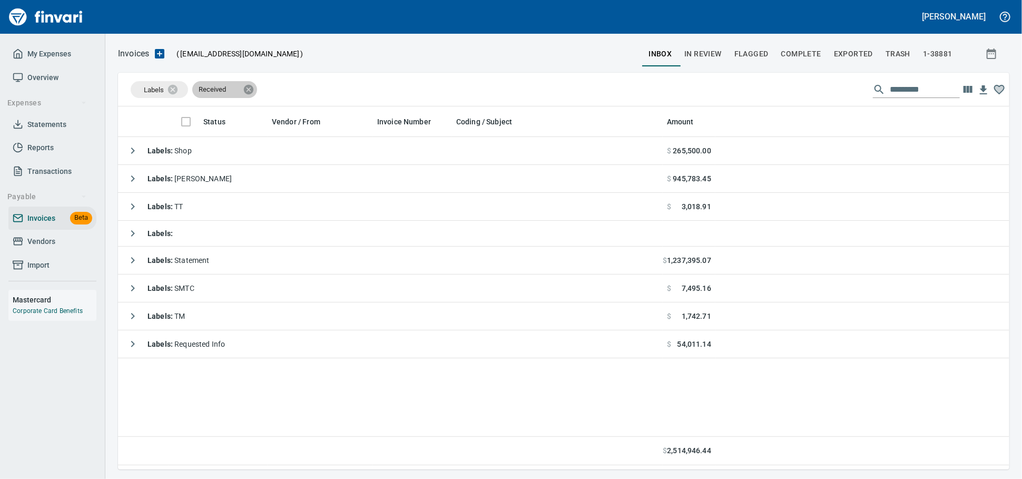
click at [248, 93] on icon at bounding box center [249, 90] width 12 height 12
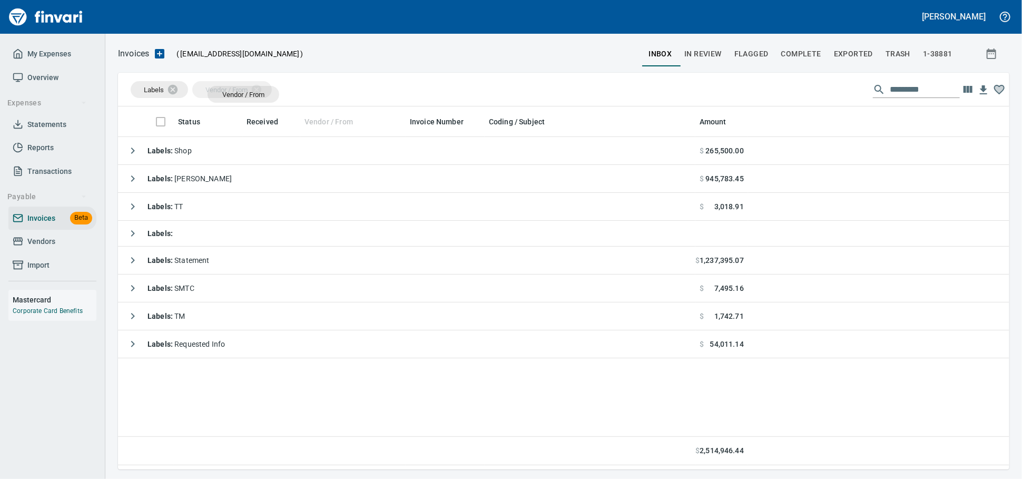
drag, startPoint x: 335, startPoint y: 116, endPoint x: 232, endPoint y: 94, distance: 105.6
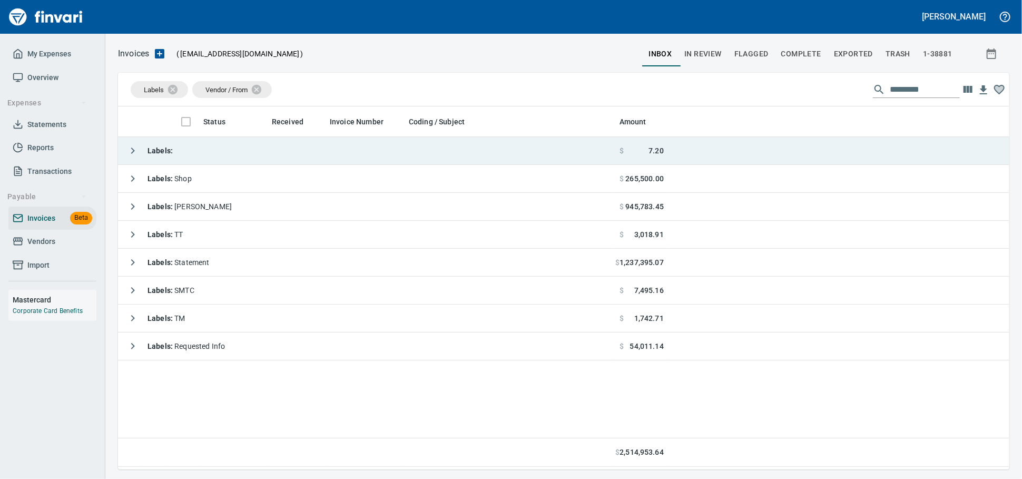
click at [278, 164] on td "Labels :" at bounding box center [366, 151] width 497 height 28
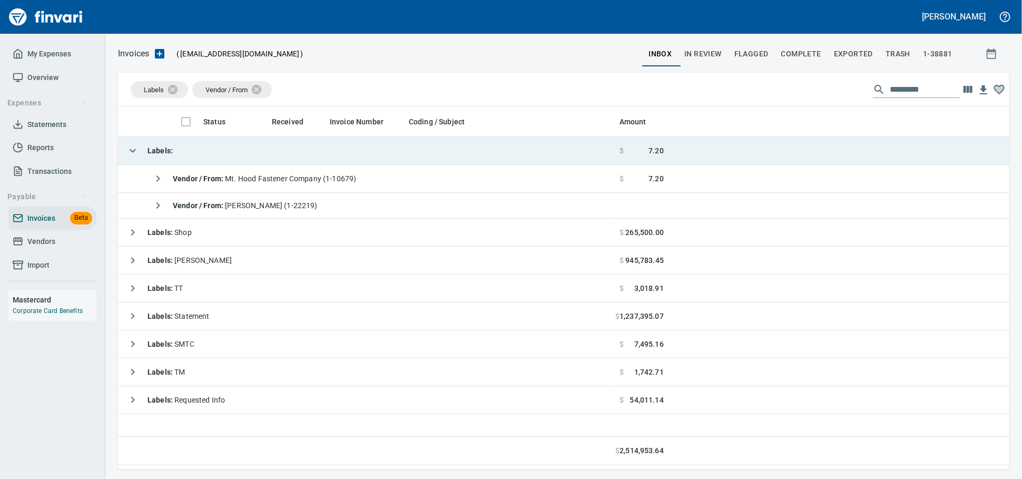
click at [283, 157] on td "Labels :" at bounding box center [366, 151] width 497 height 28
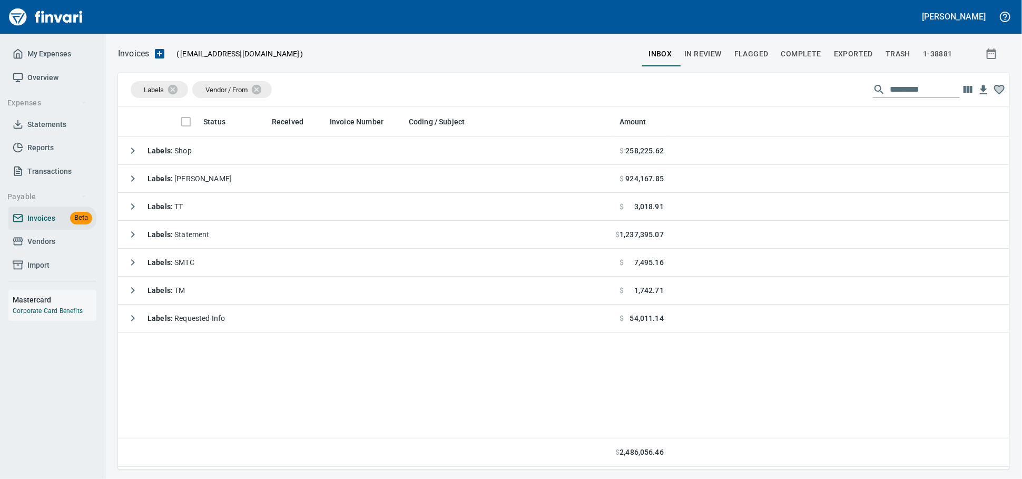
click at [48, 248] on span "Vendors" at bounding box center [41, 241] width 28 height 13
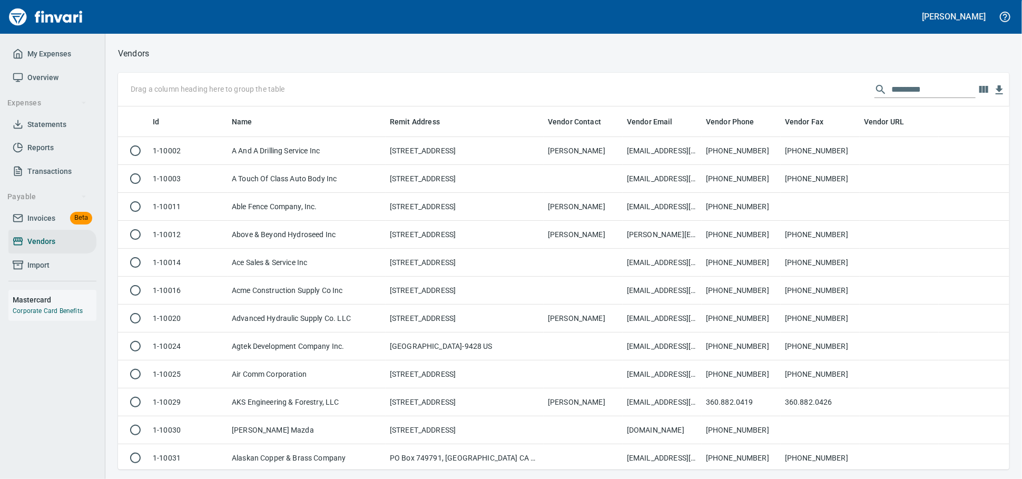
scroll to position [353, 873]
click at [904, 90] on input "text" at bounding box center [933, 89] width 84 height 17
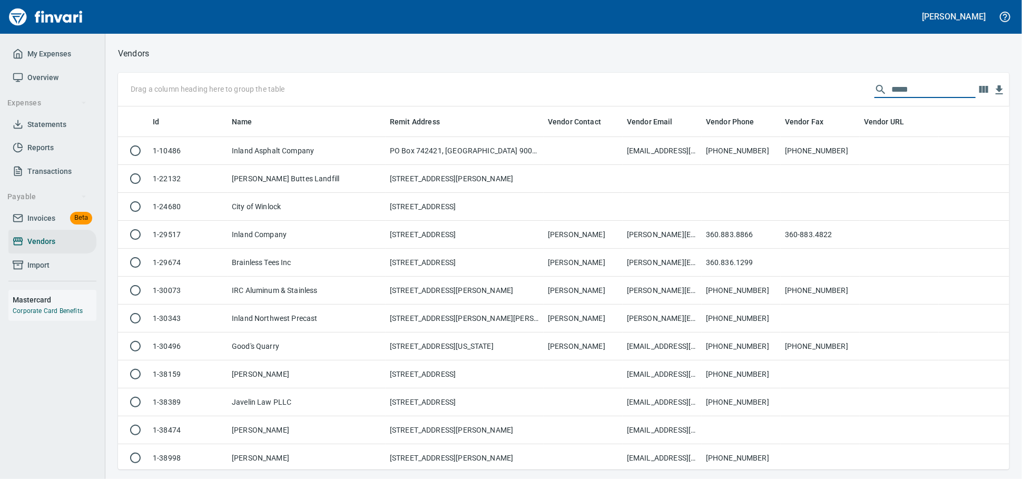
scroll to position [353, 882]
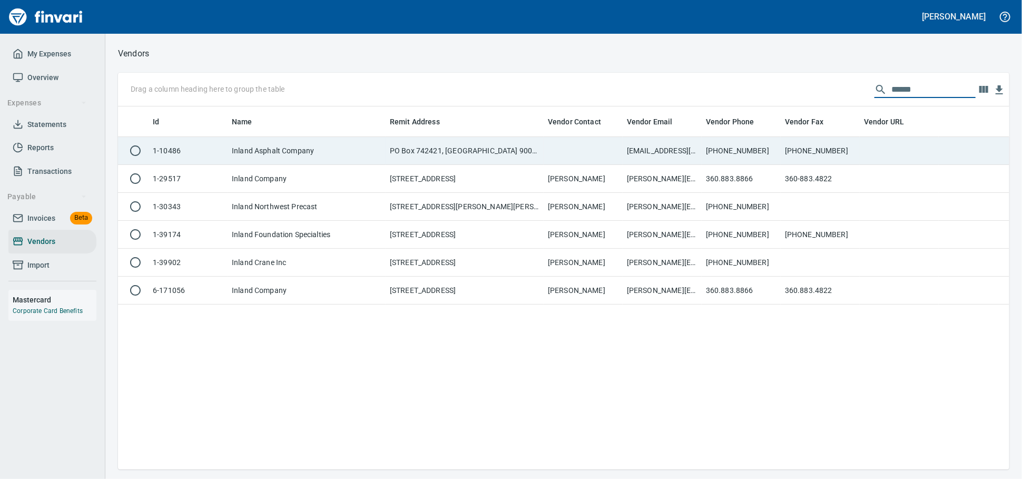
type input "******"
click at [463, 145] on td "PO Box 742421, Los Angeles CA 90074-2421" at bounding box center [465, 151] width 158 height 28
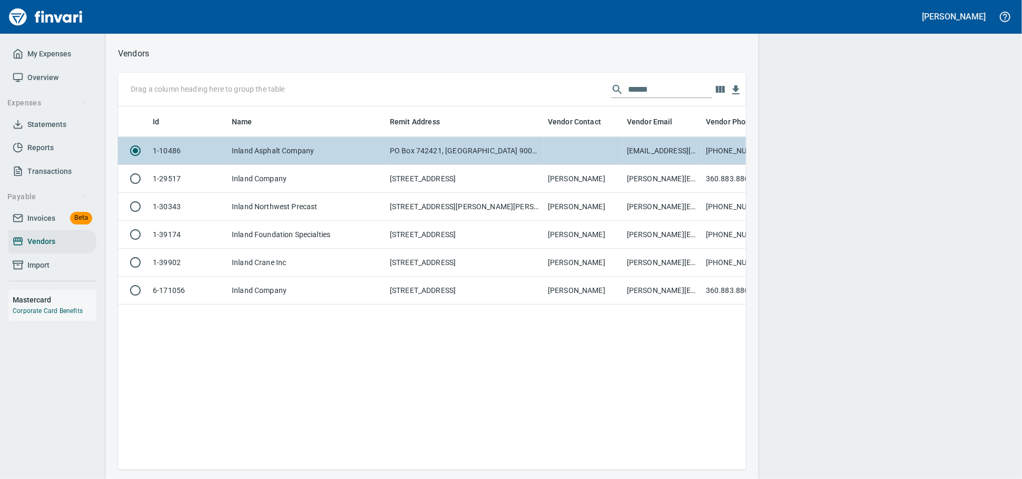
scroll to position [344, 618]
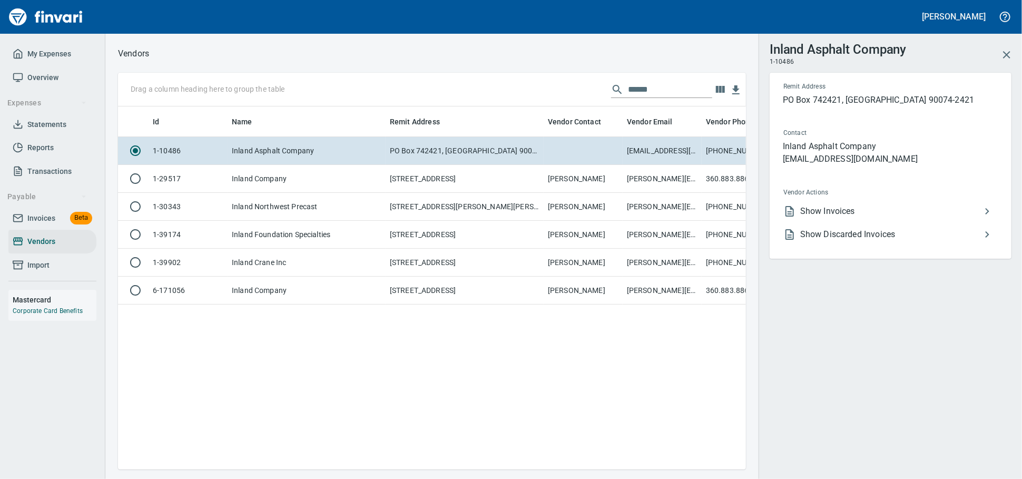
click at [821, 218] on span "Show Invoices" at bounding box center [890, 211] width 181 height 13
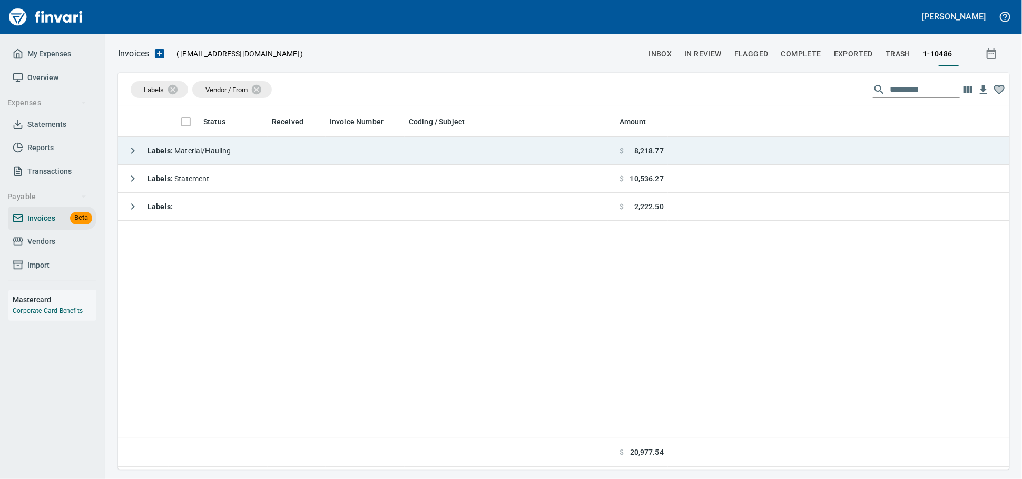
scroll to position [353, 882]
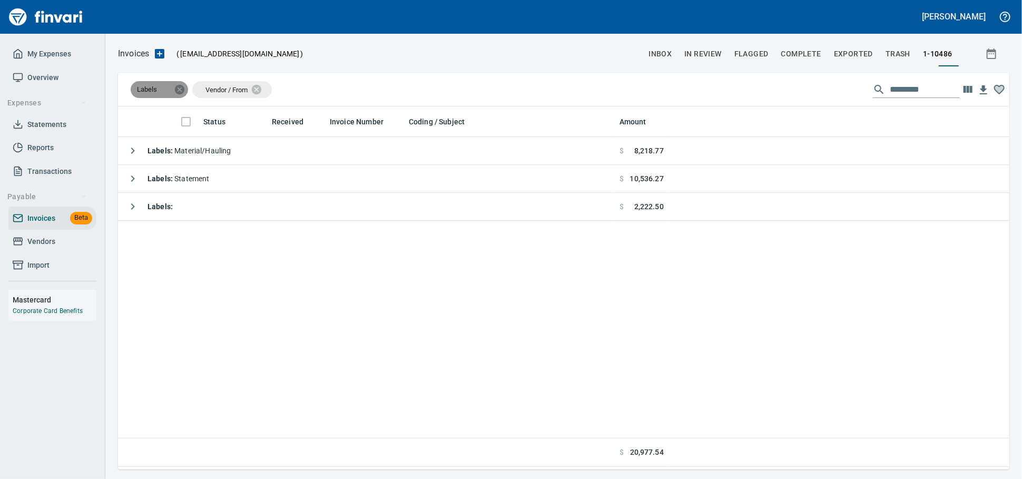
click at [179, 92] on icon at bounding box center [179, 88] width 9 height 9
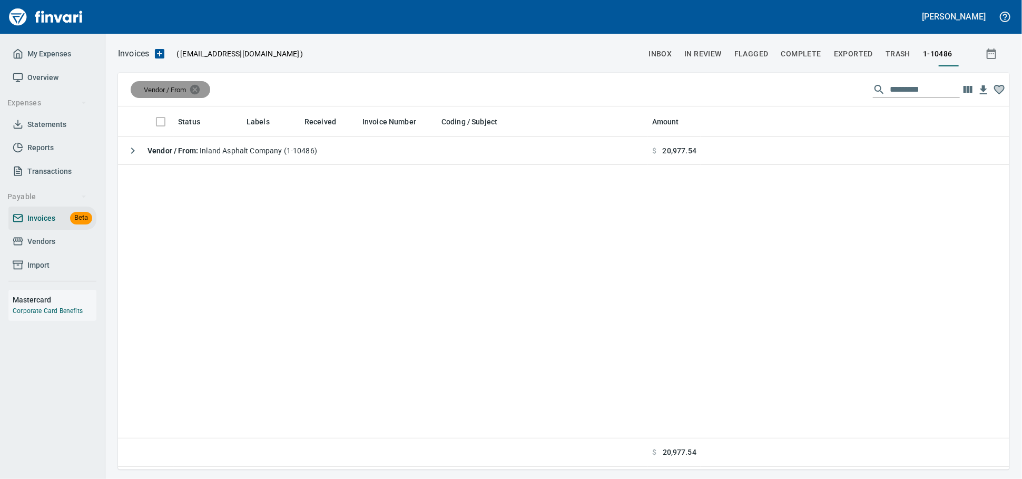
click at [200, 90] on icon at bounding box center [194, 88] width 9 height 9
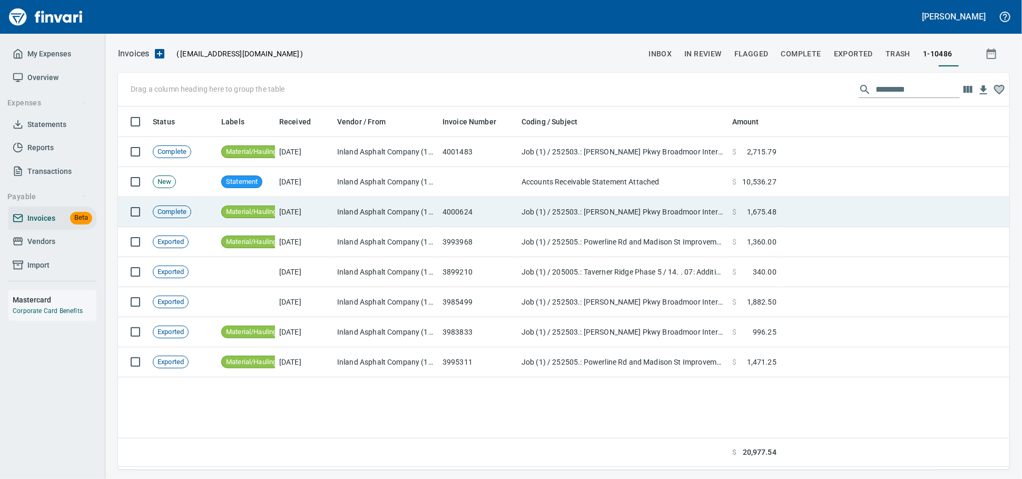
click at [464, 212] on td "4000624" at bounding box center [477, 212] width 79 height 30
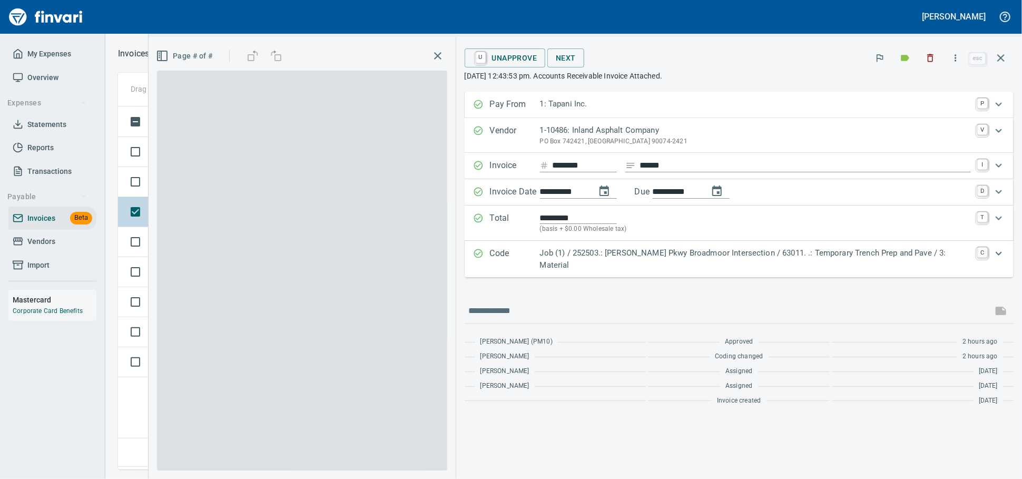
scroll to position [353, 881]
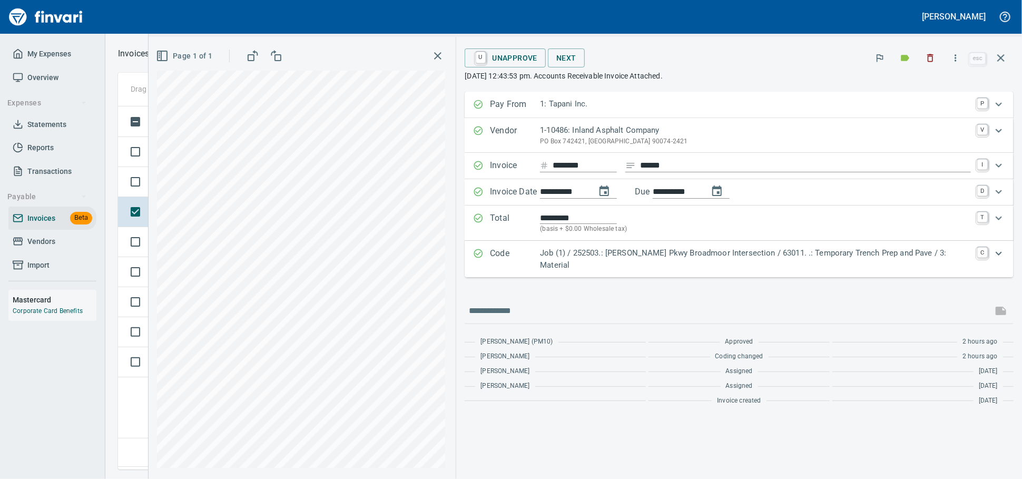
click at [1007, 62] on button "button" at bounding box center [1000, 57] width 25 height 25
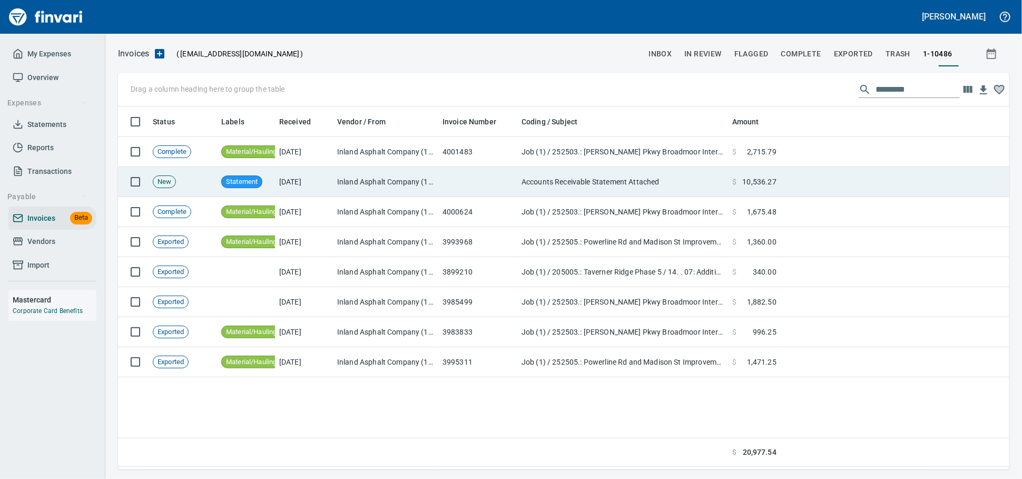
scroll to position [353, 882]
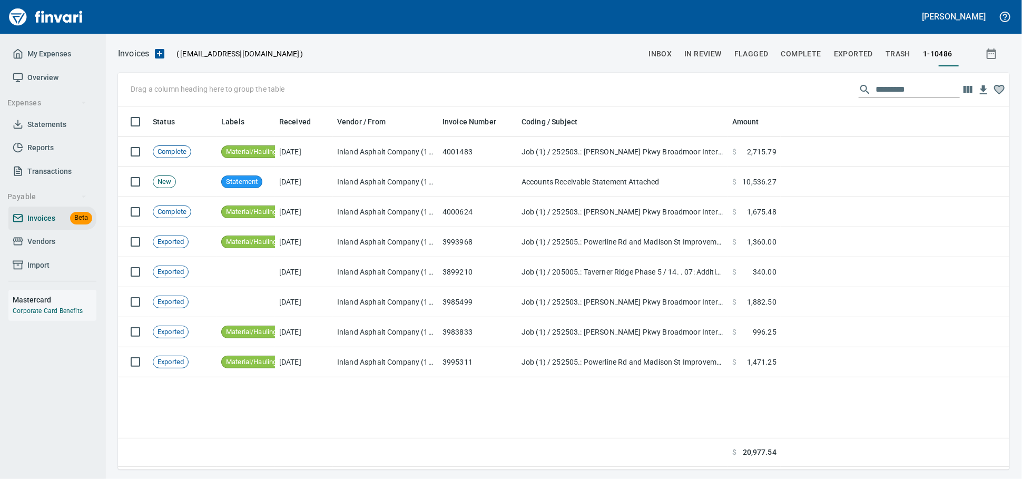
click at [24, 248] on span "Vendors" at bounding box center [53, 241] width 80 height 13
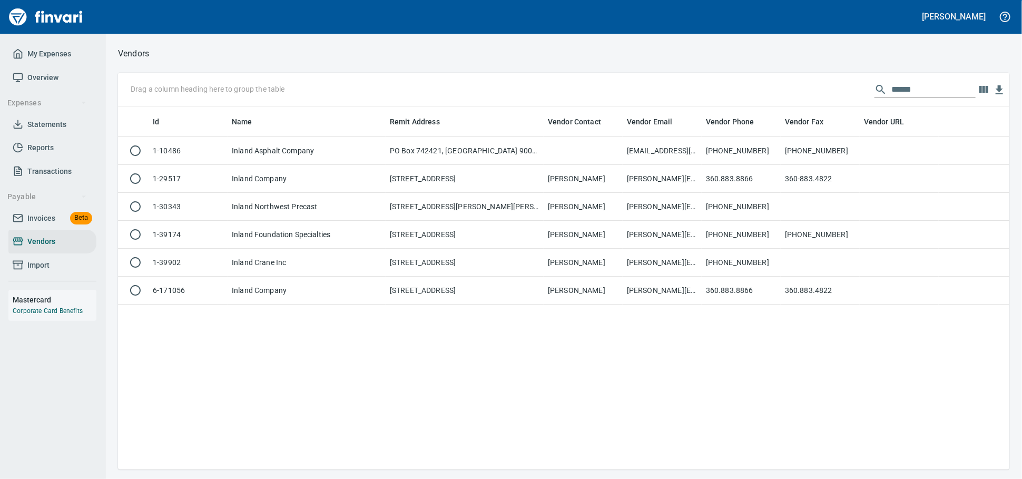
scroll to position [353, 882]
drag, startPoint x: 829, startPoint y: 97, endPoint x: 672, endPoint y: 104, distance: 157.1
click at [696, 106] on div "Drag a column heading here to group the table ******" at bounding box center [563, 90] width 891 height 34
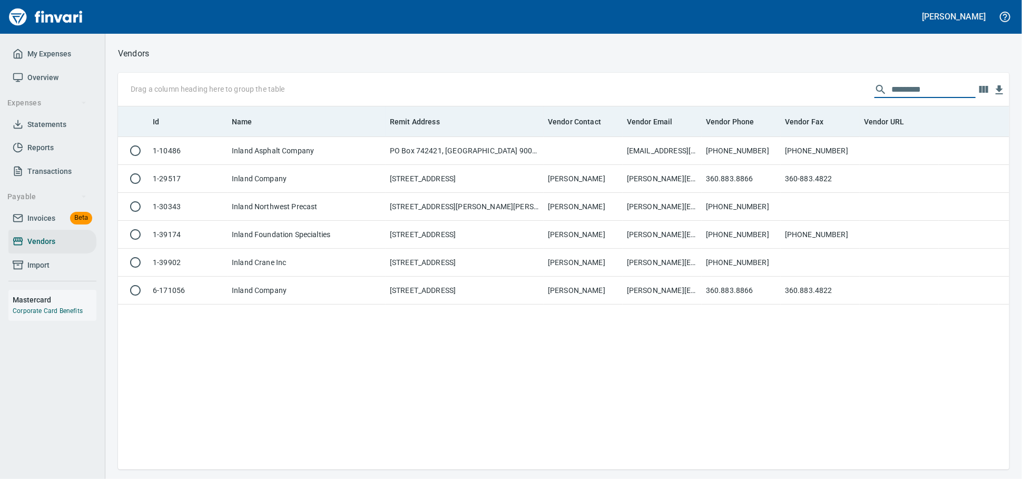
scroll to position [353, 873]
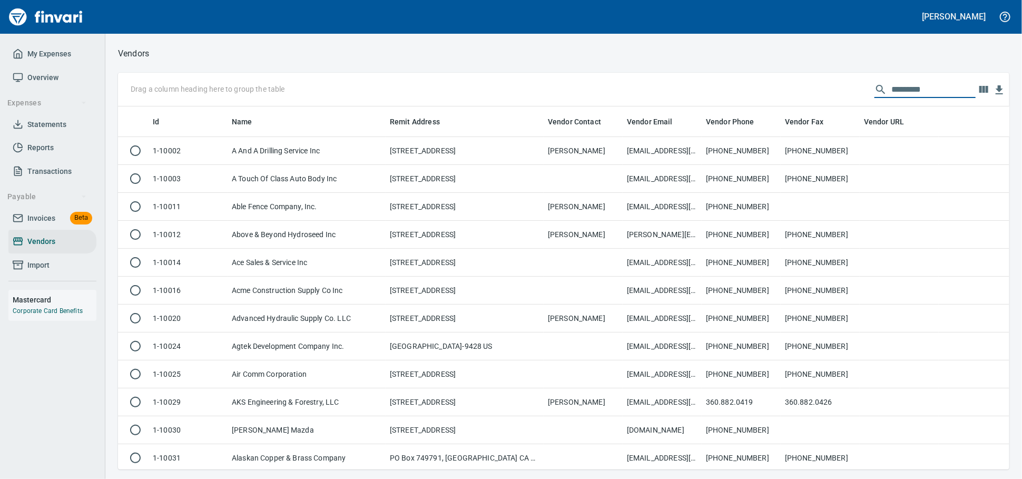
drag, startPoint x: 36, startPoint y: 223, endPoint x: 48, endPoint y: 230, distance: 14.1
click at [36, 223] on span "Invoices" at bounding box center [41, 218] width 28 height 13
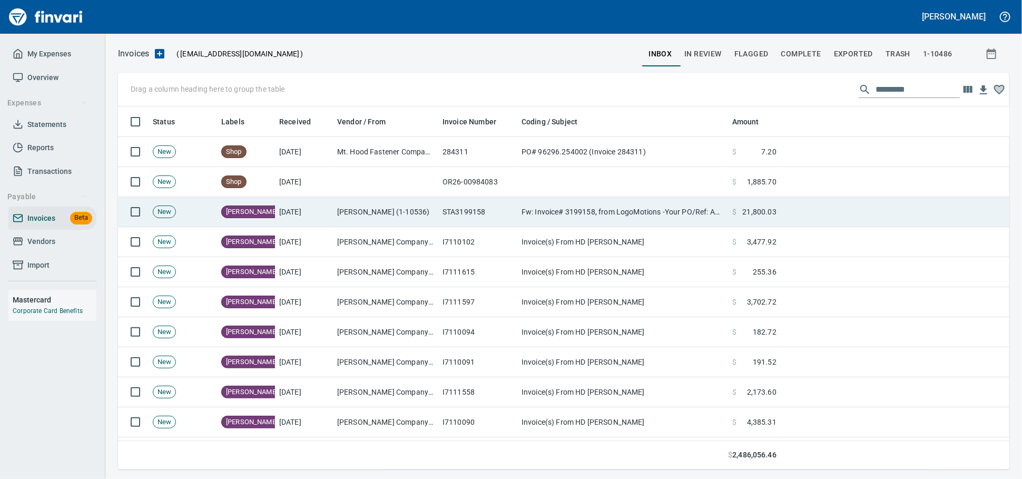
scroll to position [353, 873]
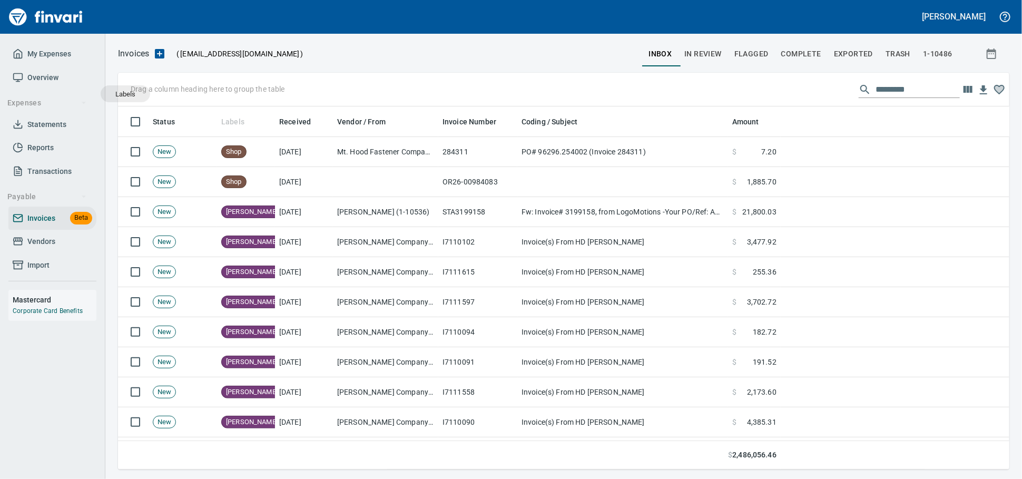
drag, startPoint x: 232, startPoint y: 124, endPoint x: 125, endPoint y: 94, distance: 111.0
click at [125, 94] on body "Alaina Henderson My Expenses Overview Expenses Statements Reports Transactions …" at bounding box center [511, 239] width 1022 height 479
drag, startPoint x: 242, startPoint y: 115, endPoint x: 171, endPoint y: 92, distance: 75.4
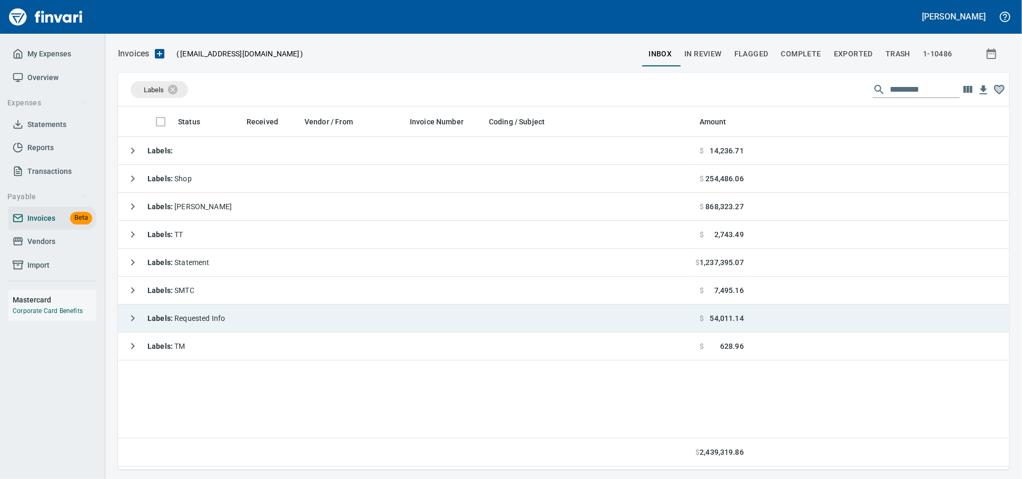
scroll to position [353, 882]
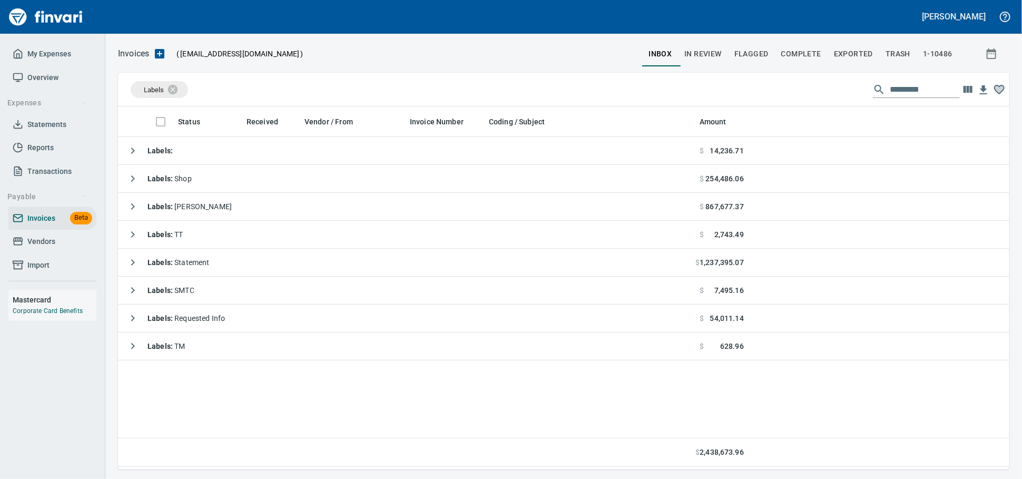
click at [61, 247] on span "Vendors" at bounding box center [53, 241] width 80 height 13
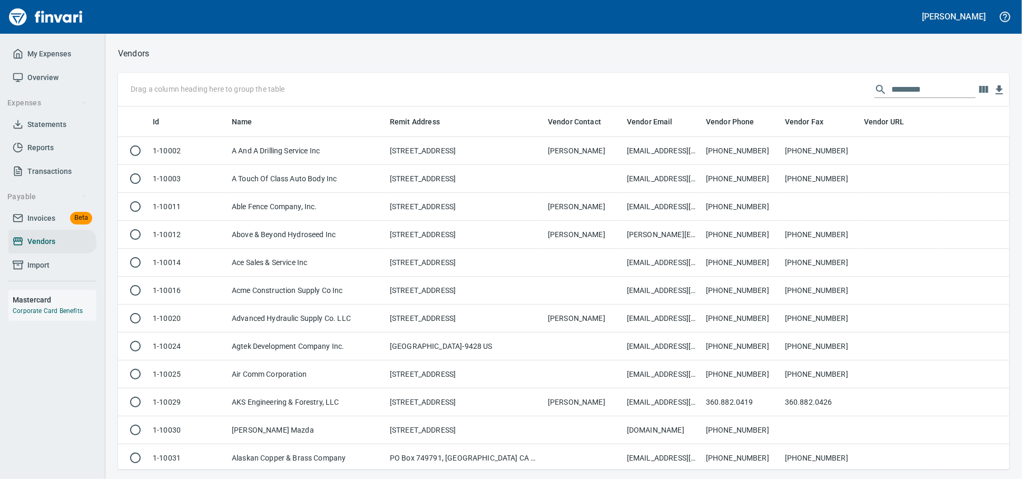
scroll to position [353, 873]
click at [920, 82] on input "text" at bounding box center [933, 89] width 84 height 17
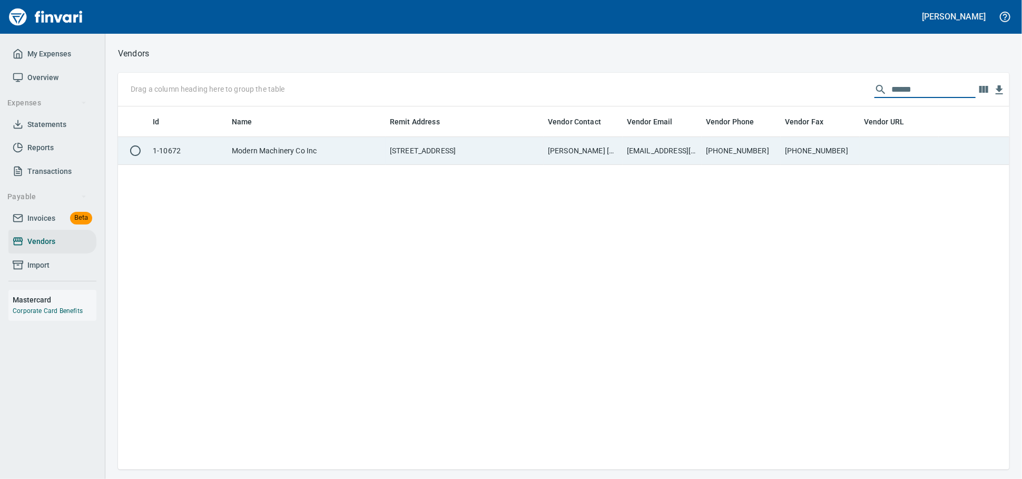
type input "******"
click at [633, 153] on td "AR@modernmachinery.com" at bounding box center [661, 151] width 79 height 28
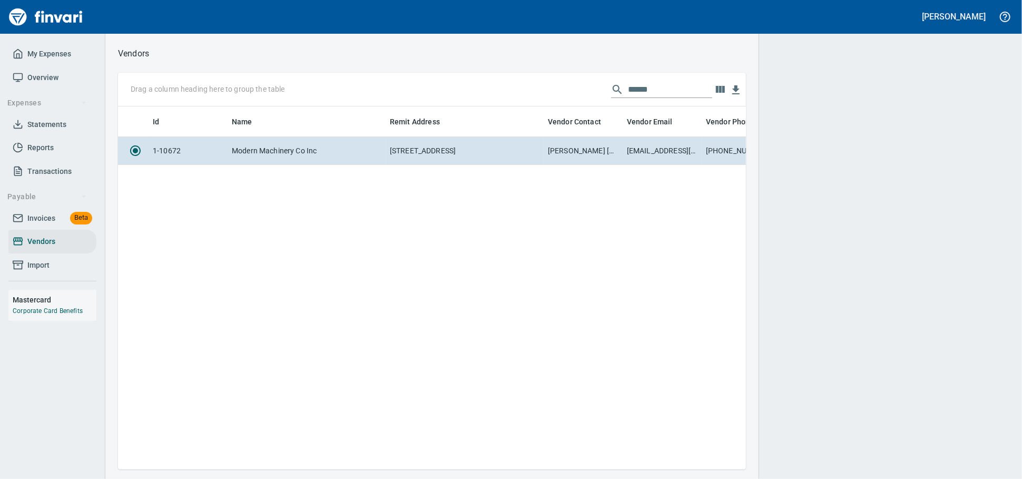
scroll to position [344, 618]
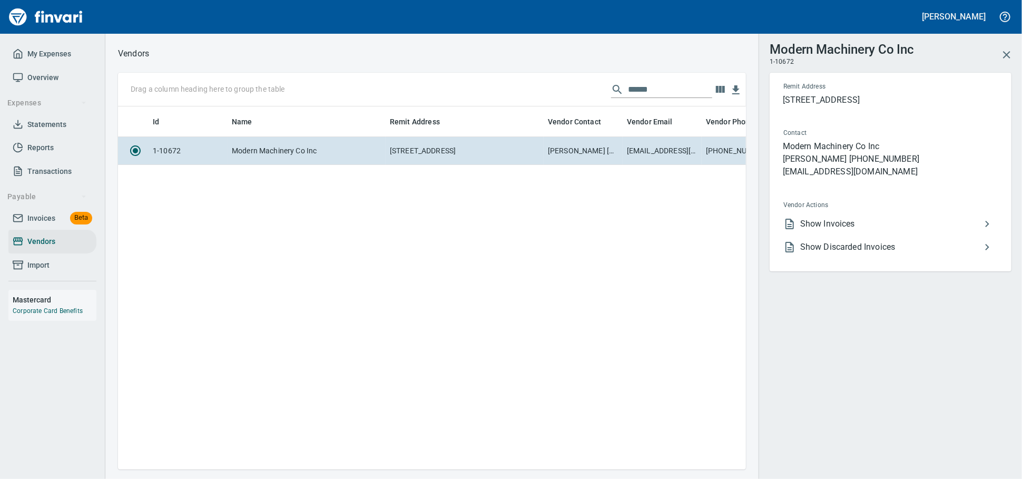
click at [810, 230] on span "Show Invoices" at bounding box center [890, 224] width 181 height 13
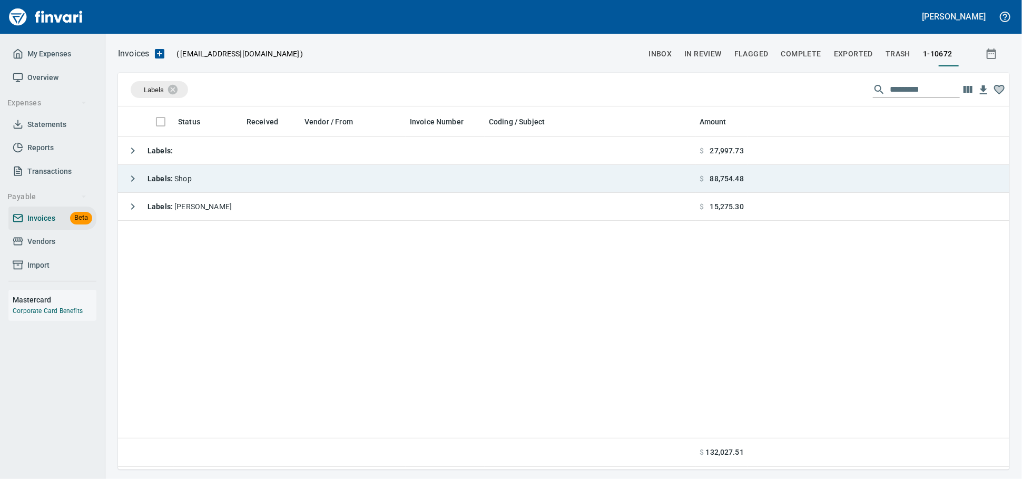
scroll to position [353, 882]
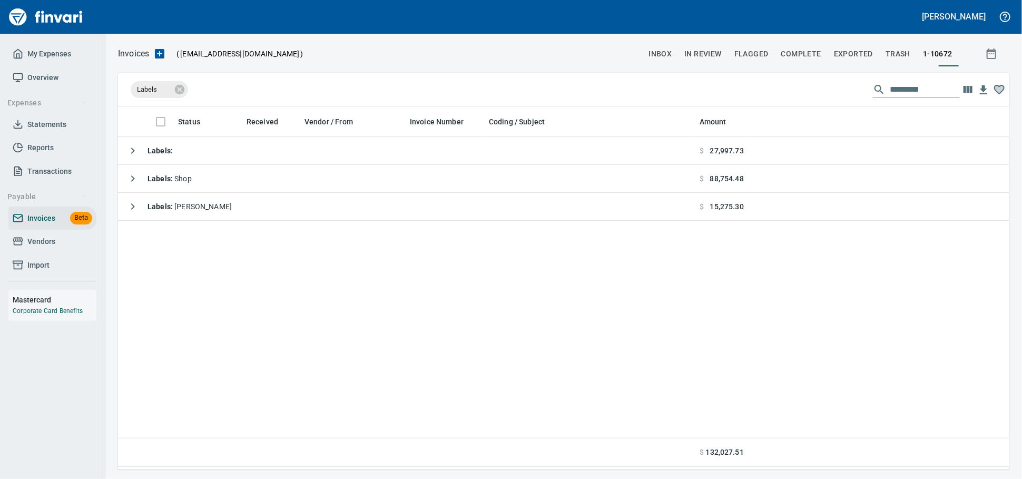
drag, startPoint x: 180, startPoint y: 88, endPoint x: 197, endPoint y: 107, distance: 25.3
click at [180, 87] on icon at bounding box center [179, 88] width 9 height 9
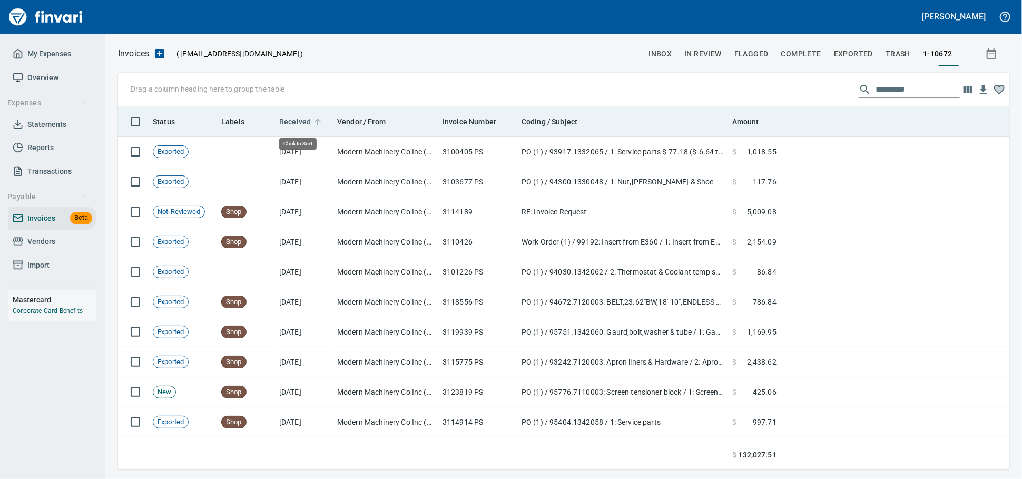
click at [308, 122] on span "Received" at bounding box center [295, 121] width 32 height 13
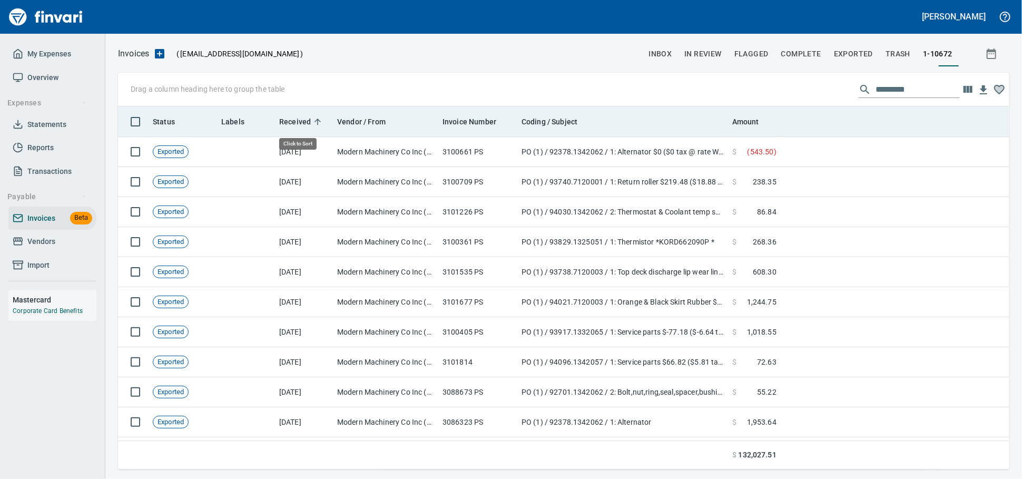
click at [308, 121] on span "Received" at bounding box center [295, 121] width 32 height 13
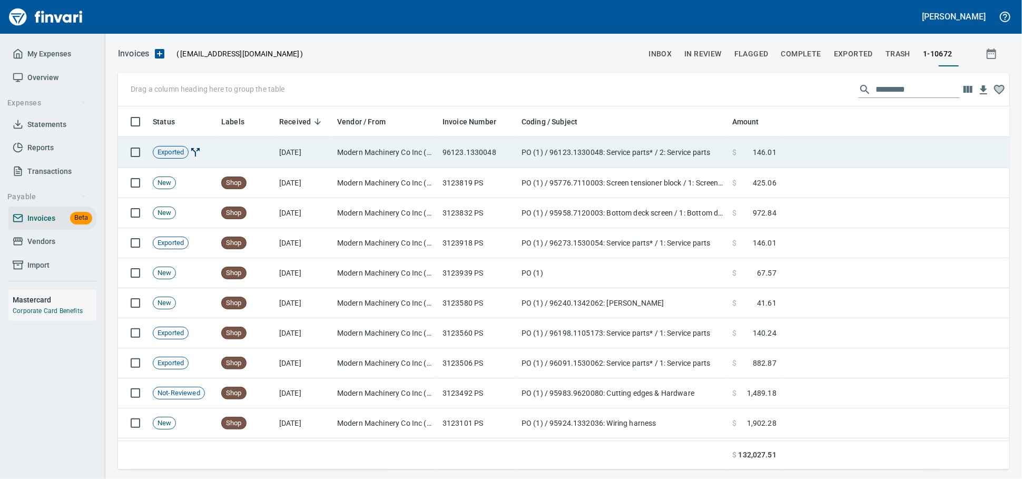
scroll to position [353, 873]
click at [507, 153] on td "96123.1330048" at bounding box center [477, 152] width 79 height 31
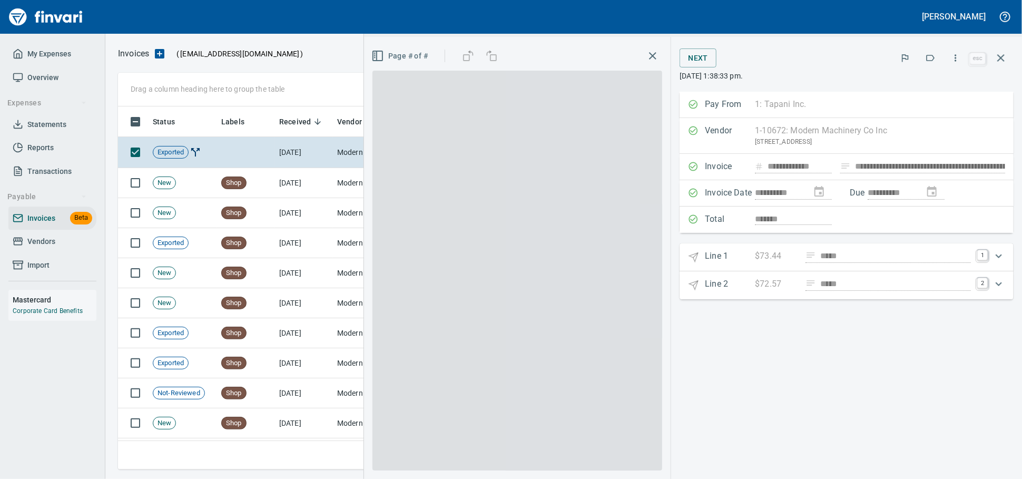
scroll to position [353, 872]
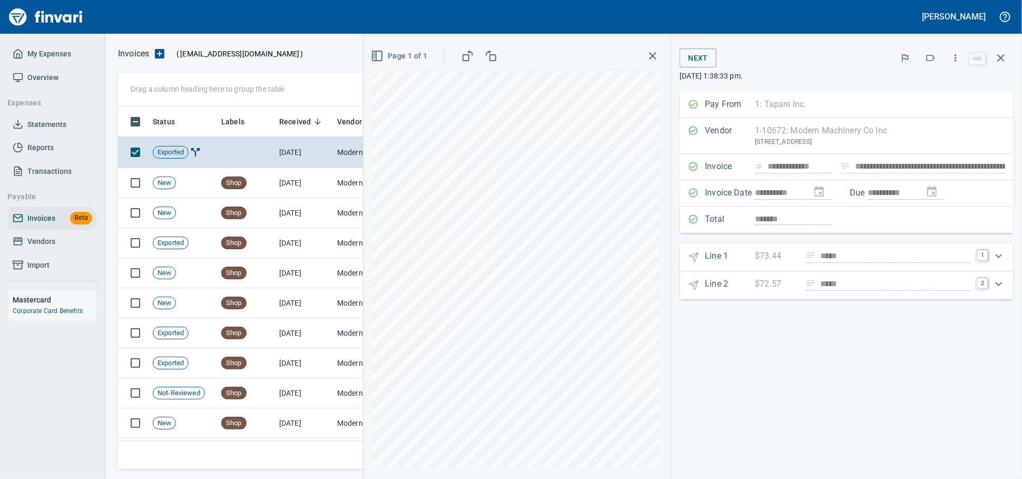
click at [1002, 62] on icon "button" at bounding box center [1000, 57] width 7 height 7
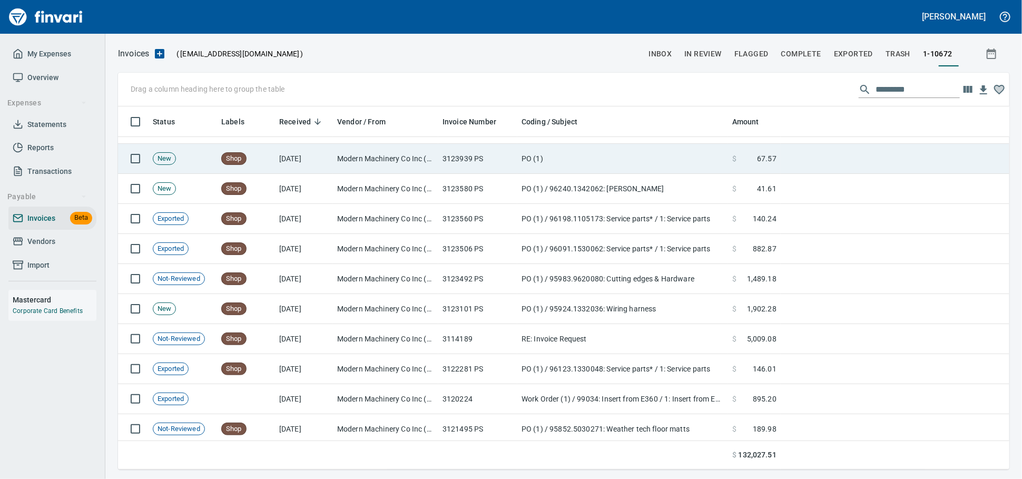
scroll to position [117, 0]
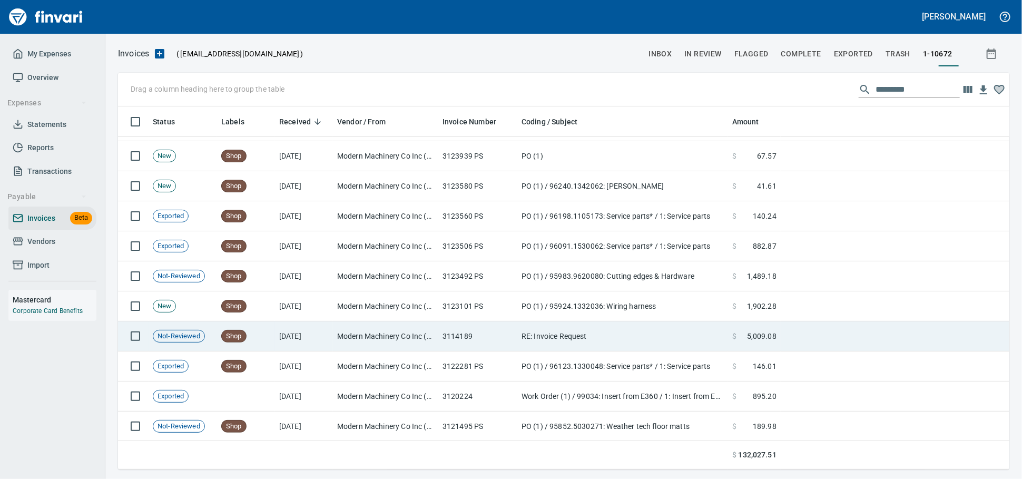
click at [398, 345] on td "Modern Machinery Co Inc (1-10672)" at bounding box center [385, 336] width 105 height 30
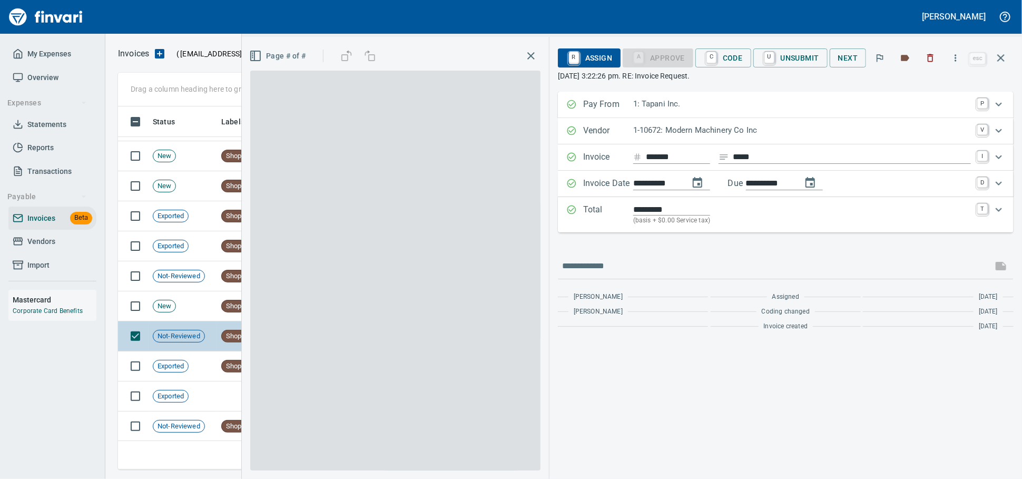
scroll to position [353, 872]
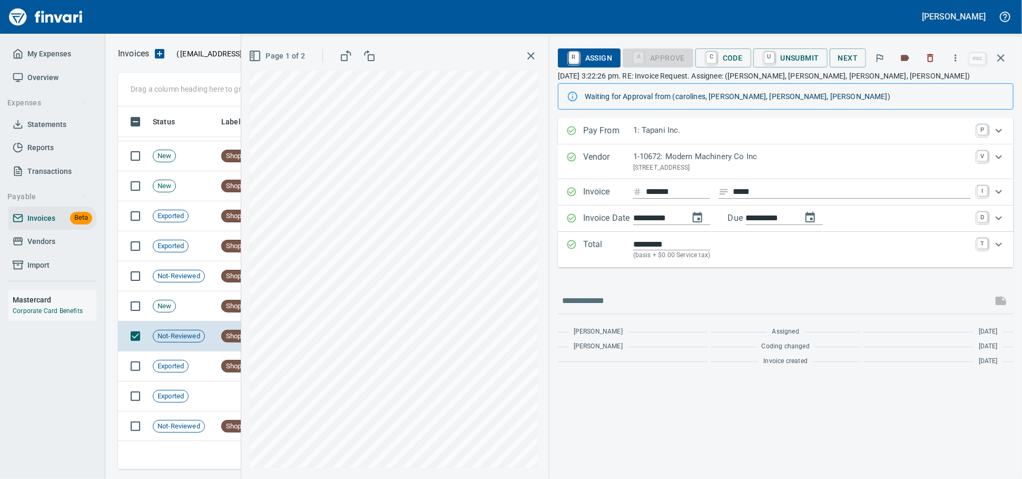
click at [252, 56] on rect "button" at bounding box center [252, 56] width 1 height 2
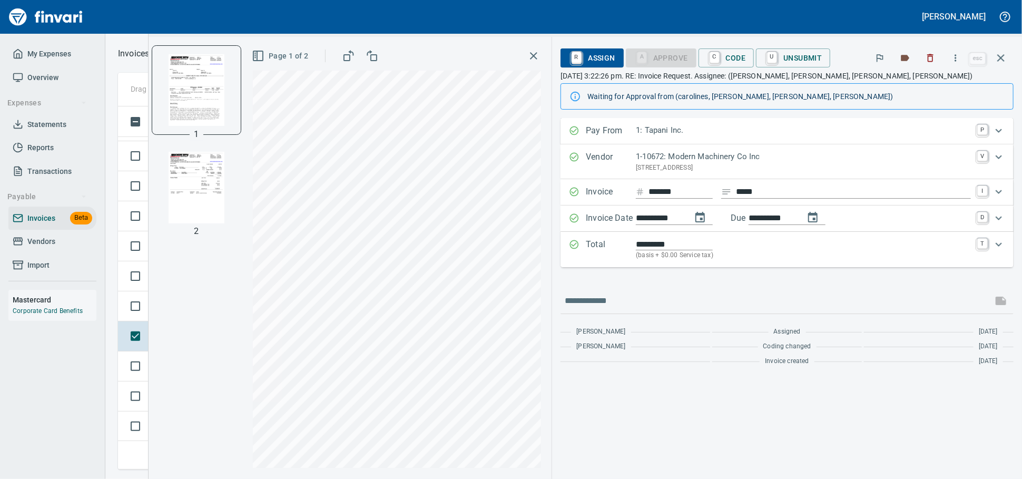
click at [183, 209] on img "button" at bounding box center [197, 188] width 72 height 72
click at [1003, 61] on icon "button" at bounding box center [1000, 58] width 13 height 13
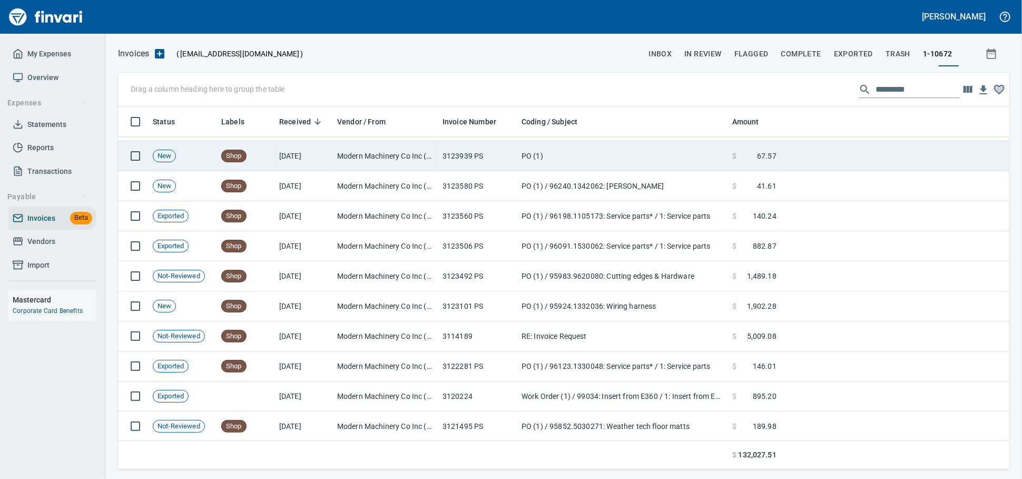
scroll to position [353, 873]
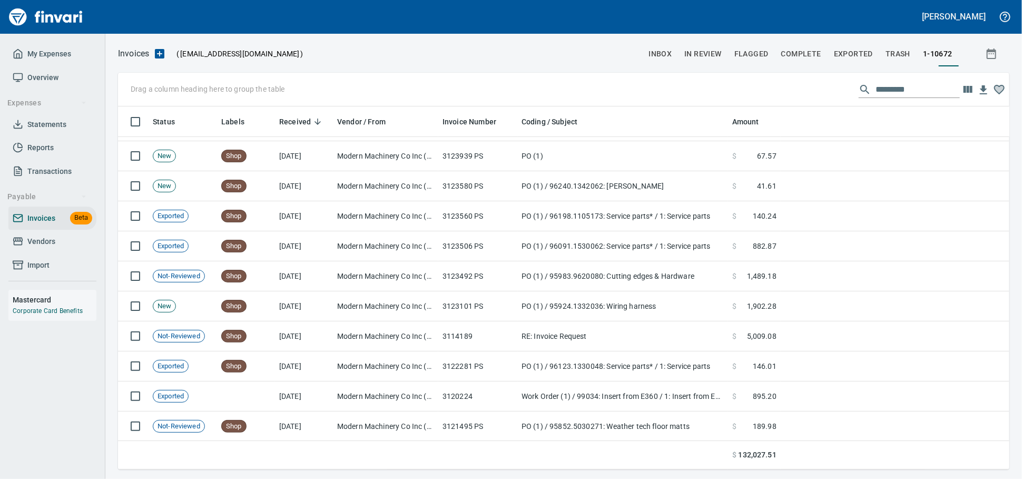
drag, startPoint x: 24, startPoint y: 248, endPoint x: 86, endPoint y: 260, distance: 63.2
click at [24, 248] on span "Vendors" at bounding box center [53, 241] width 80 height 13
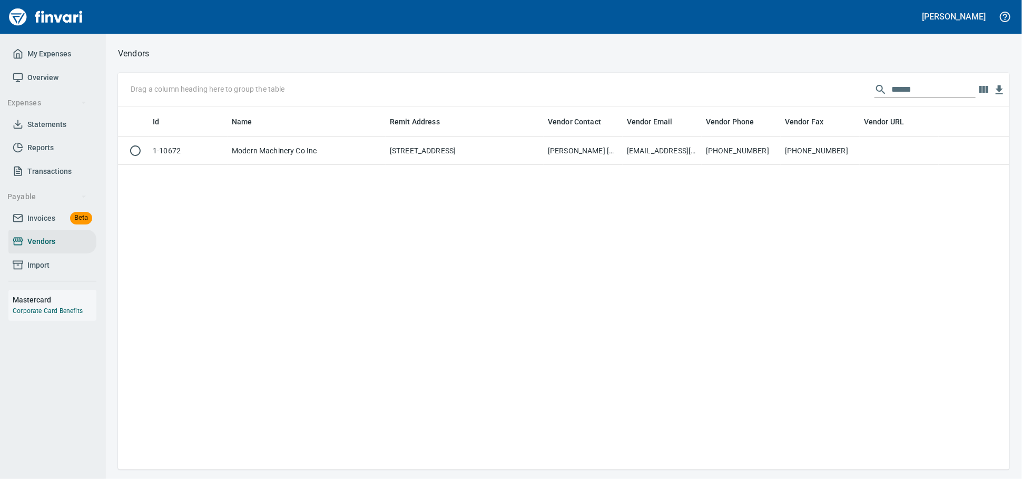
scroll to position [353, 882]
drag, startPoint x: 526, startPoint y: 91, endPoint x: 467, endPoint y: 88, distance: 58.5
click at [470, 87] on div "Drag a column heading here to group the table ******" at bounding box center [563, 90] width 891 height 34
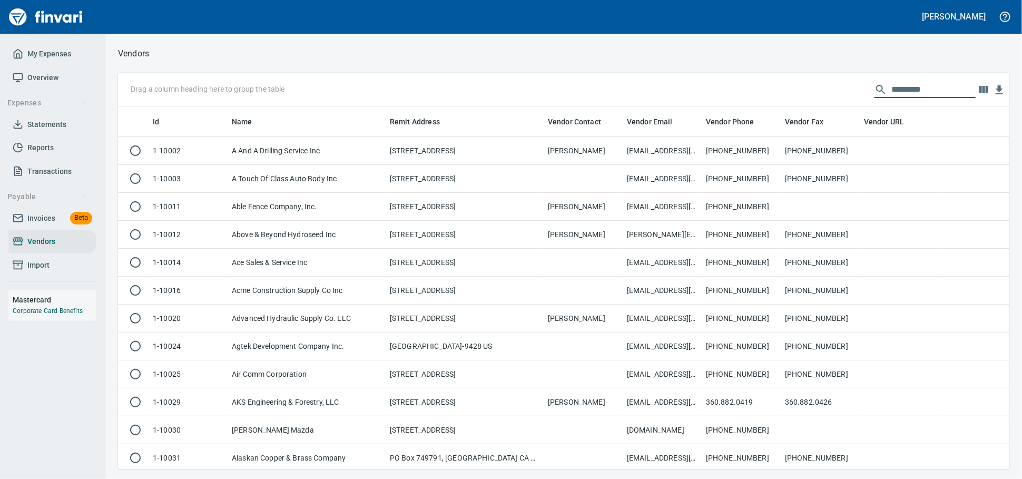
scroll to position [353, 873]
click at [46, 225] on span "Invoices" at bounding box center [41, 218] width 28 height 13
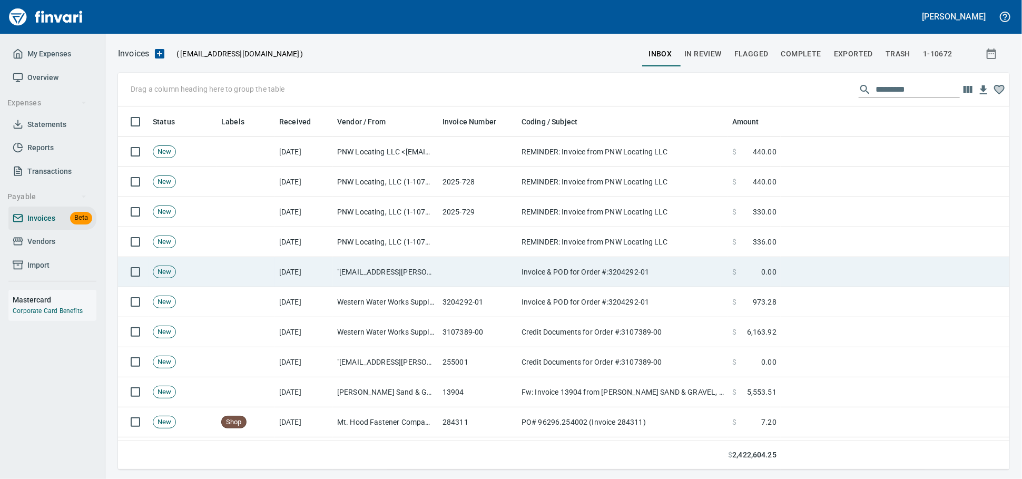
scroll to position [353, 873]
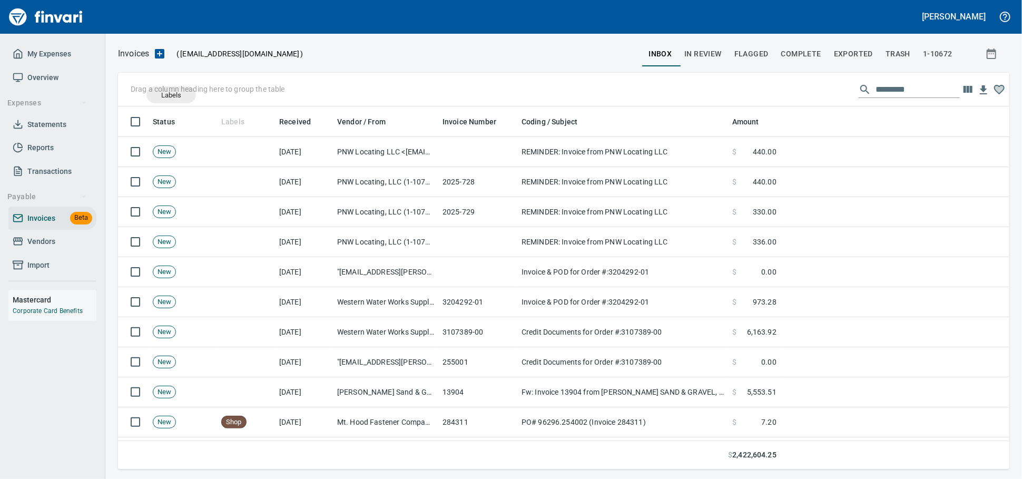
drag, startPoint x: 239, startPoint y: 124, endPoint x: 166, endPoint y: 94, distance: 79.3
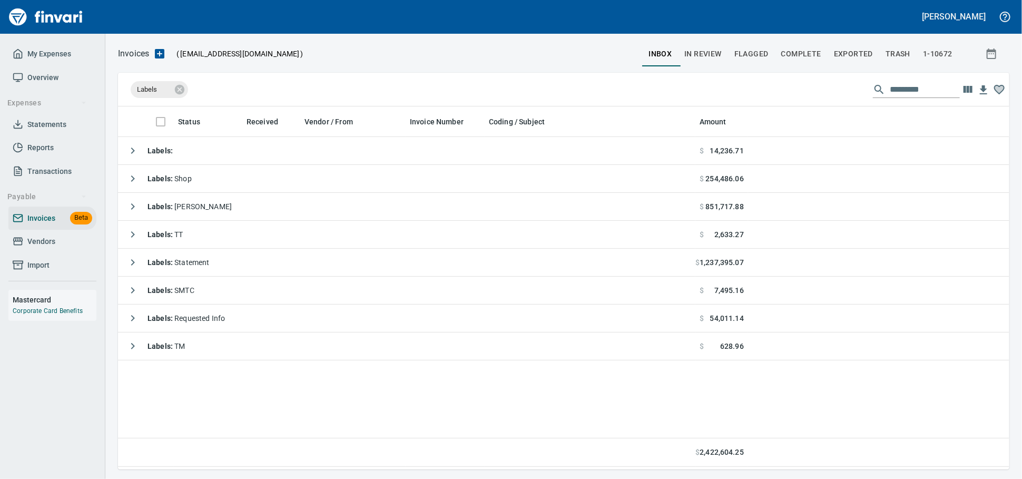
scroll to position [1, 1]
click at [60, 248] on span "Vendors" at bounding box center [53, 241] width 80 height 13
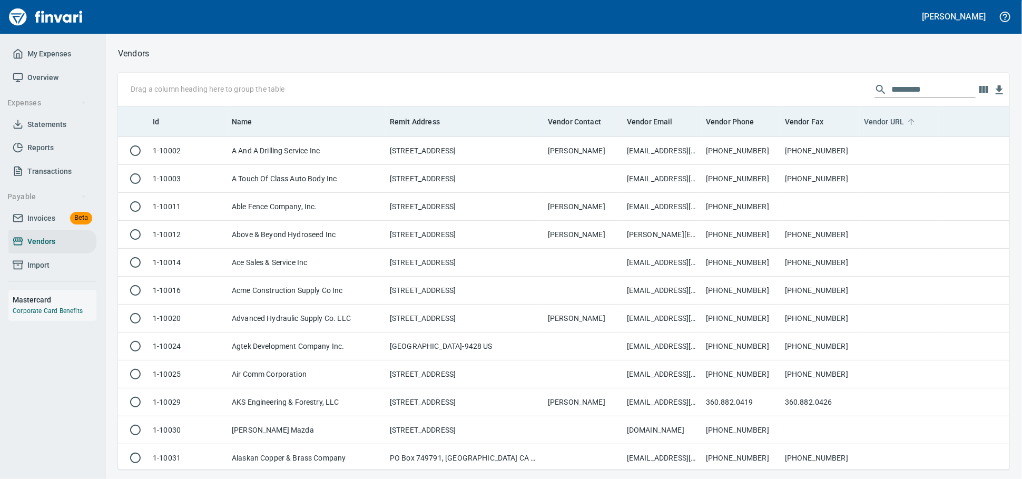
scroll to position [353, 873]
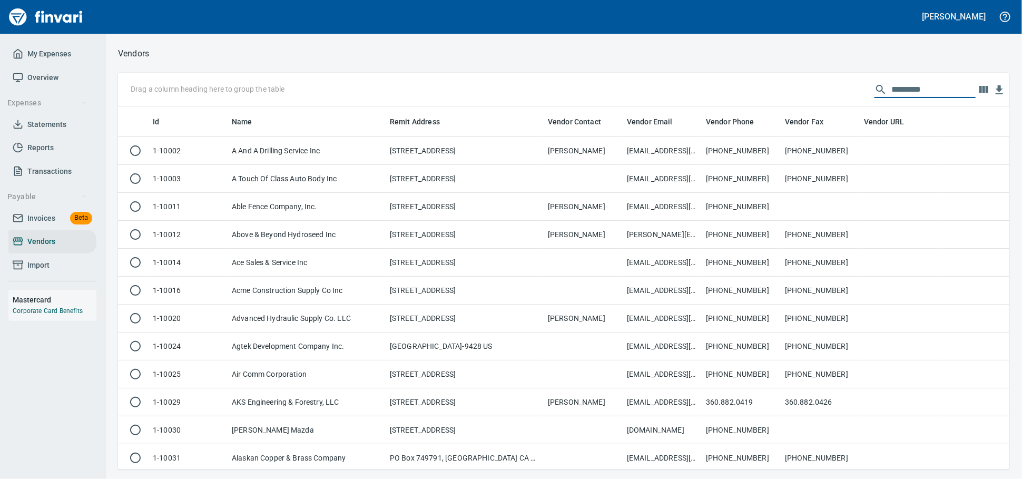
click at [891, 87] on input "text" at bounding box center [933, 89] width 84 height 17
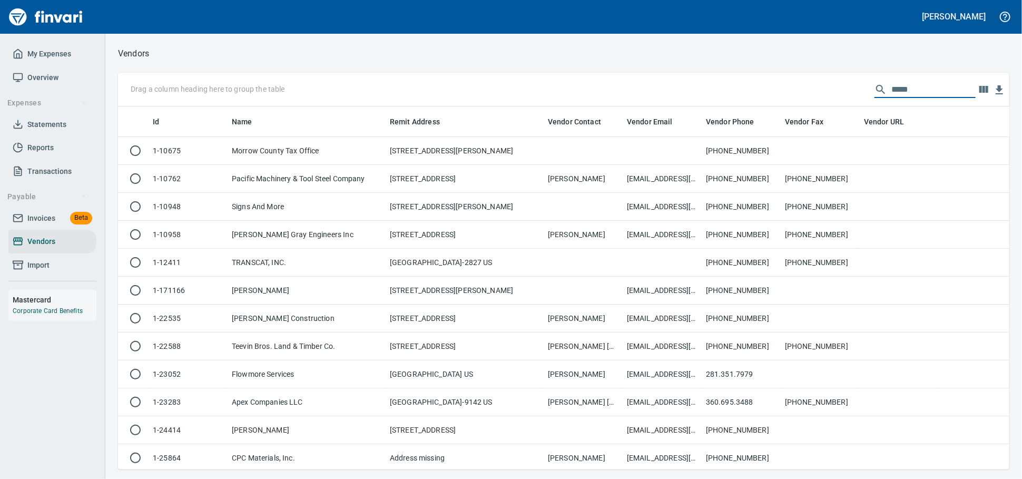
scroll to position [353, 882]
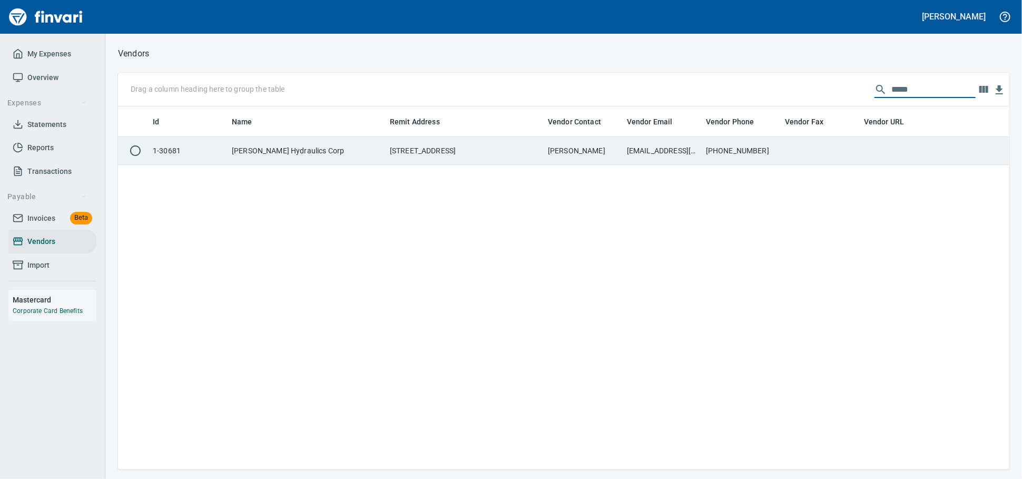
type input "*****"
click at [389, 160] on td "6412 S 196th Street, Kent WA 98032 US" at bounding box center [465, 151] width 158 height 28
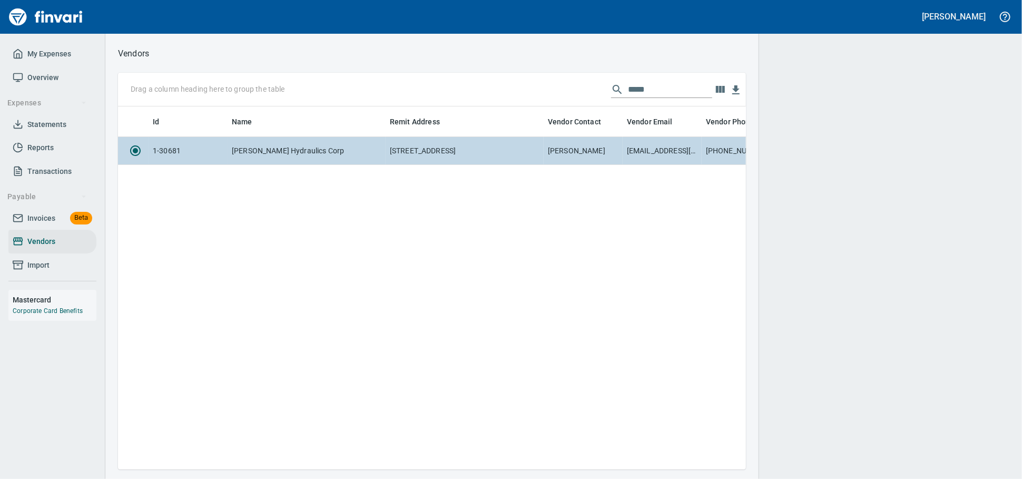
scroll to position [344, 618]
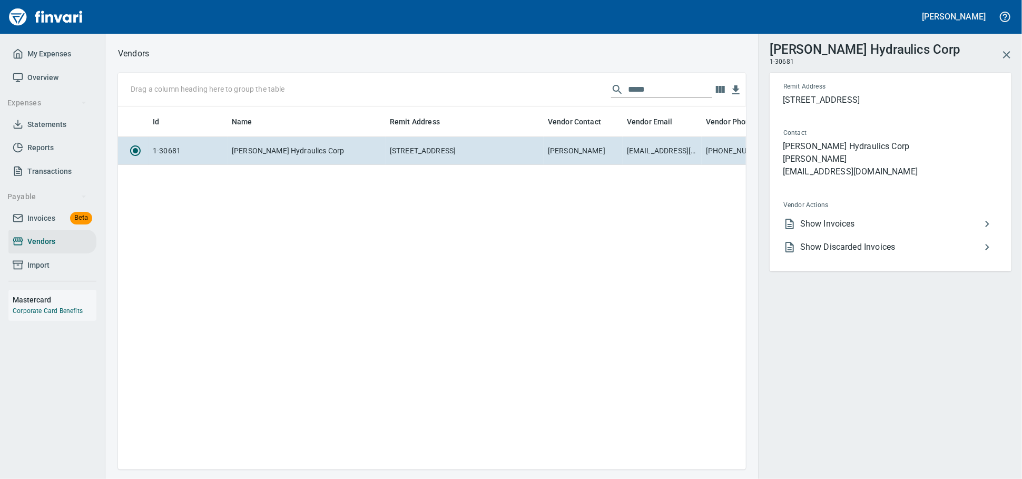
click at [832, 230] on span "Show Invoices" at bounding box center [890, 224] width 181 height 13
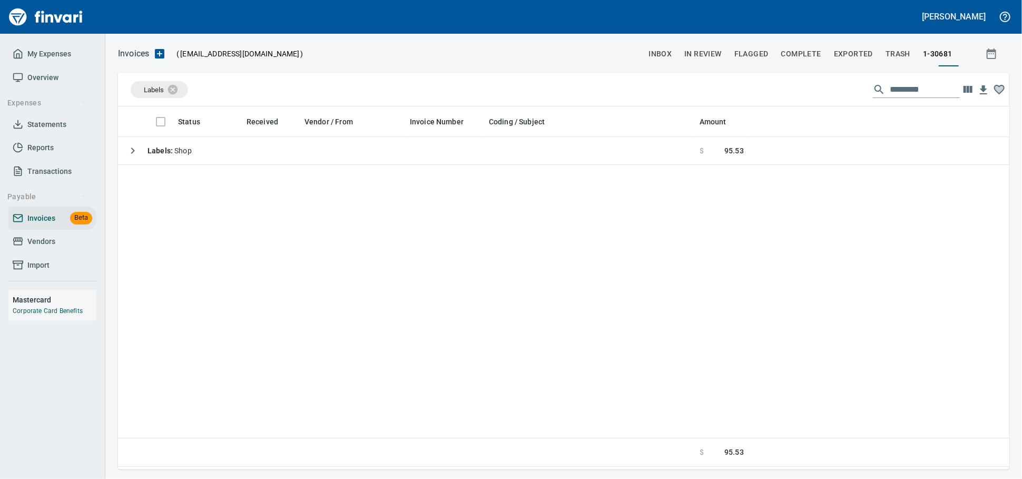
scroll to position [353, 882]
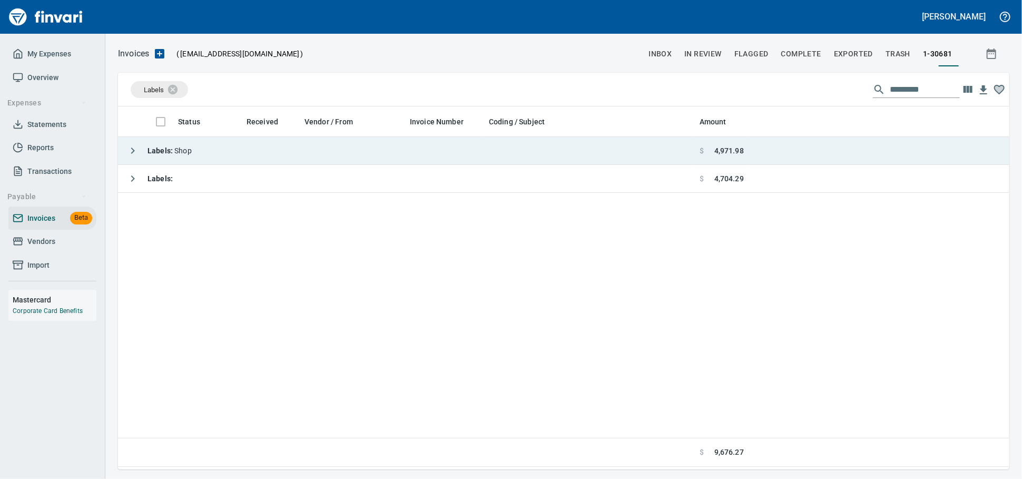
click at [328, 156] on td "Labels : Shop" at bounding box center [406, 151] width 577 height 28
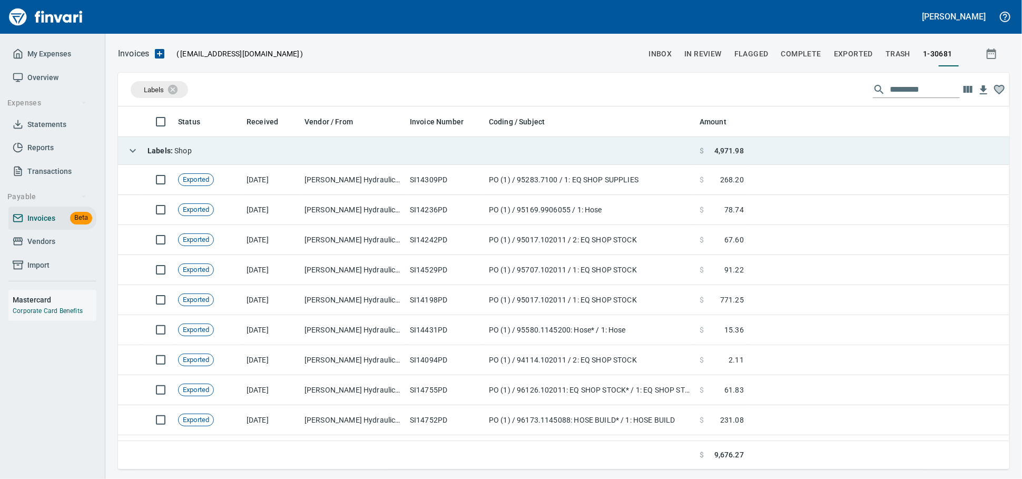
scroll to position [353, 873]
click at [328, 156] on td "Labels : Shop" at bounding box center [406, 151] width 577 height 28
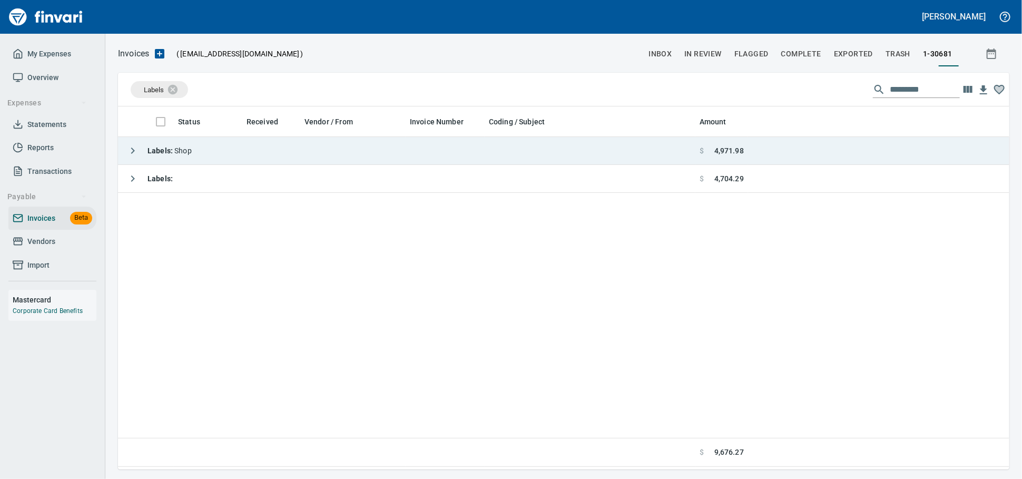
scroll to position [353, 882]
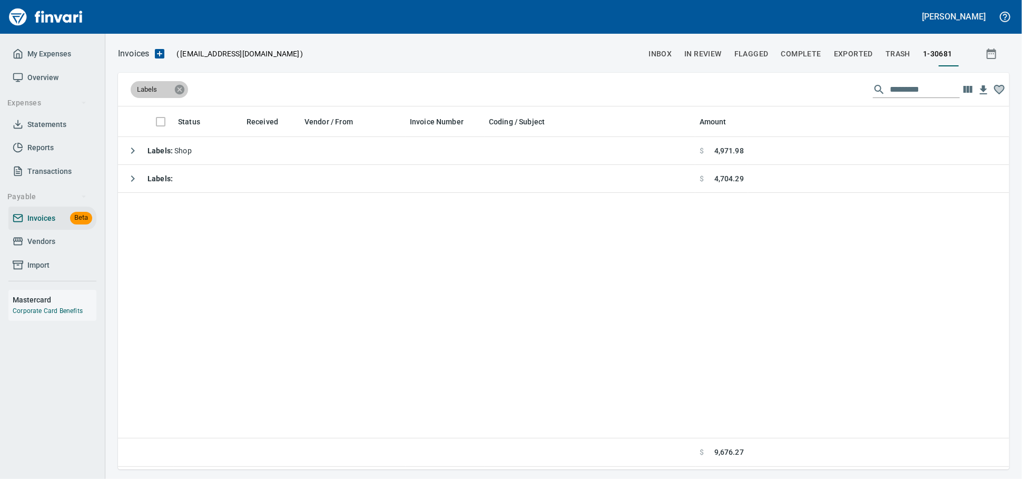
click at [181, 88] on icon at bounding box center [180, 90] width 12 height 12
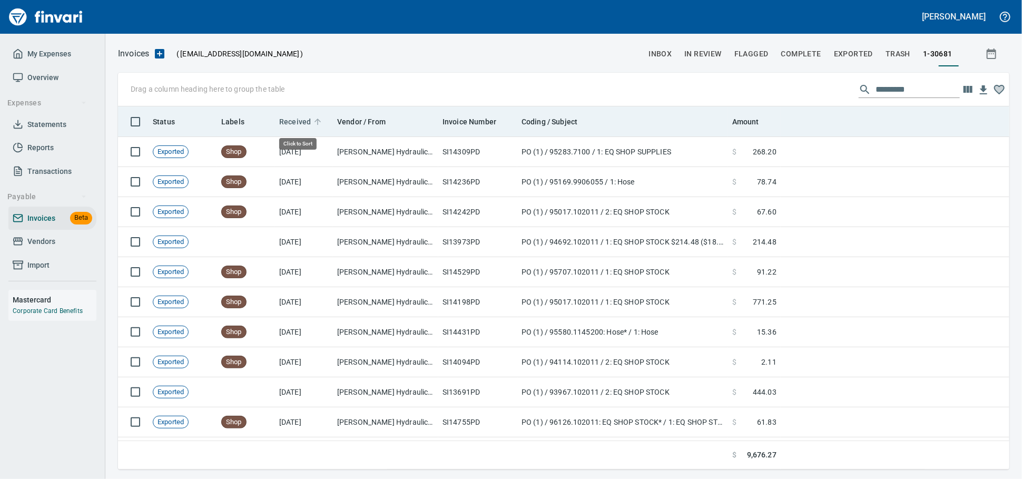
click at [300, 127] on span "Received" at bounding box center [295, 121] width 32 height 13
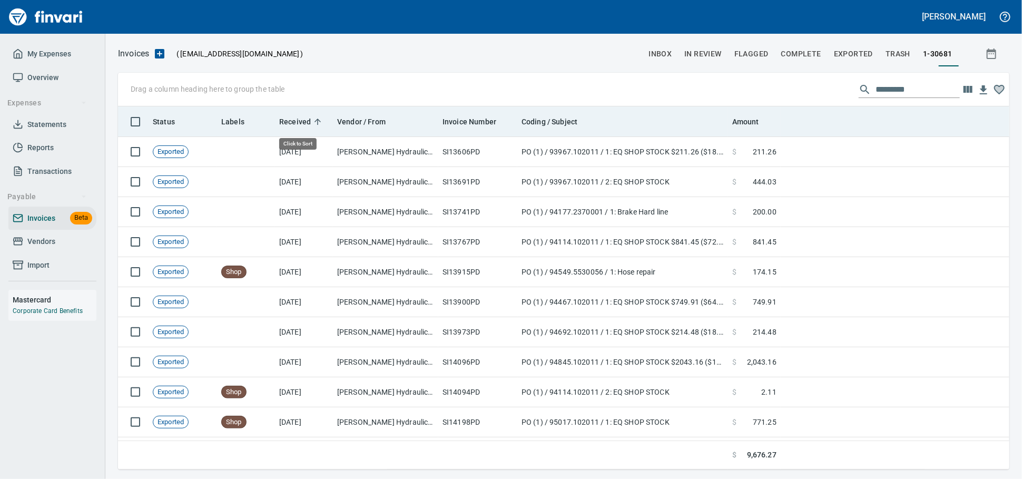
click at [300, 127] on span "Received" at bounding box center [295, 121] width 32 height 13
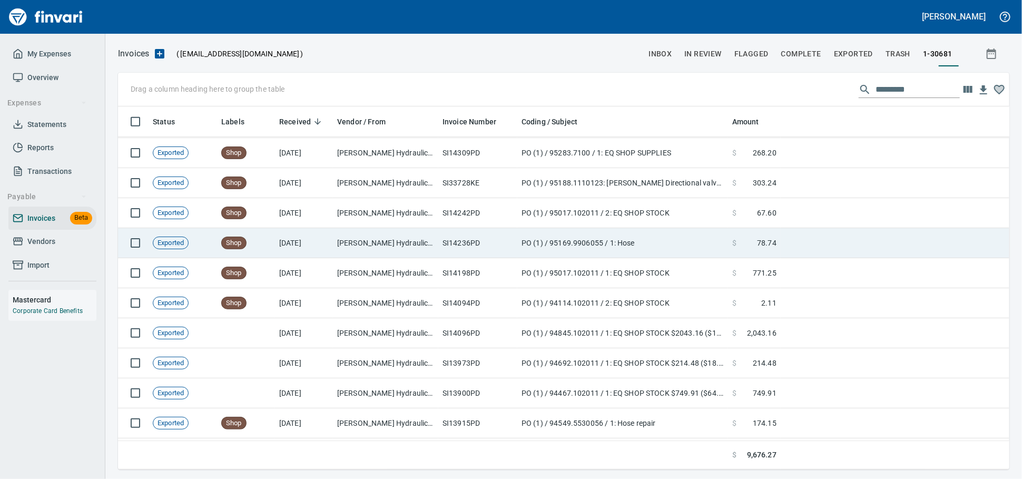
scroll to position [351, 0]
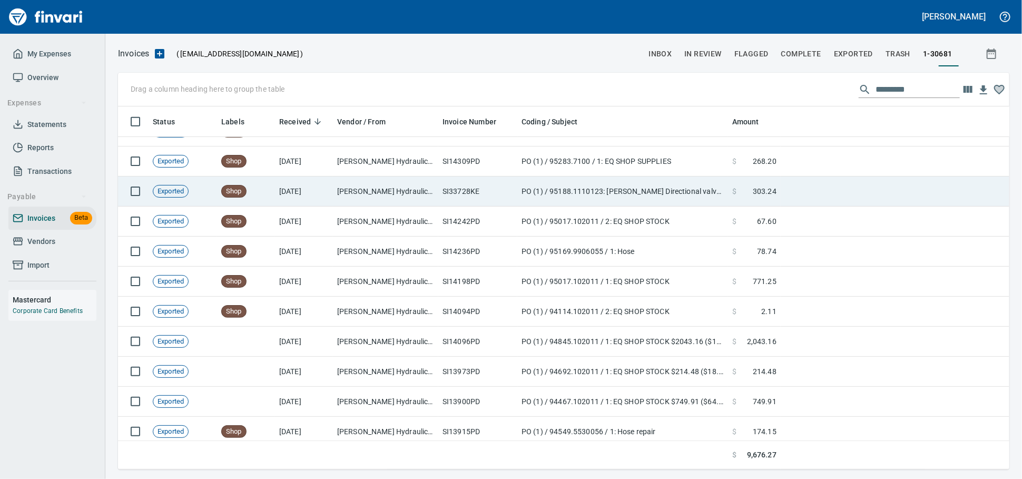
click at [462, 194] on td "SI33728KE" at bounding box center [477, 191] width 79 height 30
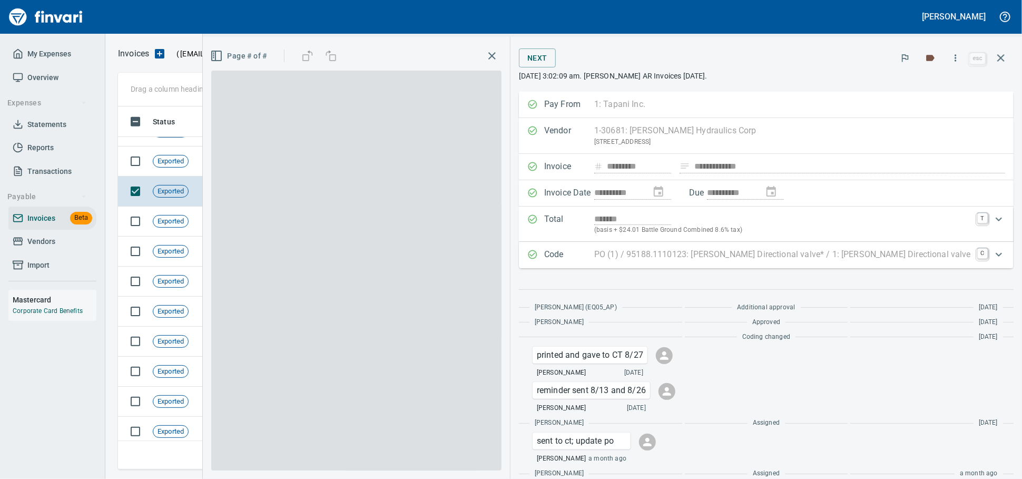
scroll to position [353, 872]
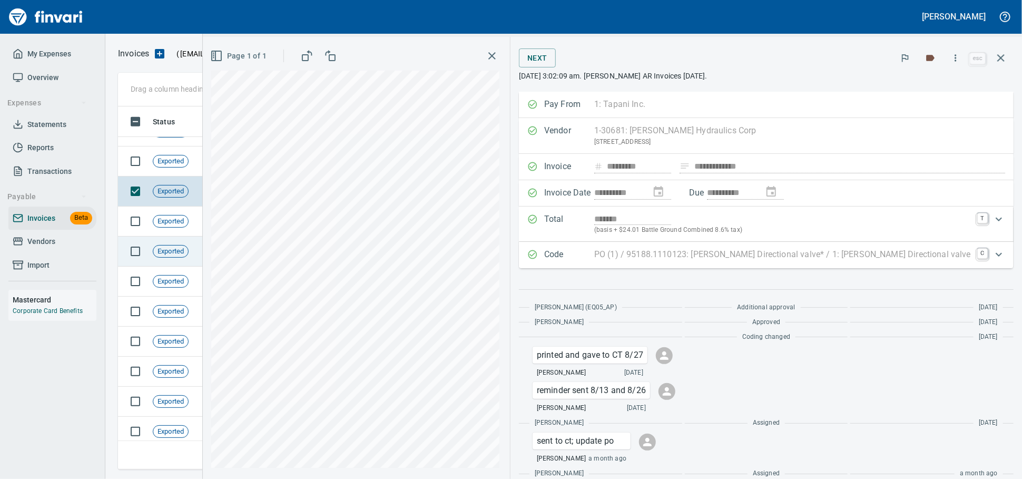
click at [999, 58] on icon "button" at bounding box center [1000, 58] width 13 height 13
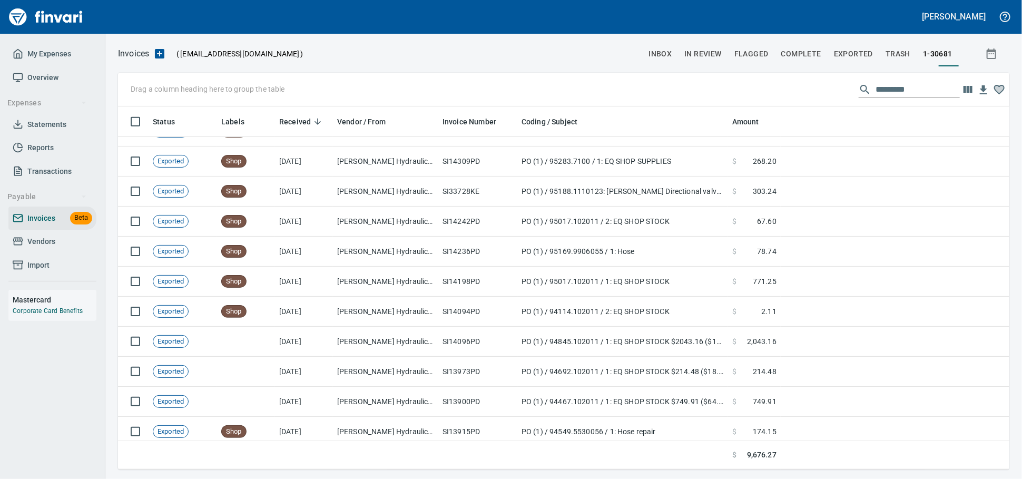
drag, startPoint x: 35, startPoint y: 257, endPoint x: 92, endPoint y: 262, distance: 57.1
click at [34, 248] on span "Vendors" at bounding box center [41, 241] width 28 height 13
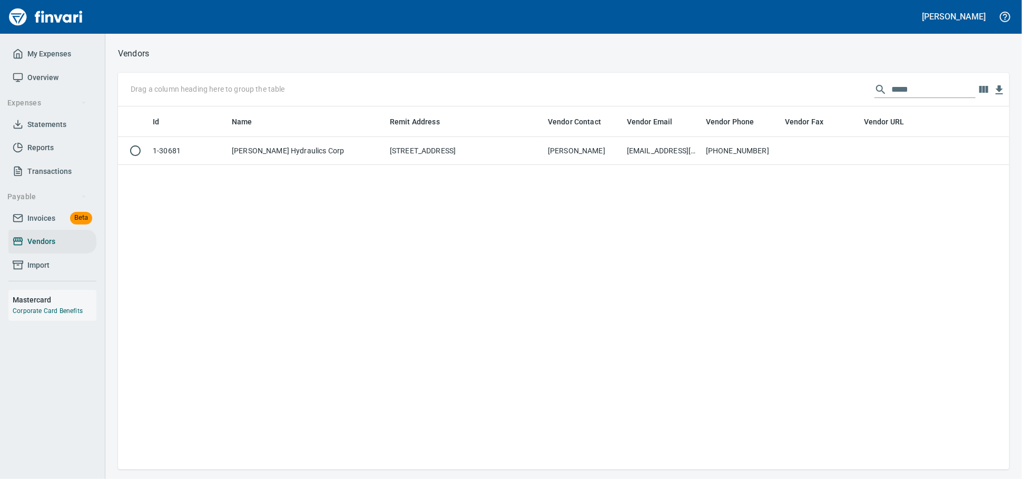
scroll to position [353, 882]
drag, startPoint x: 925, startPoint y: 93, endPoint x: 672, endPoint y: 81, distance: 253.1
click at [675, 81] on div "Drag a column heading here to group the table *****" at bounding box center [563, 90] width 891 height 34
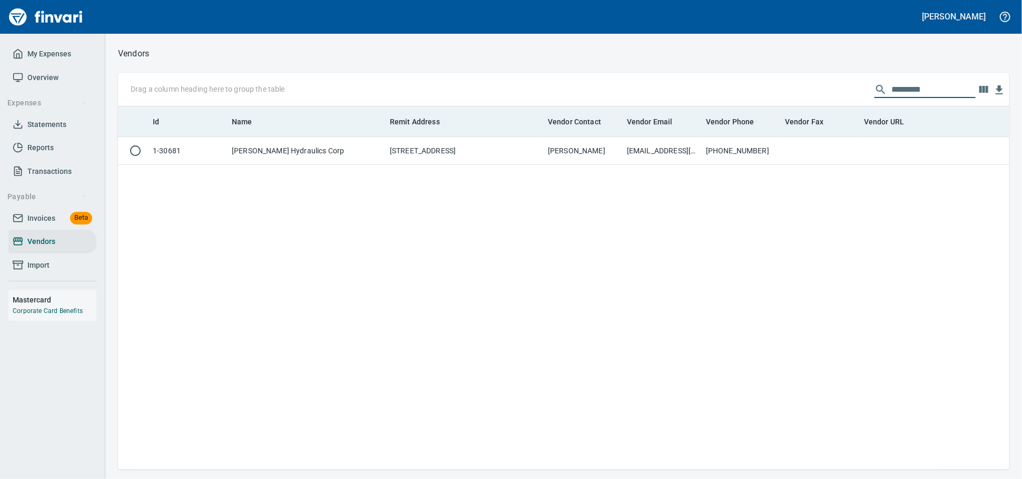
scroll to position [353, 873]
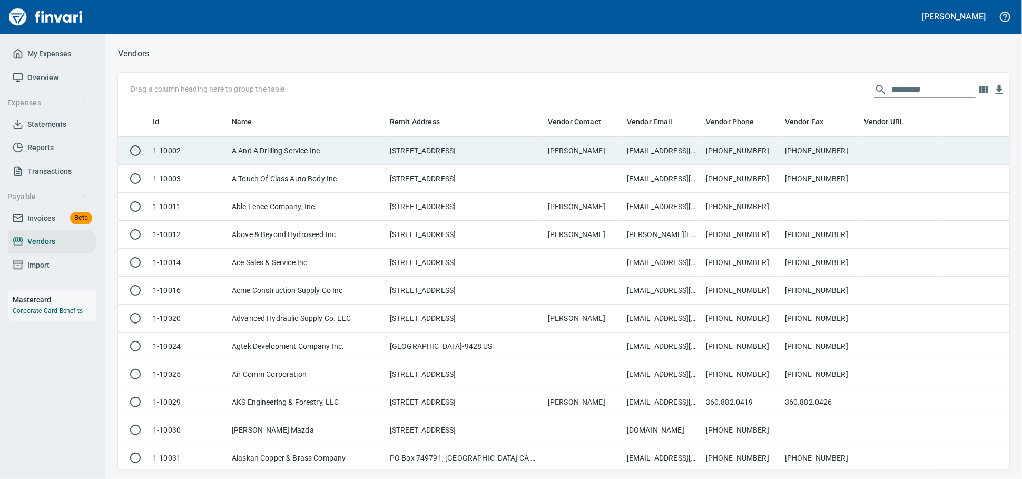
drag, startPoint x: 147, startPoint y: 160, endPoint x: 180, endPoint y: 148, distance: 34.6
click at [147, 159] on td at bounding box center [133, 151] width 31 height 28
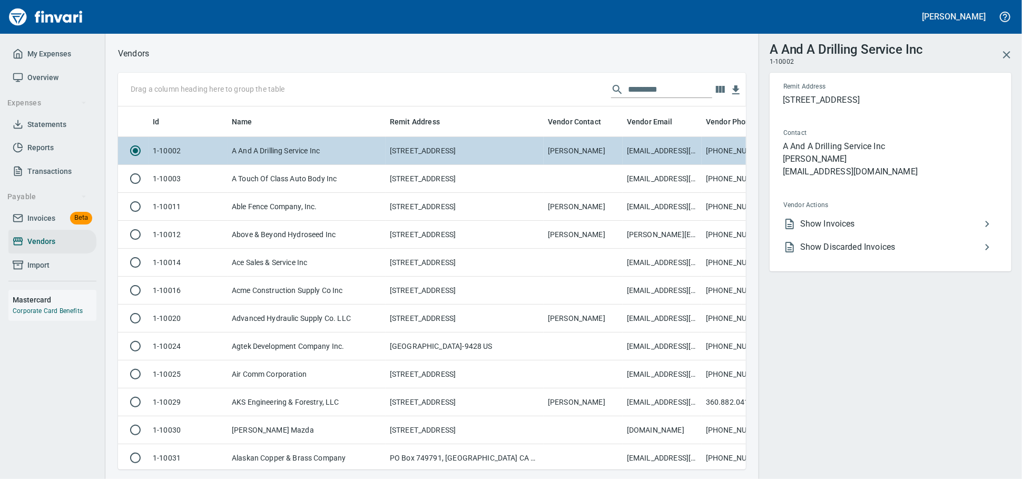
scroll to position [344, 609]
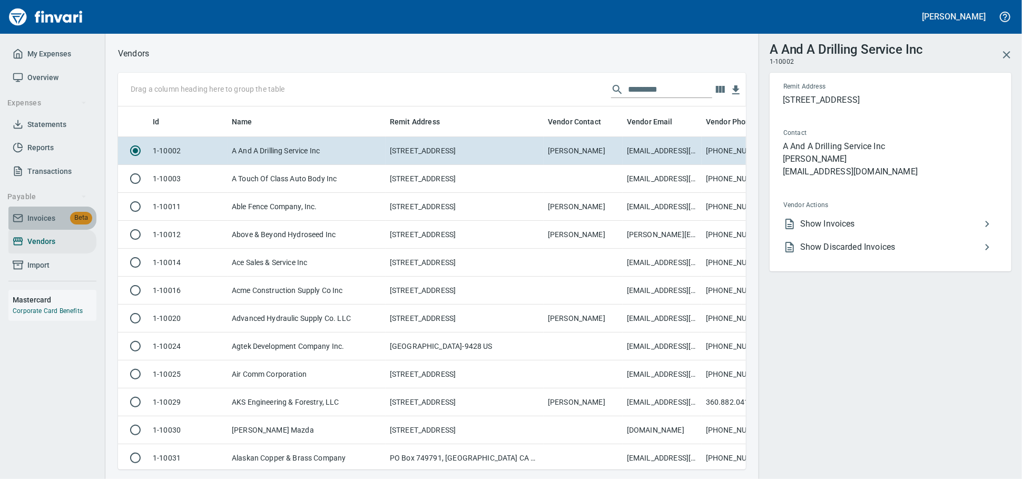
click at [50, 225] on span "Invoices" at bounding box center [41, 218] width 28 height 13
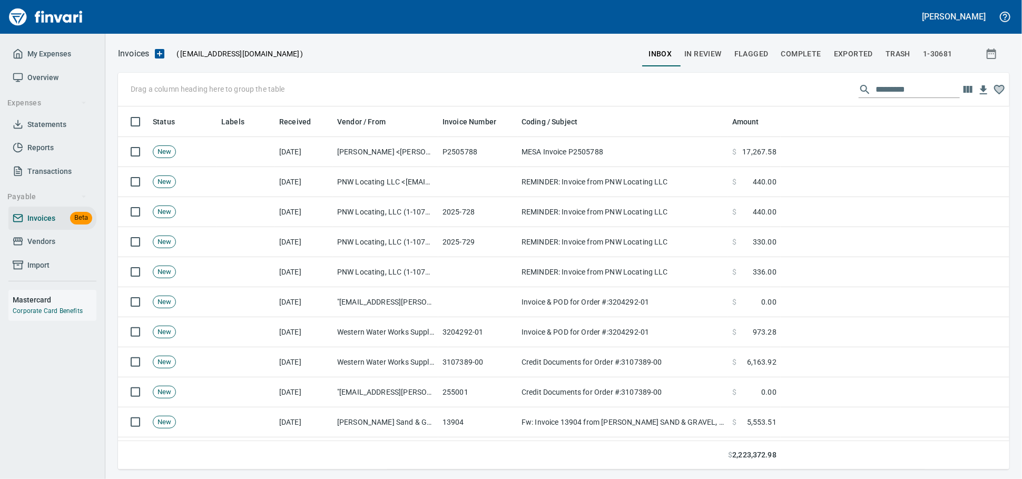
scroll to position [353, 873]
